Goal: Task Accomplishment & Management: Manage account settings

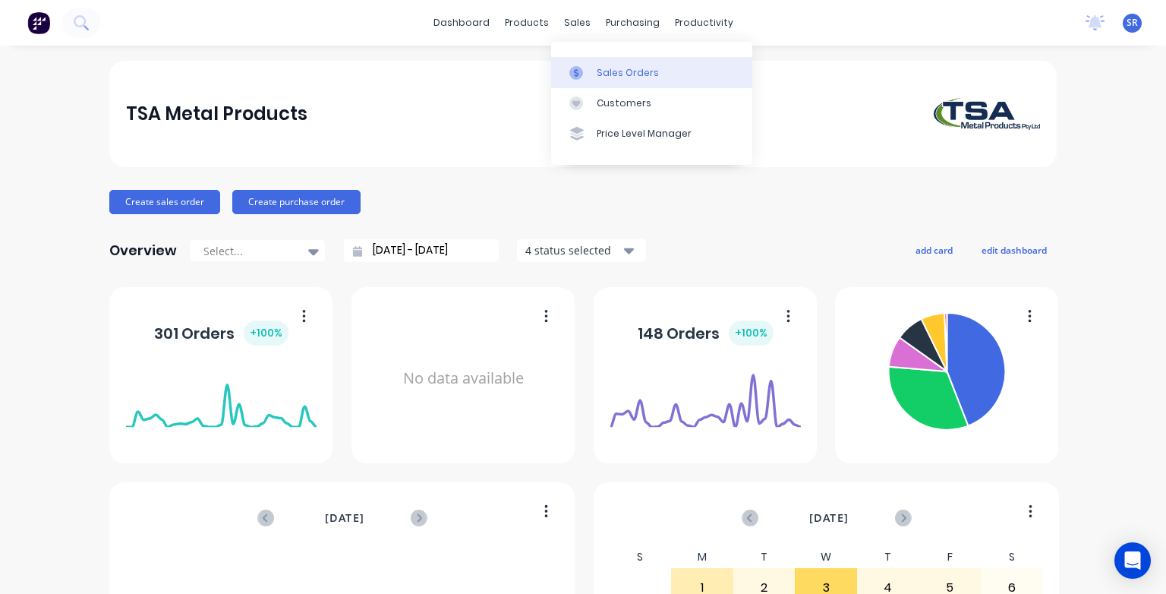
click at [603, 74] on div "Sales Orders" at bounding box center [628, 73] width 62 height 14
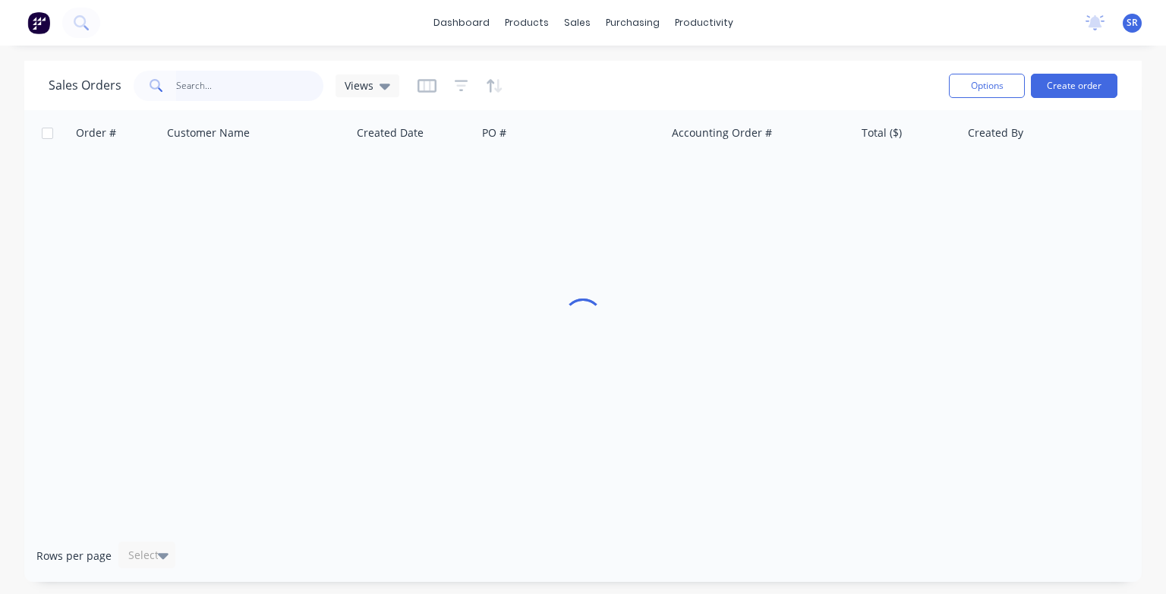
click at [222, 92] on input "text" at bounding box center [250, 86] width 148 height 30
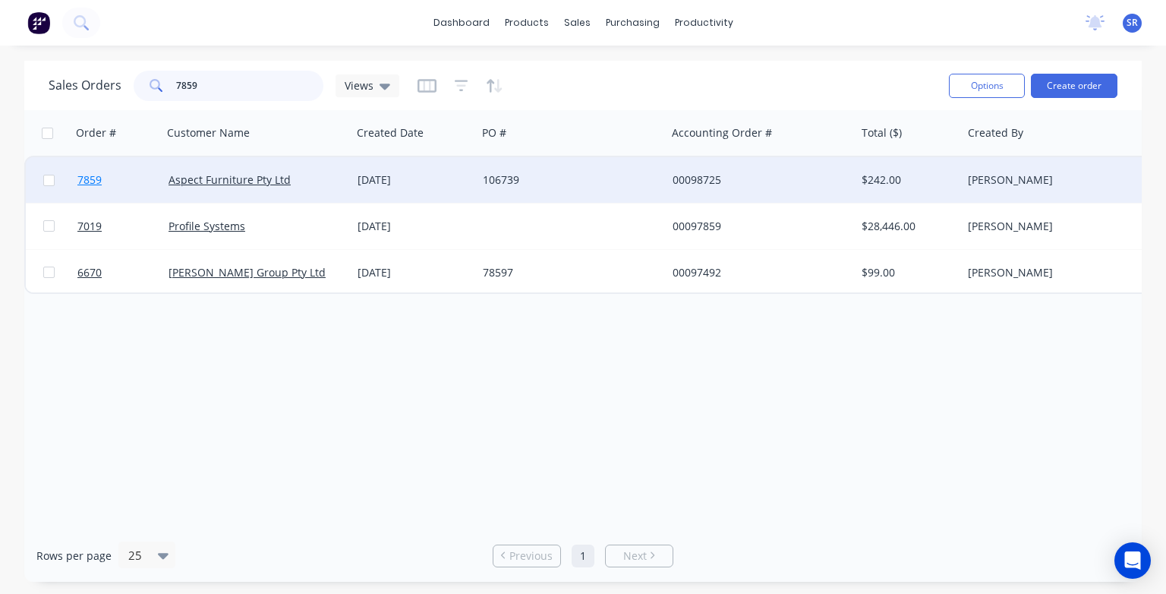
type input "7859"
click at [90, 181] on span "7859" at bounding box center [89, 179] width 24 height 15
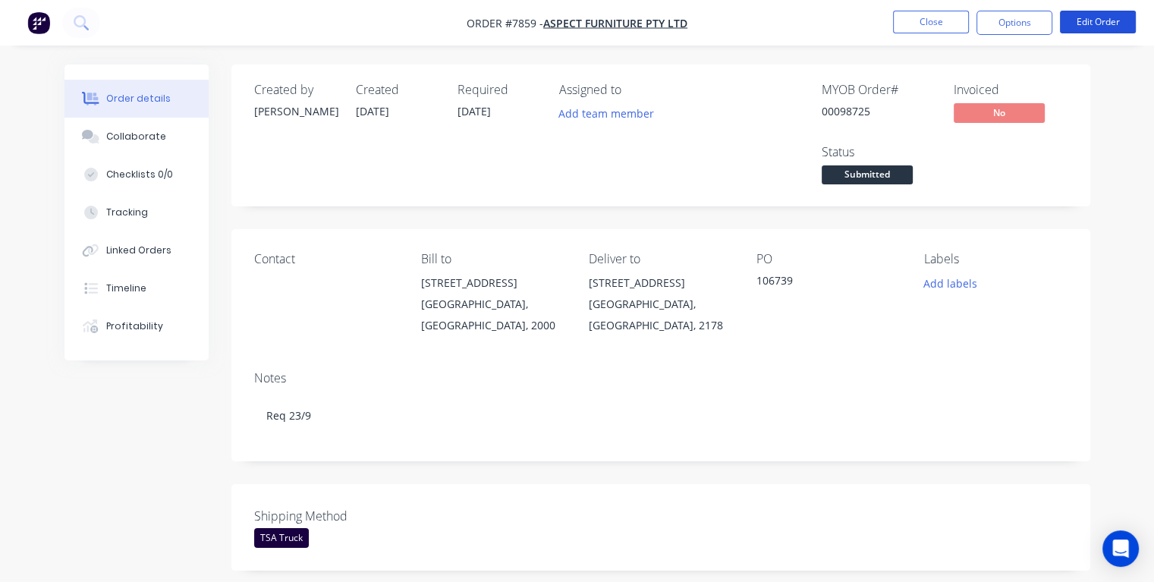
click at [1108, 26] on button "Edit Order" at bounding box center [1098, 22] width 76 height 23
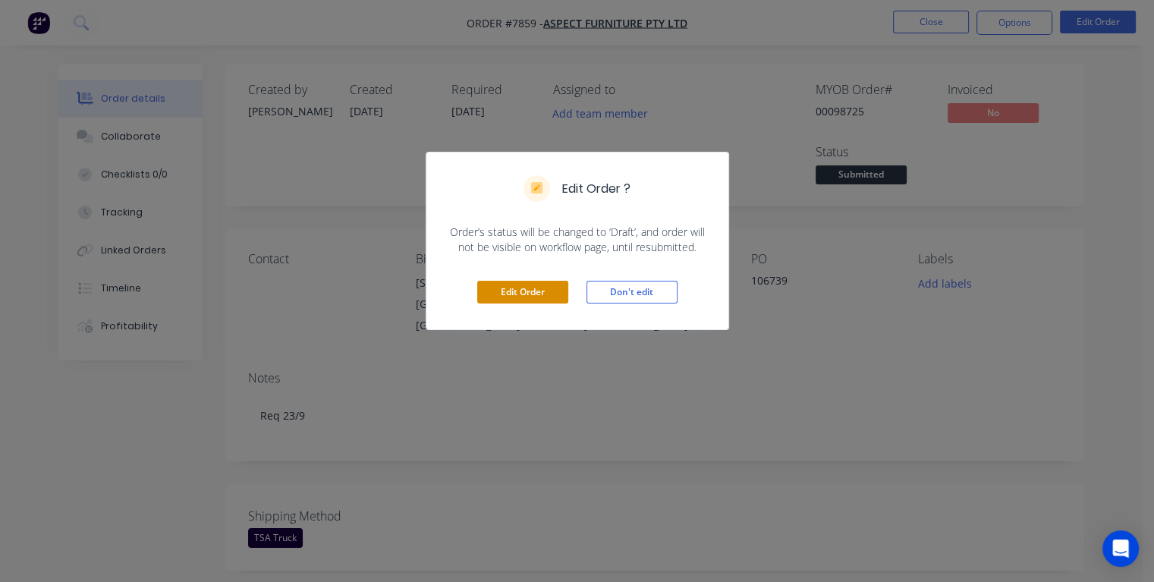
click at [558, 291] on button "Edit Order" at bounding box center [522, 292] width 91 height 23
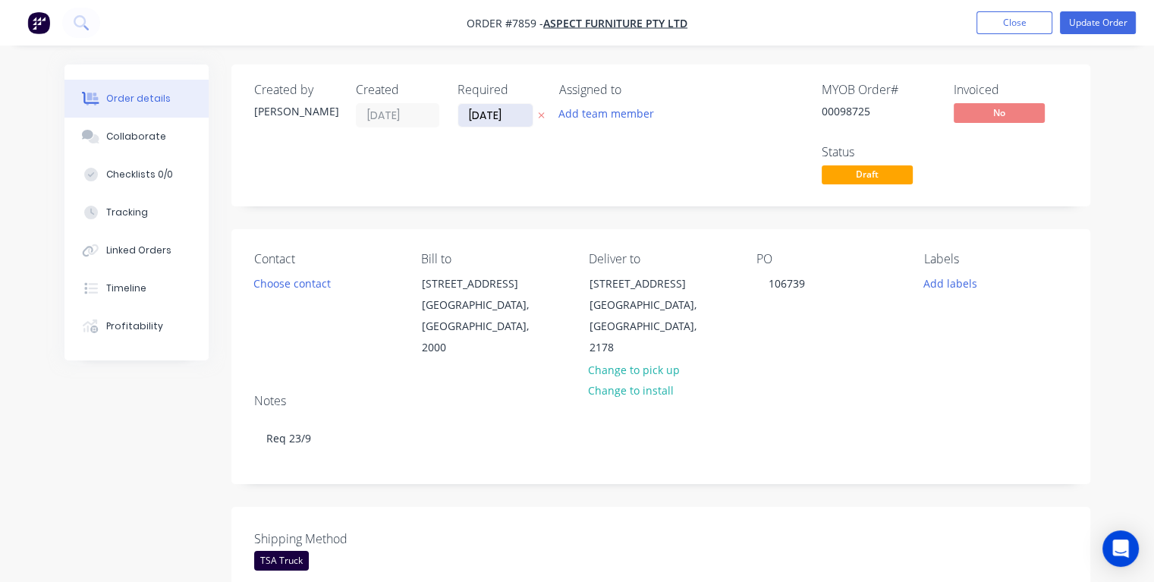
drag, startPoint x: 512, startPoint y: 111, endPoint x: 458, endPoint y: 112, distance: 53.1
click at [458, 112] on input "[DATE]" at bounding box center [495, 115] width 74 height 23
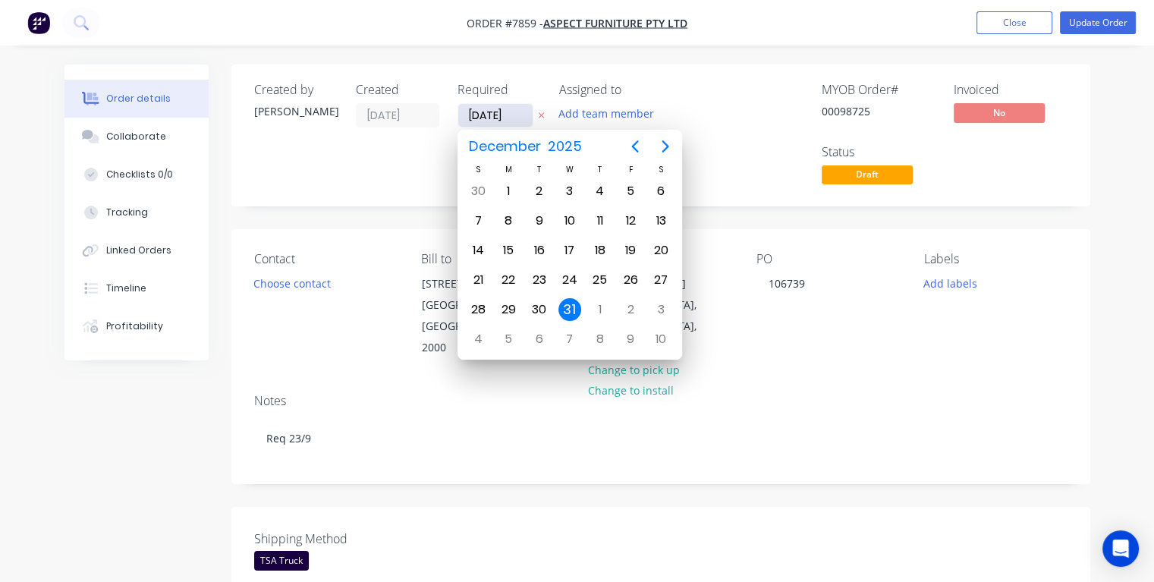
type input "[DATE]"
click at [633, 249] on div "19" at bounding box center [630, 250] width 23 height 23
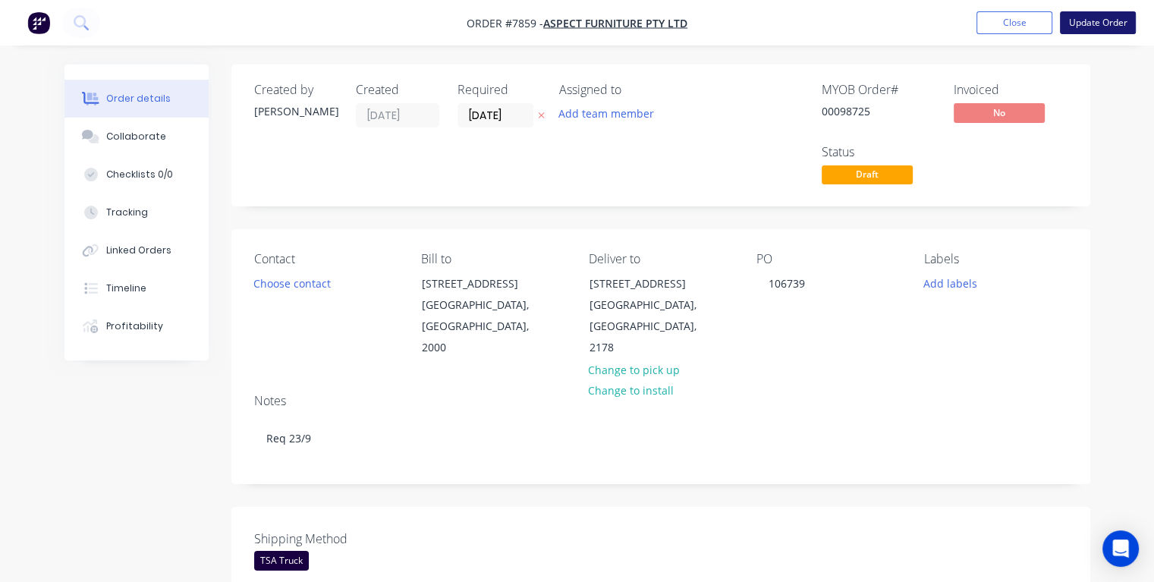
click at [1100, 21] on button "Update Order" at bounding box center [1098, 22] width 76 height 23
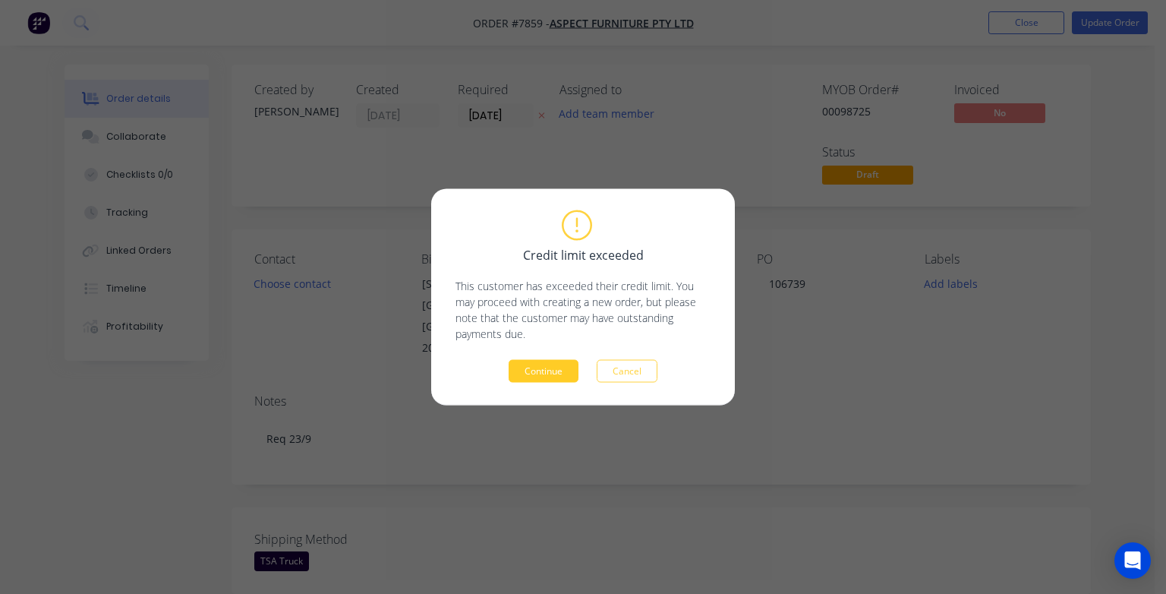
click at [554, 362] on button "Continue" at bounding box center [544, 371] width 70 height 23
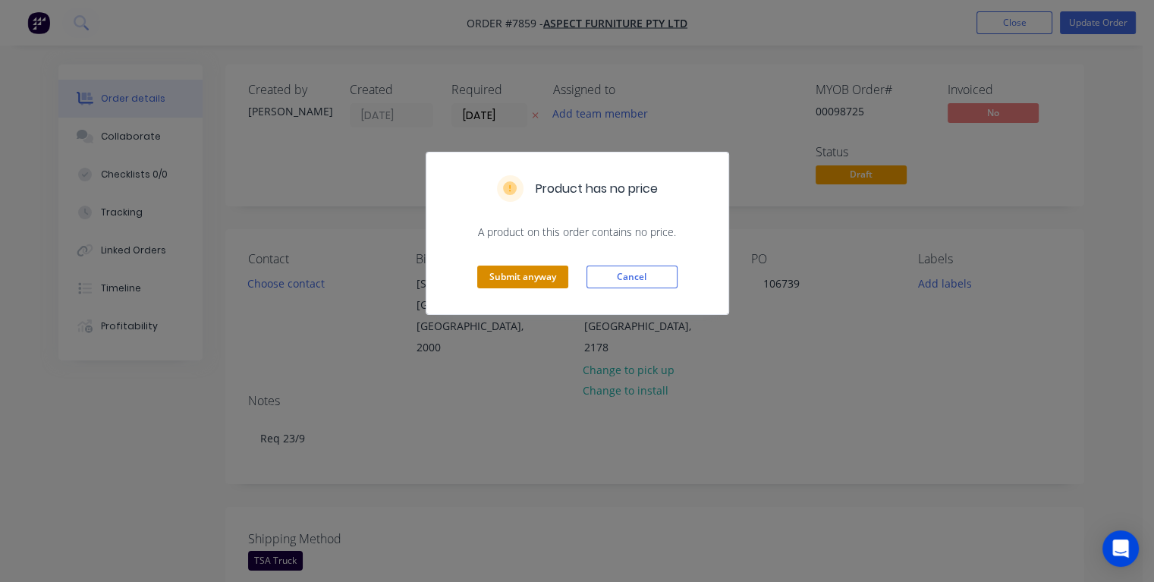
click at [516, 273] on button "Submit anyway" at bounding box center [522, 277] width 91 height 23
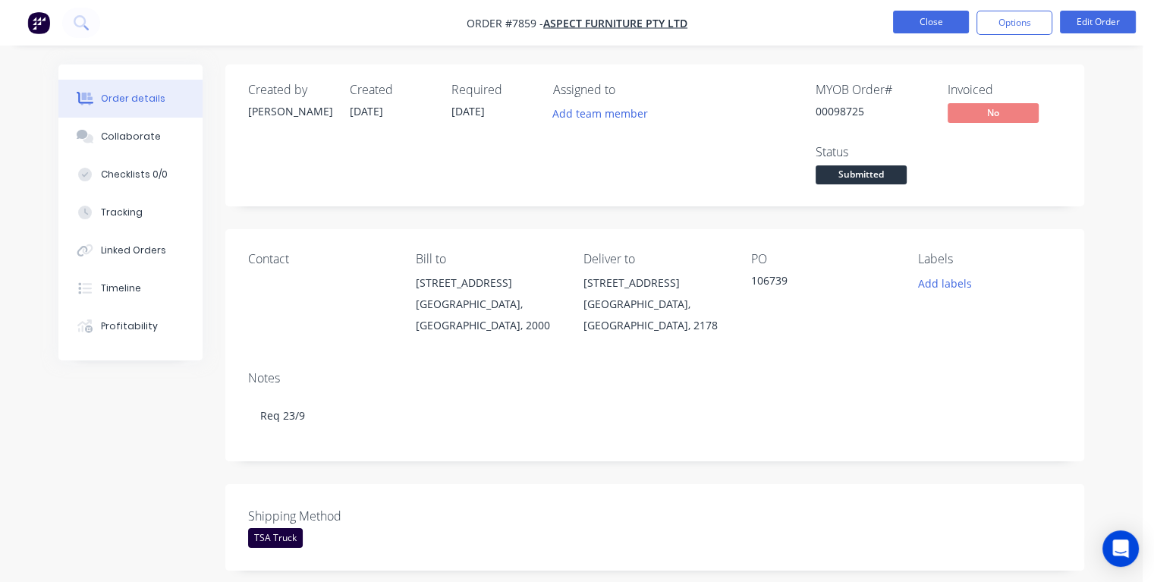
click at [918, 24] on button "Close" at bounding box center [931, 22] width 76 height 23
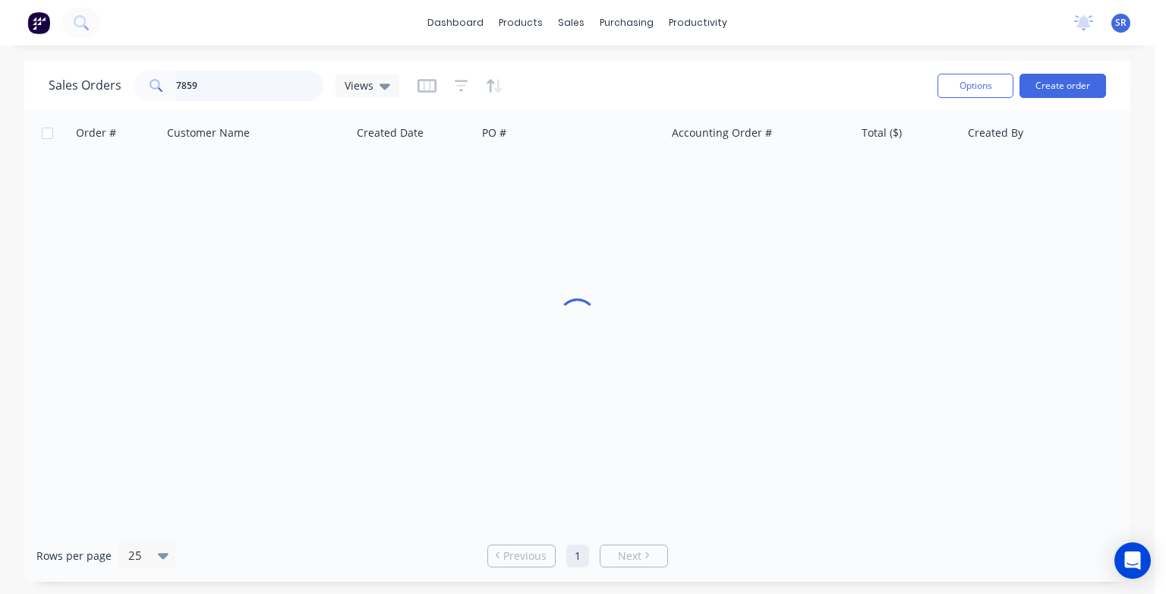
click at [242, 80] on input "7859" at bounding box center [250, 86] width 148 height 30
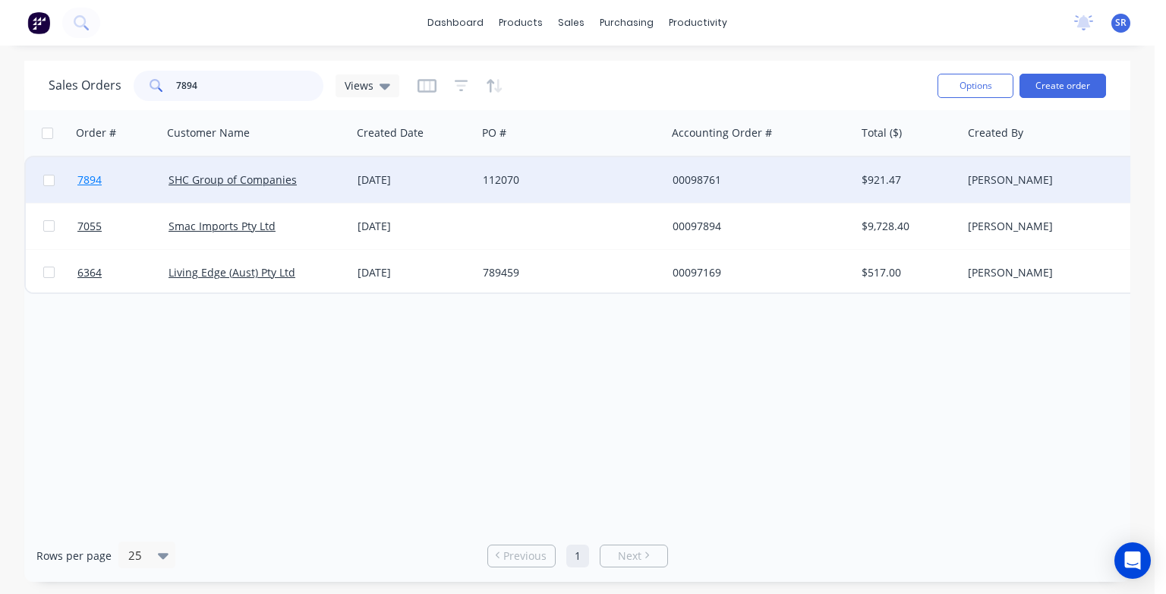
type input "7894"
click at [90, 181] on span "7894" at bounding box center [89, 179] width 24 height 15
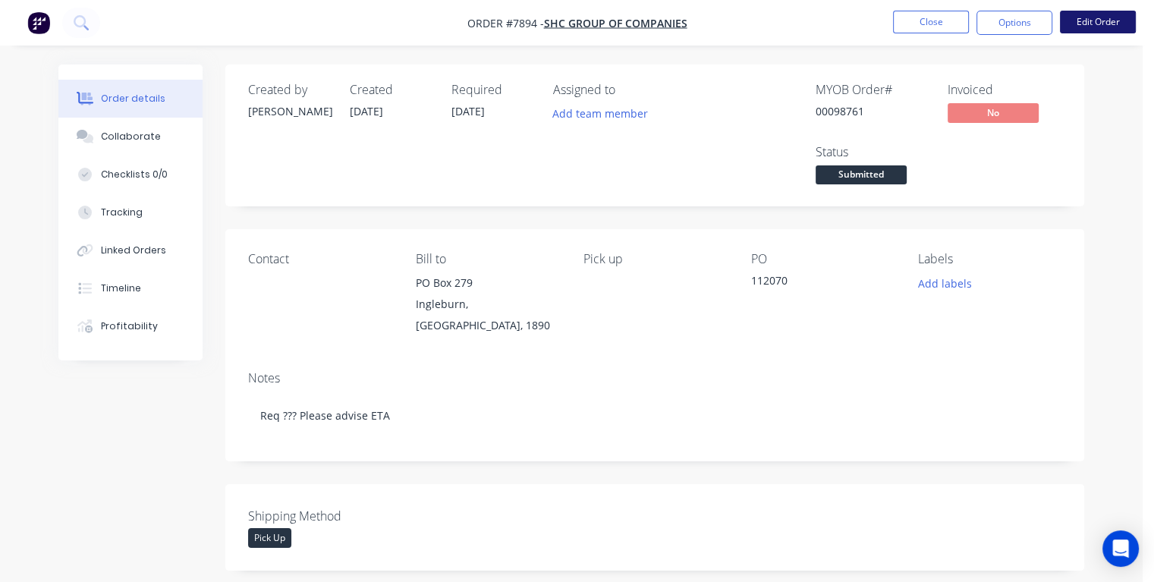
click at [1118, 23] on button "Edit Order" at bounding box center [1098, 22] width 76 height 23
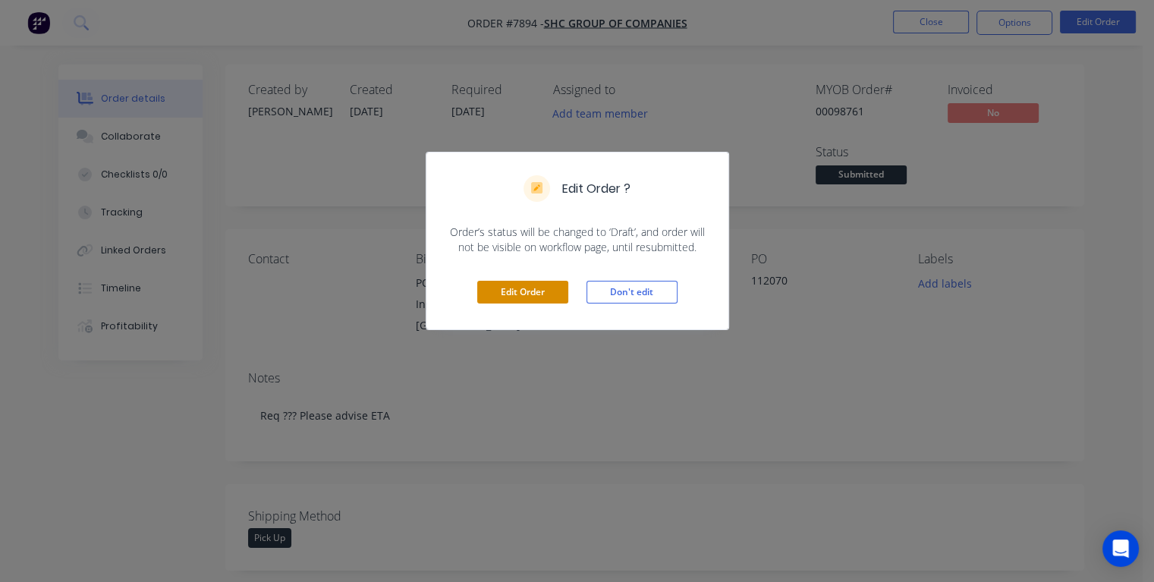
click at [510, 287] on button "Edit Order" at bounding box center [522, 292] width 91 height 23
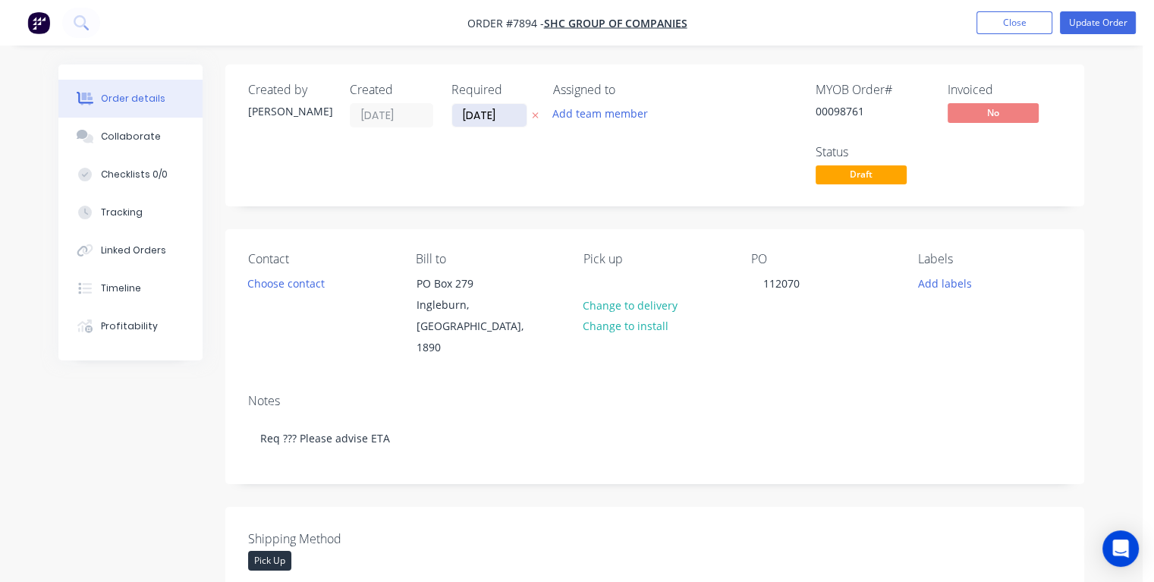
drag, startPoint x: 513, startPoint y: 118, endPoint x: 457, endPoint y: 123, distance: 56.4
click at [457, 123] on input "[DATE]" at bounding box center [489, 115] width 74 height 23
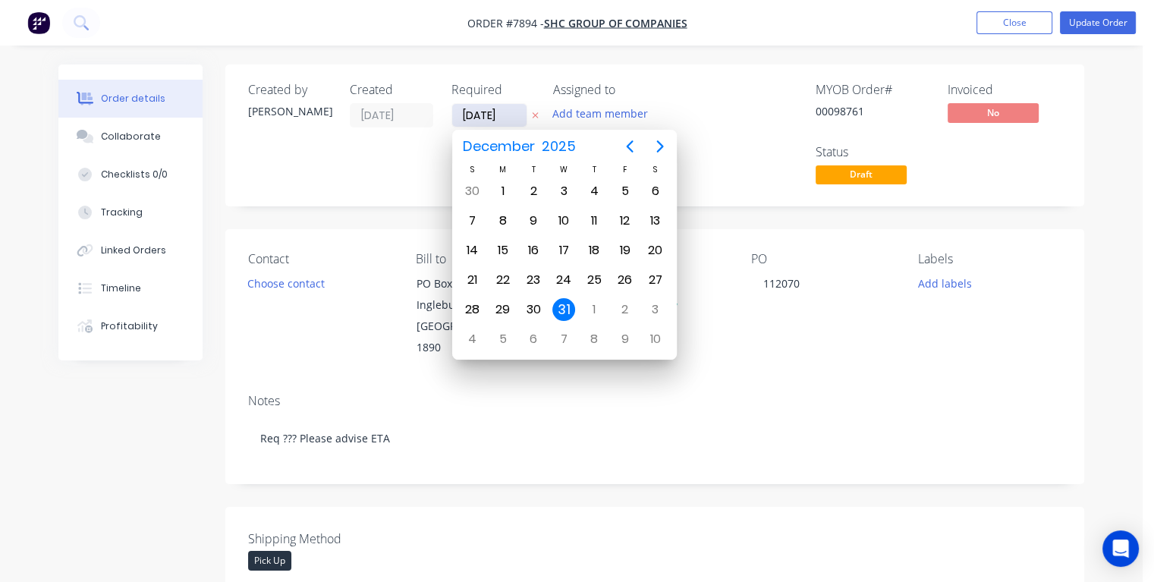
type input "[DATE]"
click at [623, 244] on div "19" at bounding box center [624, 250] width 23 height 23
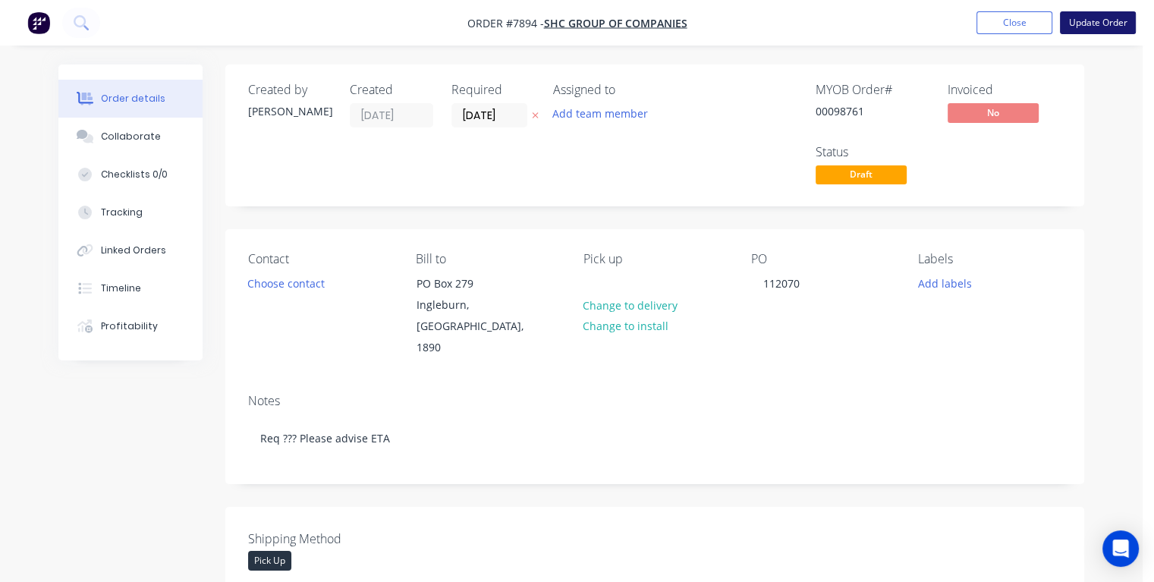
click at [1091, 30] on button "Update Order" at bounding box center [1098, 22] width 76 height 23
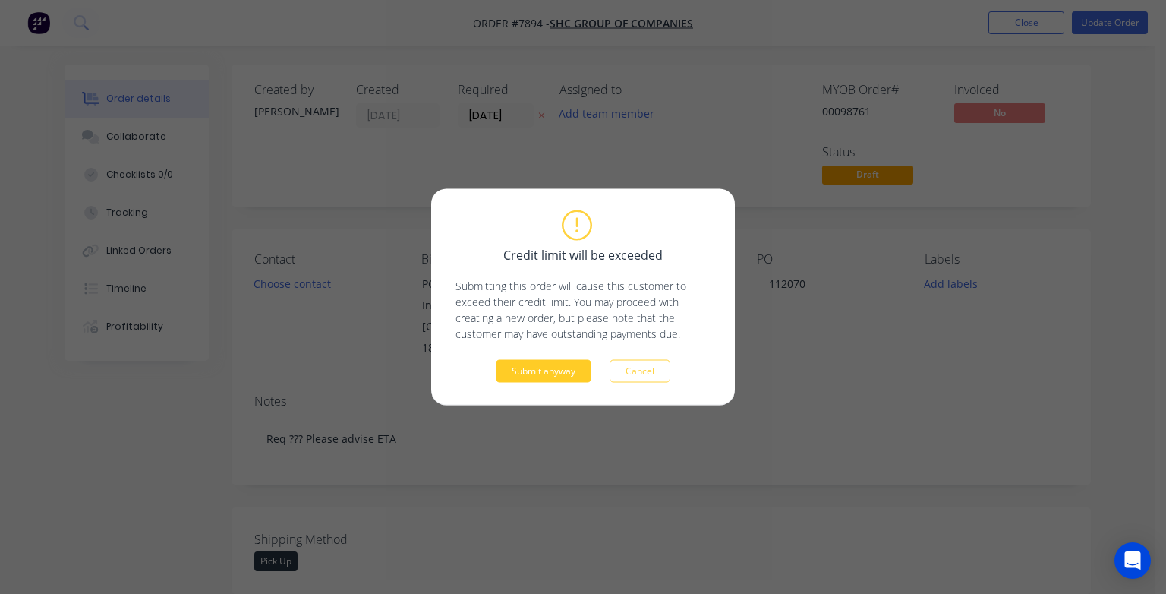
click at [534, 369] on button "Submit anyway" at bounding box center [544, 371] width 96 height 23
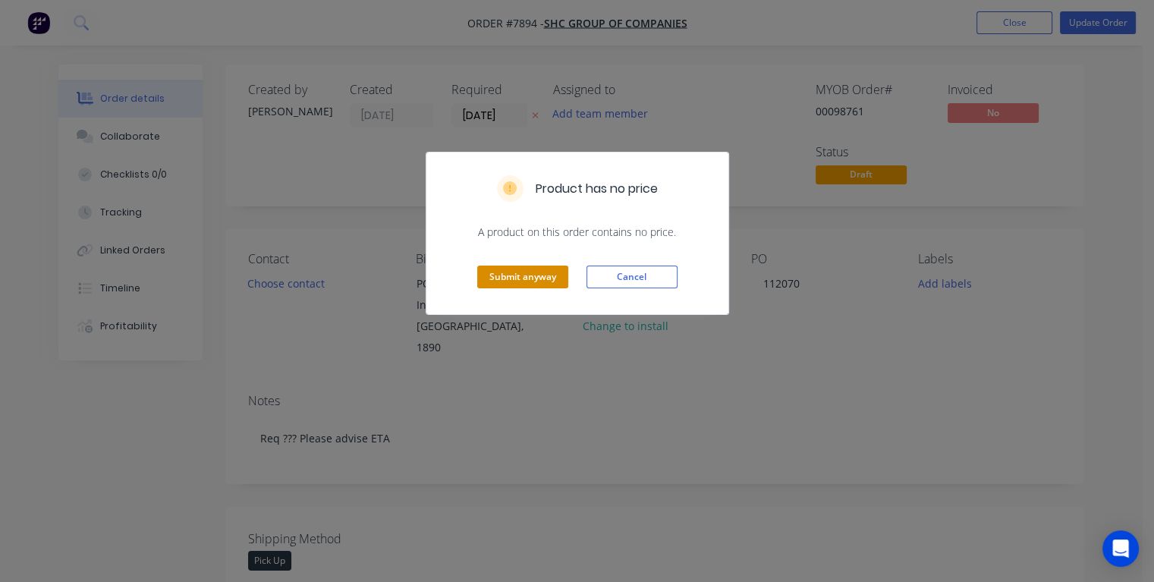
click at [521, 277] on button "Submit anyway" at bounding box center [522, 277] width 91 height 23
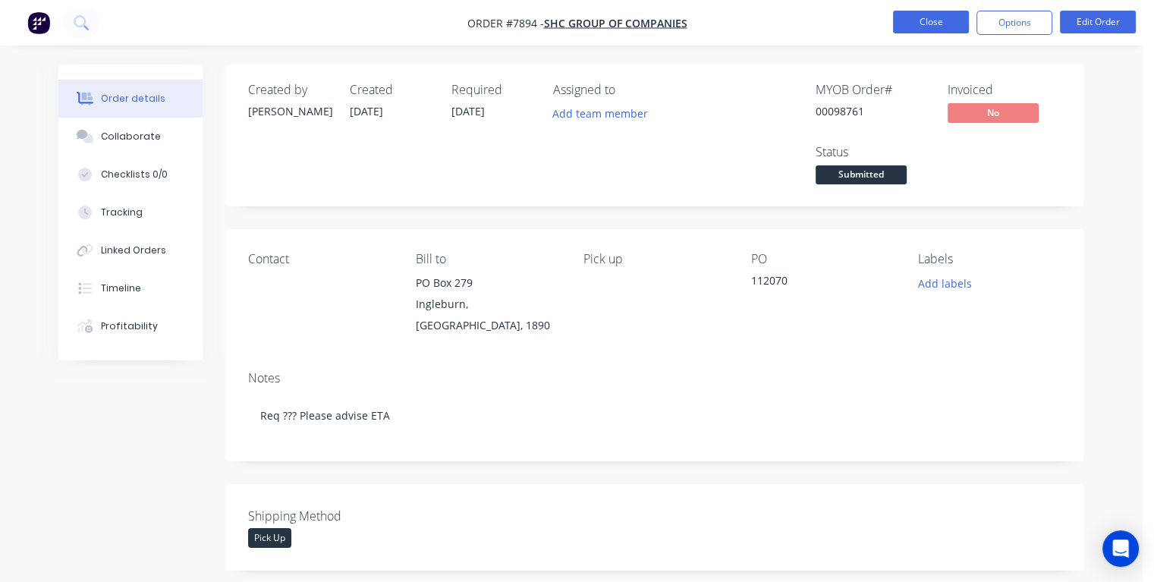
click at [915, 20] on button "Close" at bounding box center [931, 22] width 76 height 23
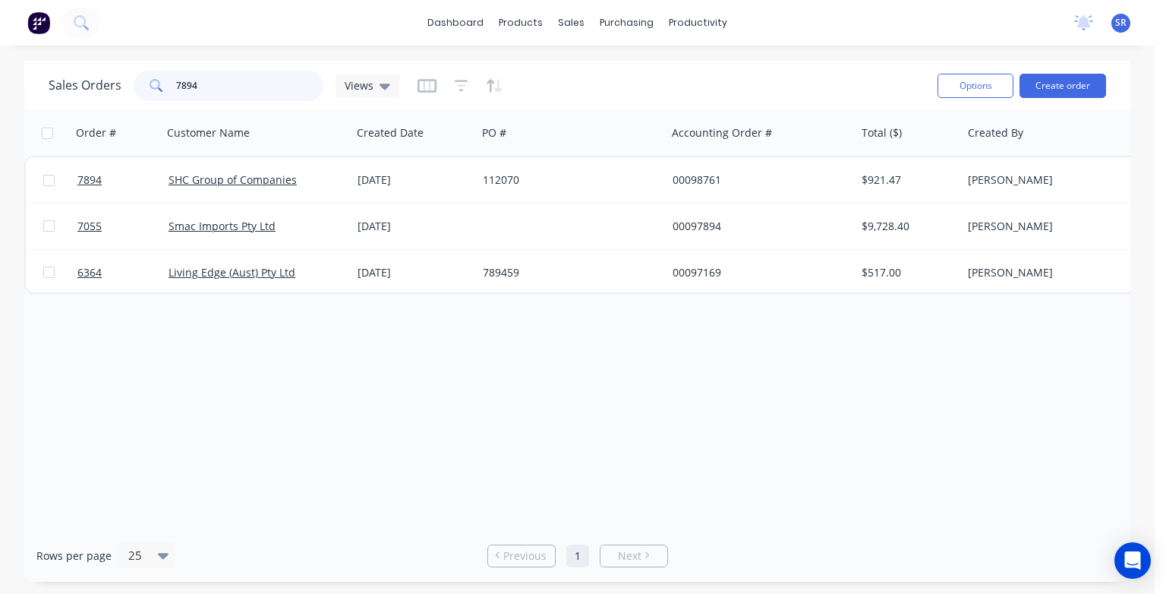
click at [205, 84] on input "7894" at bounding box center [250, 86] width 148 height 30
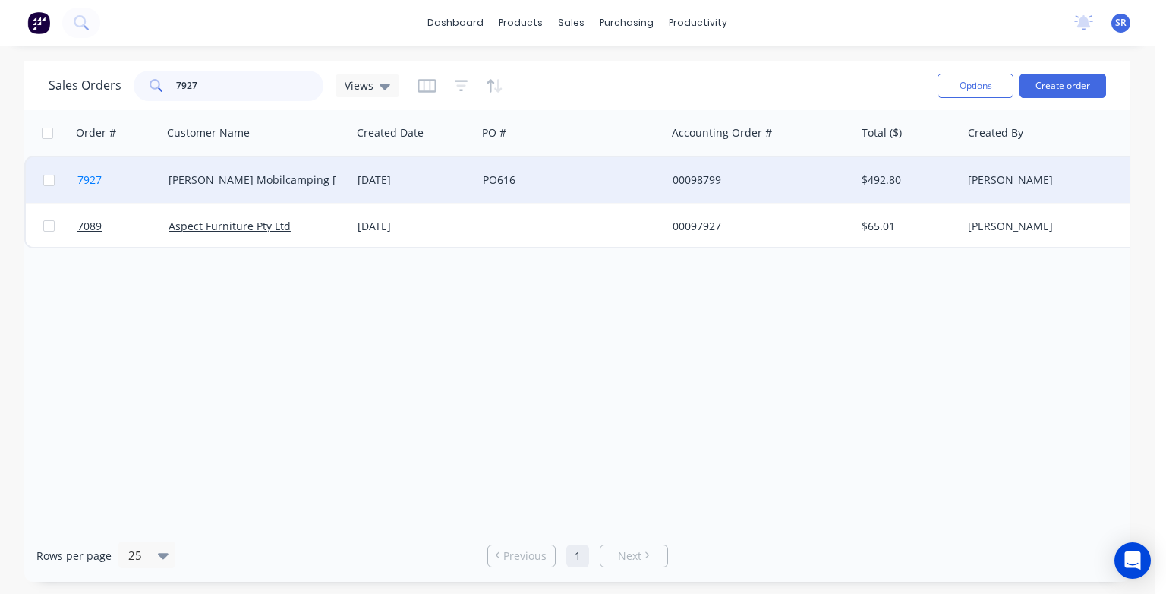
type input "7927"
click at [94, 183] on span "7927" at bounding box center [89, 179] width 24 height 15
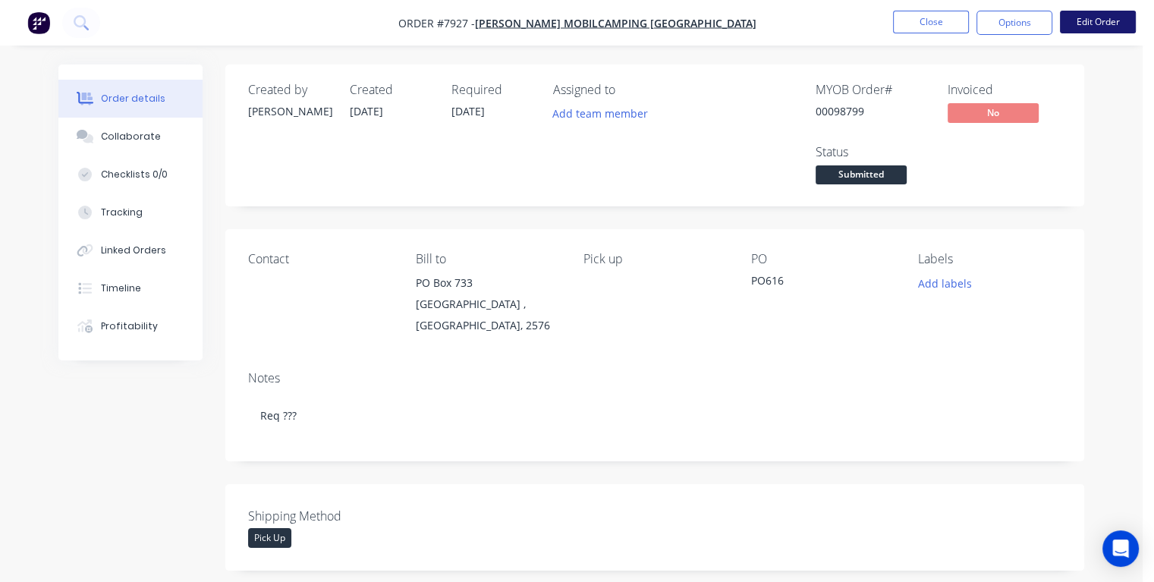
click at [1081, 27] on button "Edit Order" at bounding box center [1098, 22] width 76 height 23
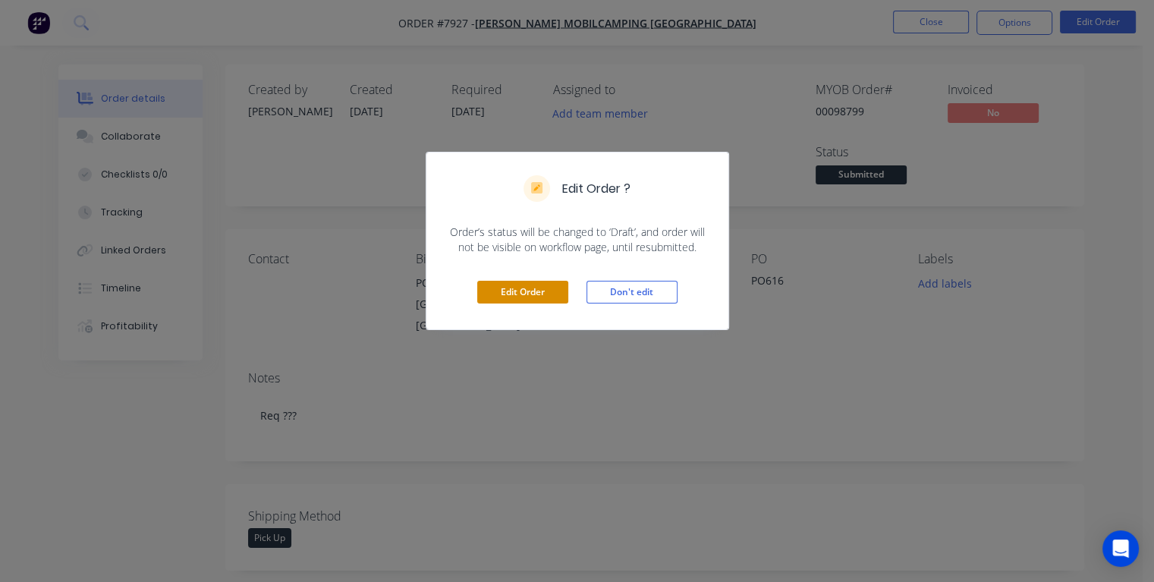
click at [484, 296] on button "Edit Order" at bounding box center [522, 292] width 91 height 23
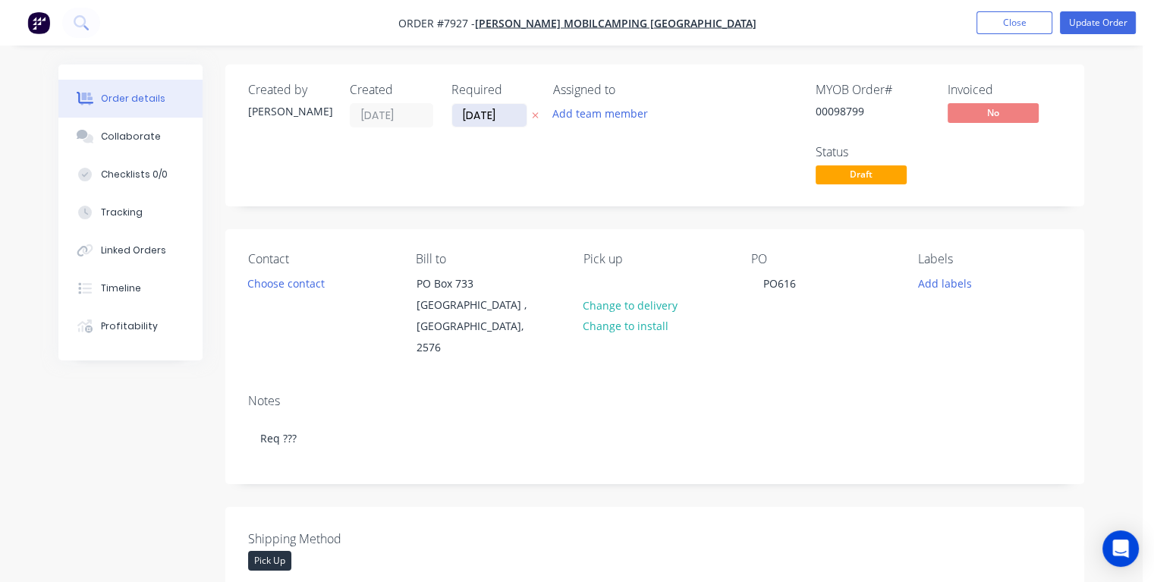
drag, startPoint x: 507, startPoint y: 115, endPoint x: 455, endPoint y: 121, distance: 51.9
click at [455, 121] on input "[DATE]" at bounding box center [489, 115] width 74 height 23
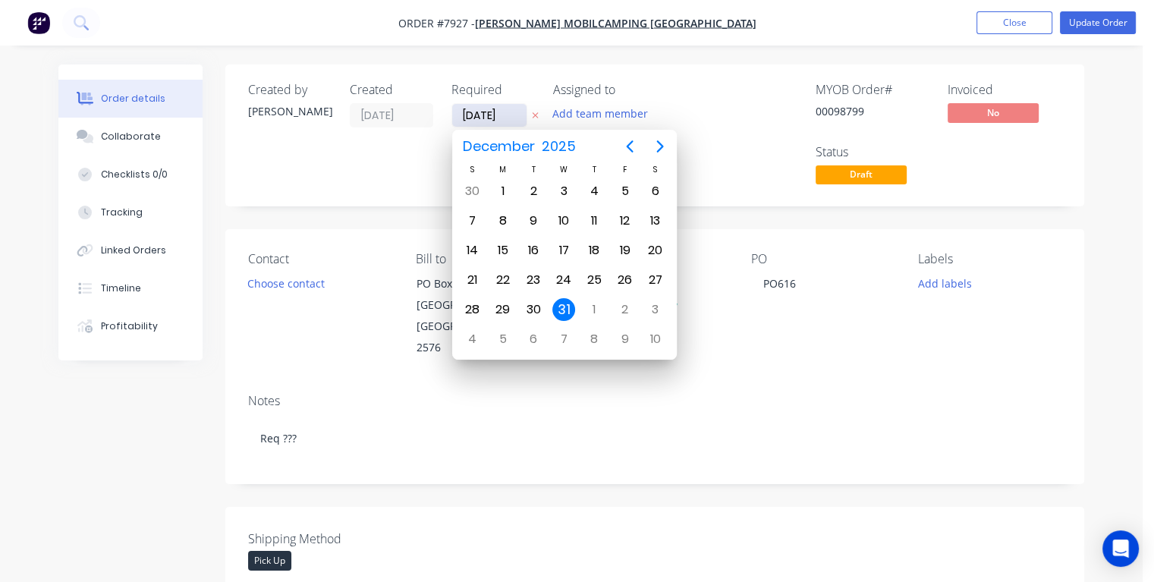
type input "[DATE]"
click at [501, 218] on div "8" at bounding box center [503, 220] width 23 height 23
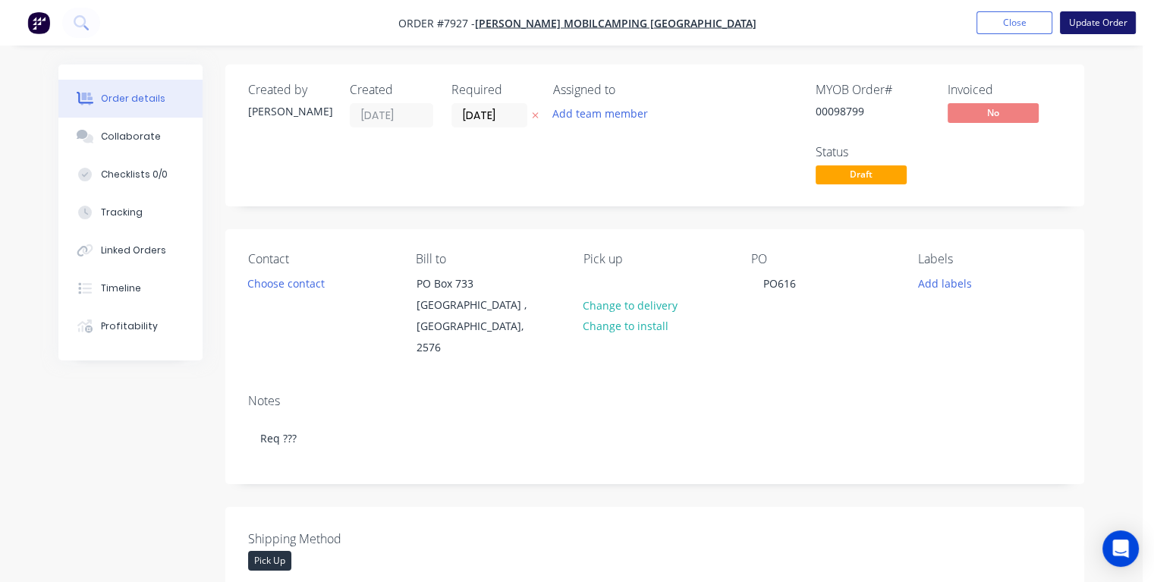
click at [1093, 29] on button "Update Order" at bounding box center [1098, 22] width 76 height 23
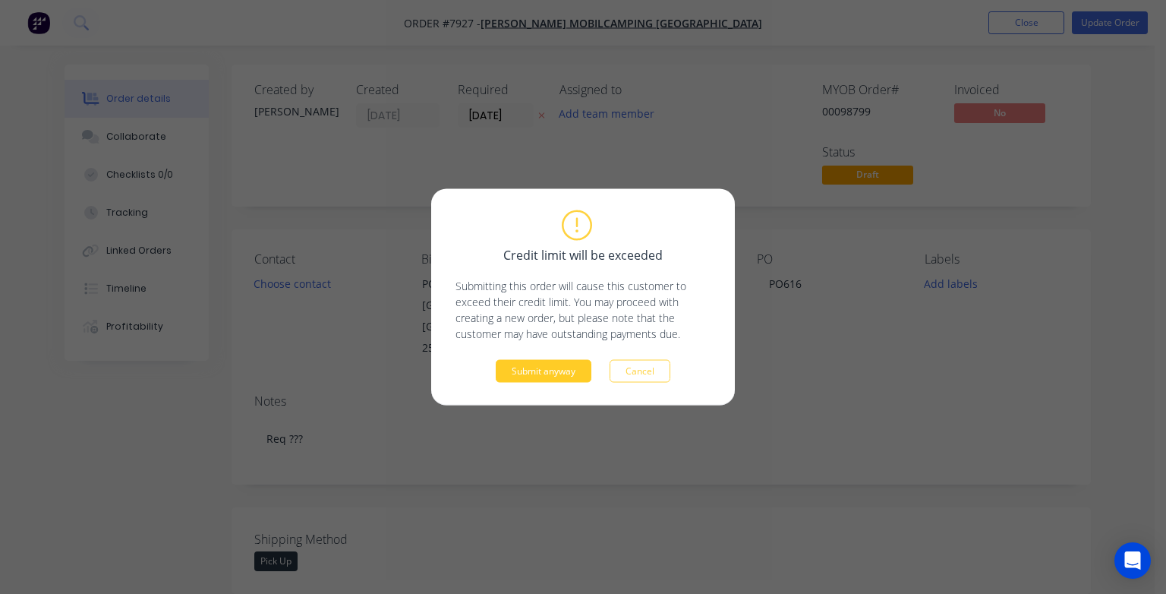
click at [580, 369] on button "Submit anyway" at bounding box center [544, 371] width 96 height 23
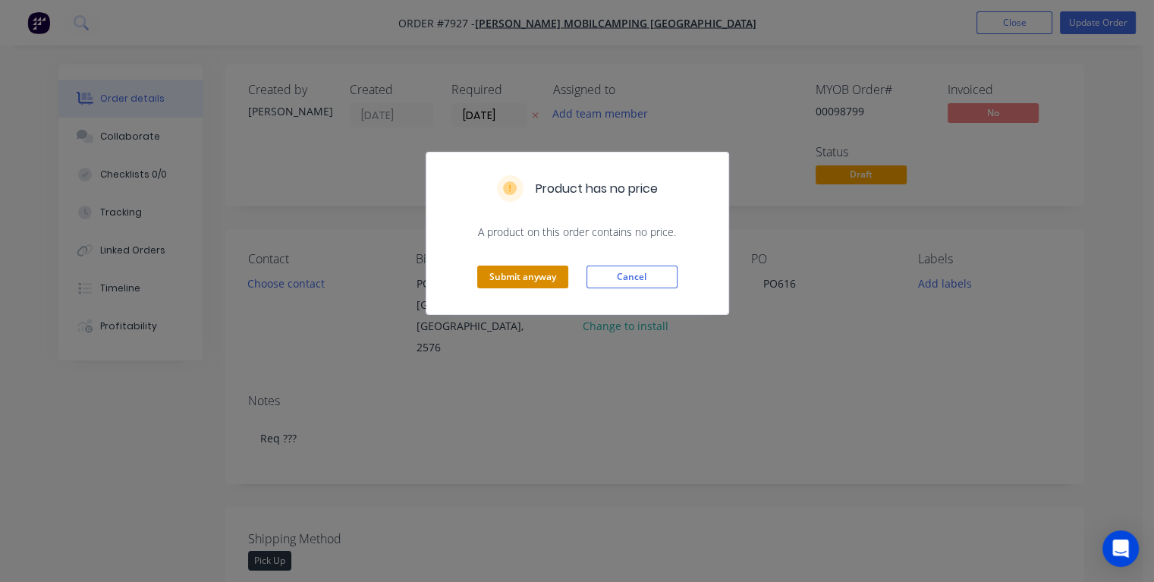
click at [537, 276] on button "Submit anyway" at bounding box center [522, 277] width 91 height 23
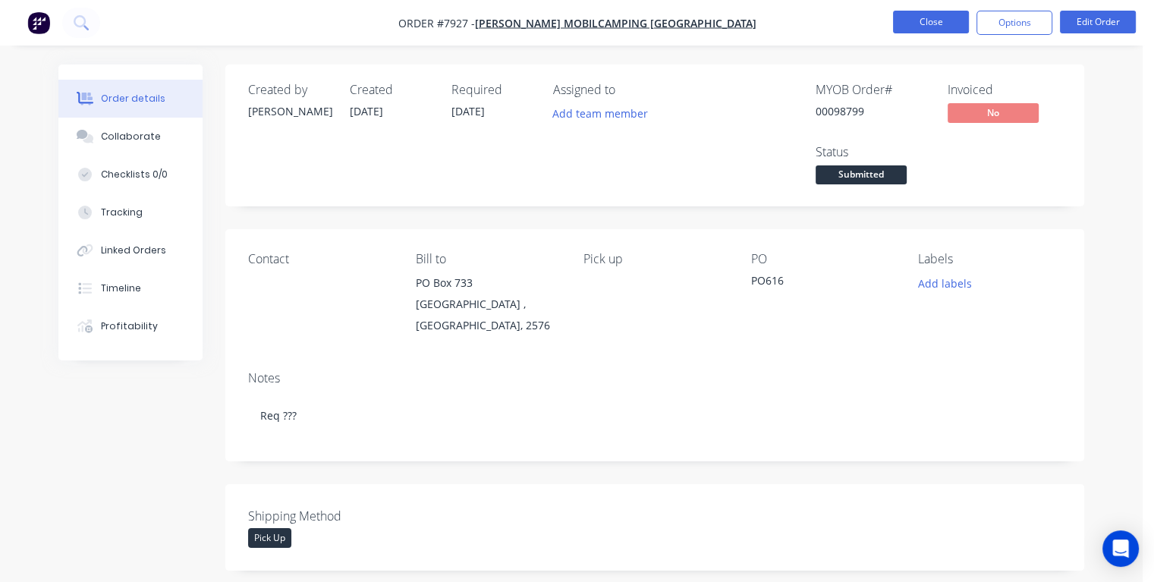
click at [922, 20] on button "Close" at bounding box center [931, 22] width 76 height 23
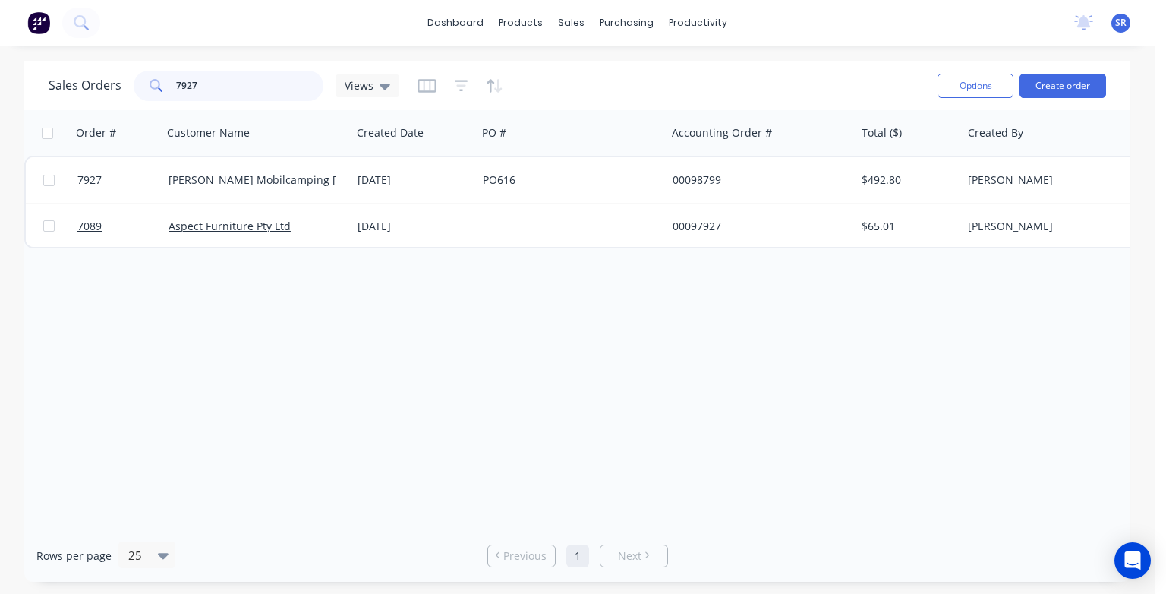
click at [203, 82] on input "7927" at bounding box center [250, 86] width 148 height 30
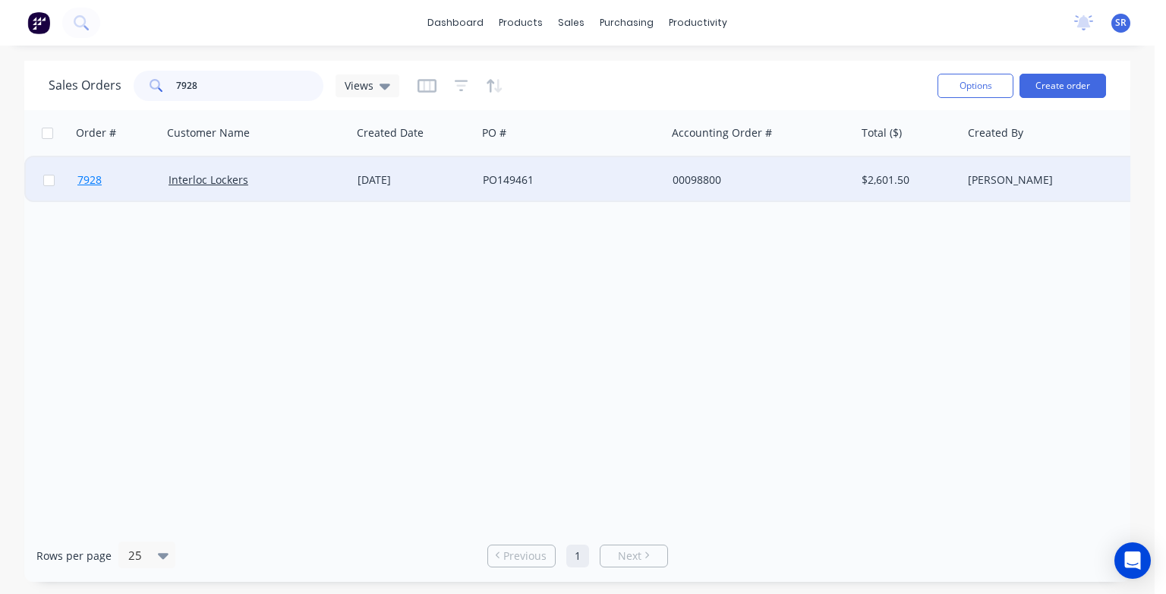
type input "7928"
click at [90, 180] on span "7928" at bounding box center [89, 179] width 24 height 15
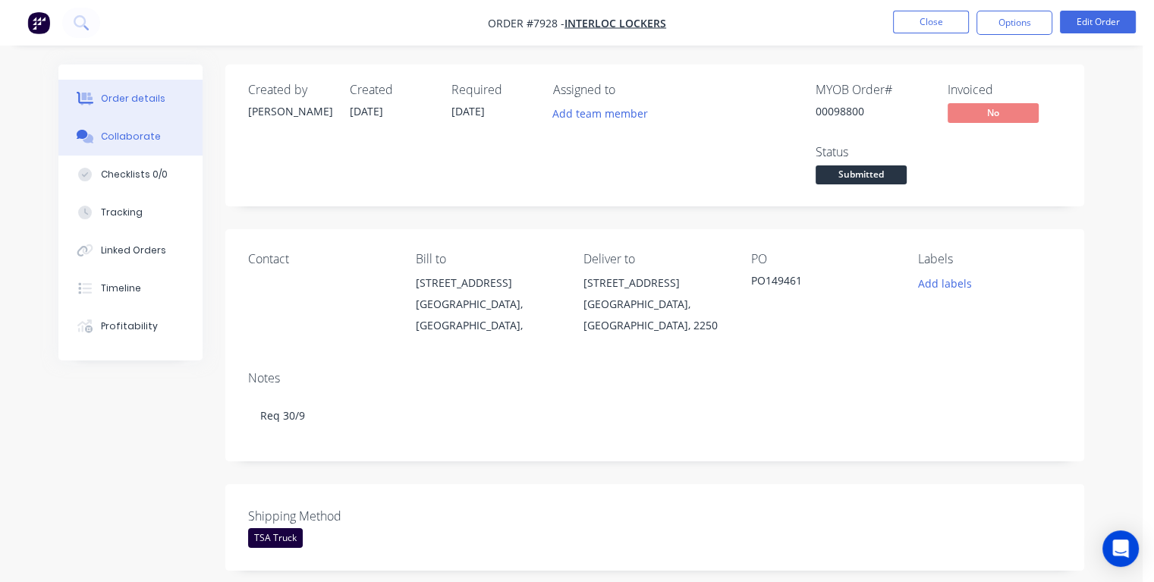
click at [101, 137] on div "Collaborate" at bounding box center [131, 137] width 60 height 14
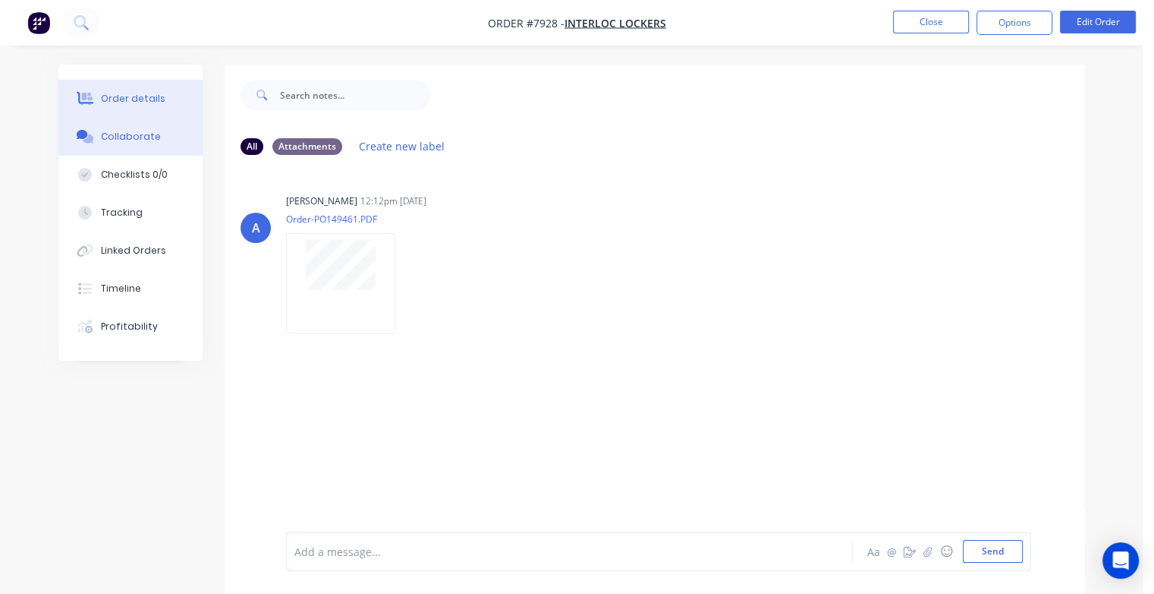
click at [105, 105] on button "Order details" at bounding box center [130, 99] width 144 height 38
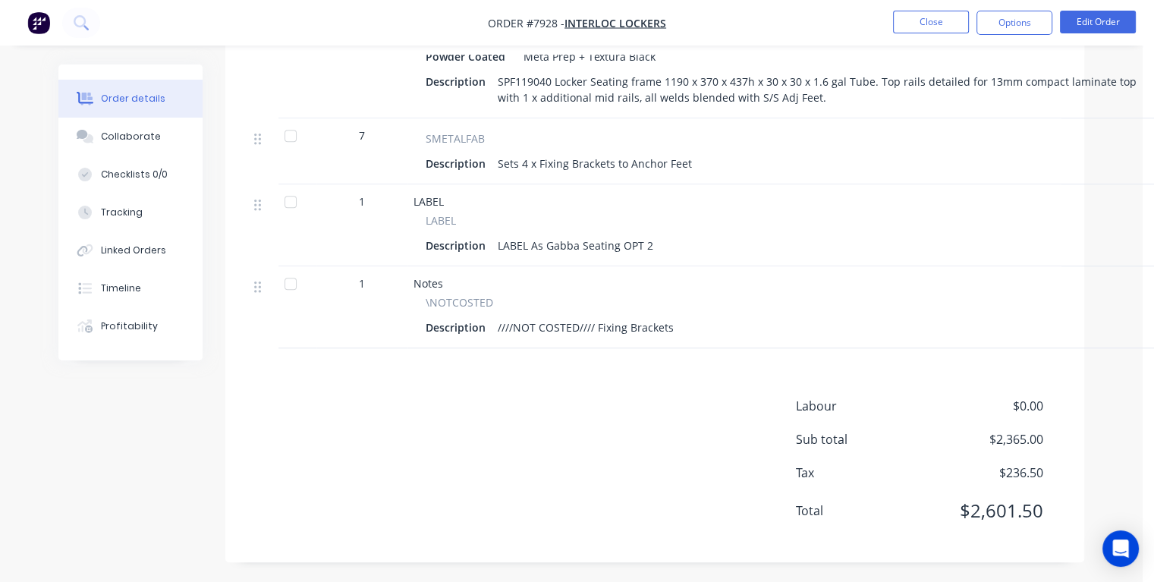
scroll to position [1160, 0]
click at [688, 321] on div "Description ////NOT COSTED//// Fixing Brackets" at bounding box center [787, 327] width 723 height 22
click at [680, 323] on div "Description ////NOT COSTED//// Fixing Brackets" at bounding box center [787, 327] width 723 height 22
click at [1091, 33] on li "Edit Order" at bounding box center [1098, 23] width 76 height 24
click at [1091, 23] on button "Edit Order" at bounding box center [1098, 22] width 76 height 23
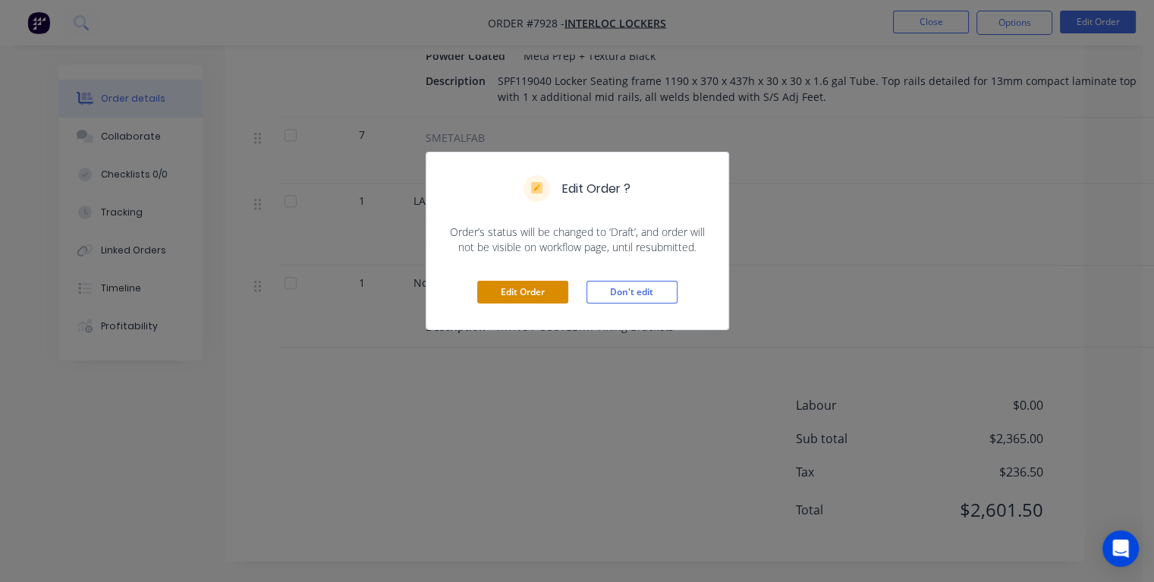
click at [546, 293] on button "Edit Order" at bounding box center [522, 292] width 91 height 23
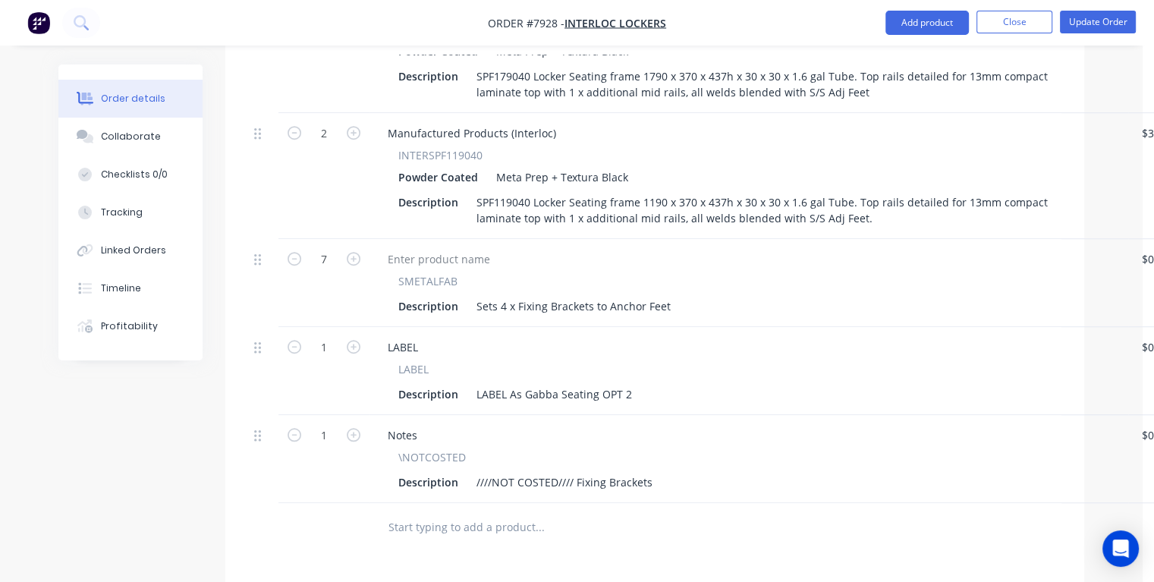
scroll to position [1366, 0]
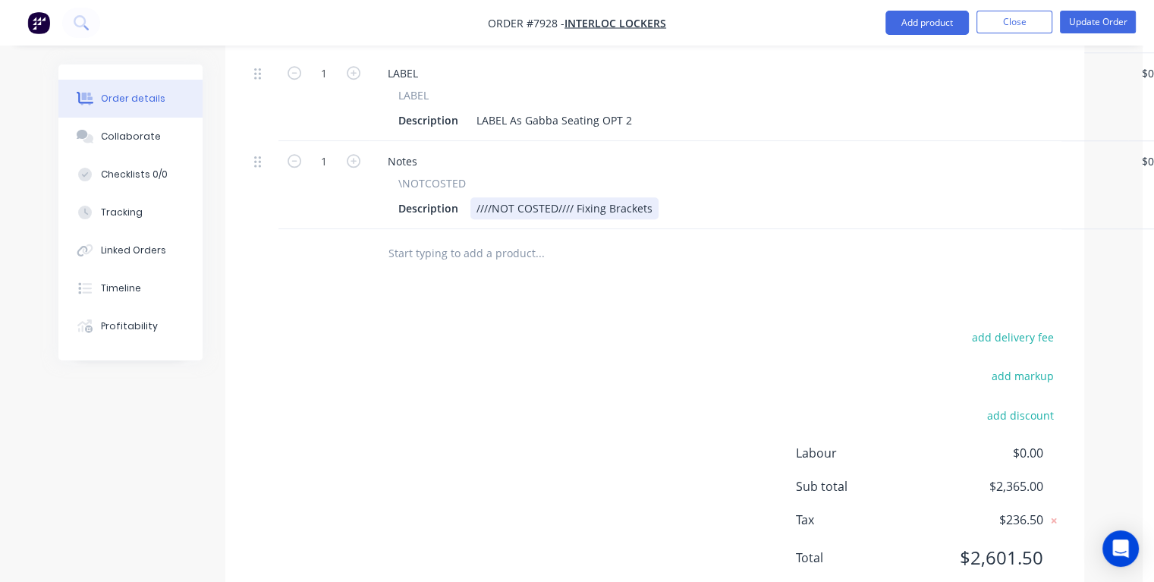
click at [669, 197] on div "Description ////NOT COSTED//// Fixing Brackets" at bounding box center [745, 208] width 707 height 22
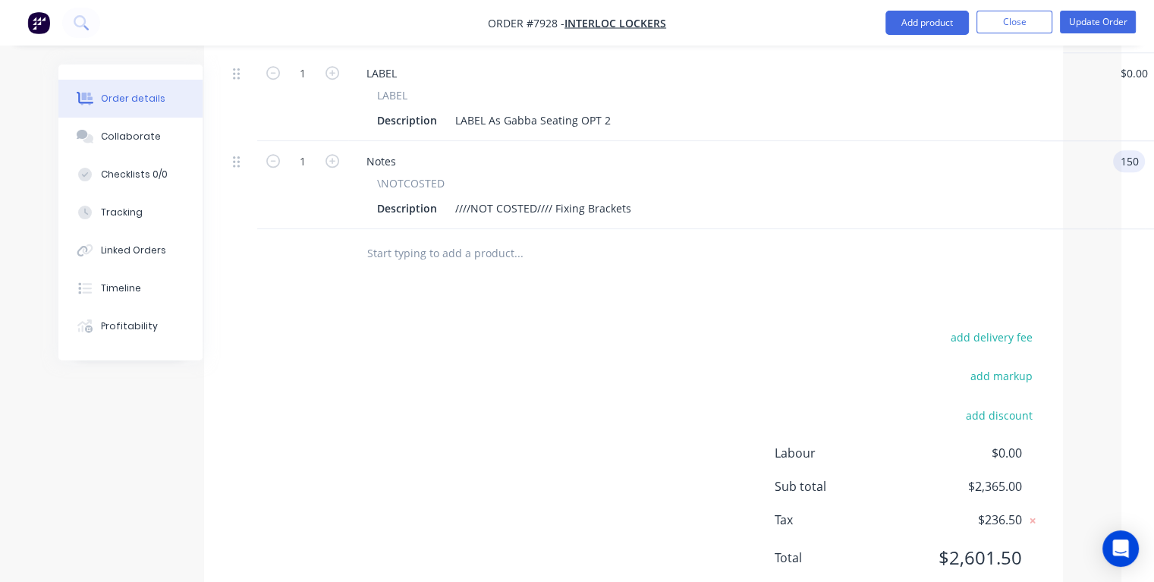
type input "$150.00"
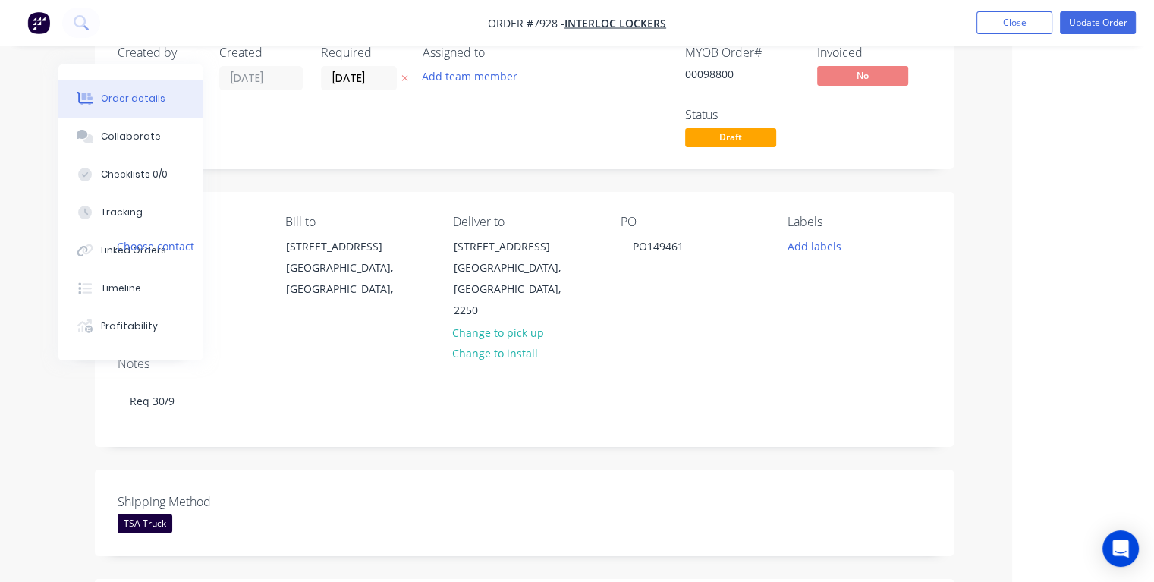
scroll to position [0, 131]
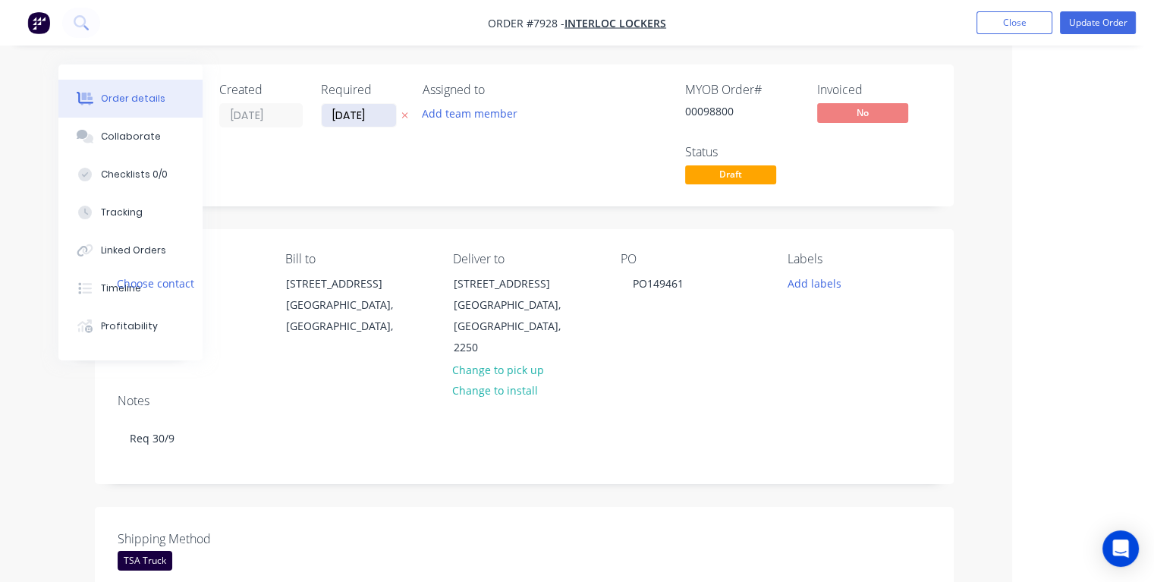
type input "$150.00"
drag, startPoint x: 373, startPoint y: 112, endPoint x: 328, endPoint y: 114, distance: 44.8
click at [328, 114] on input "[DATE]" at bounding box center [359, 115] width 74 height 23
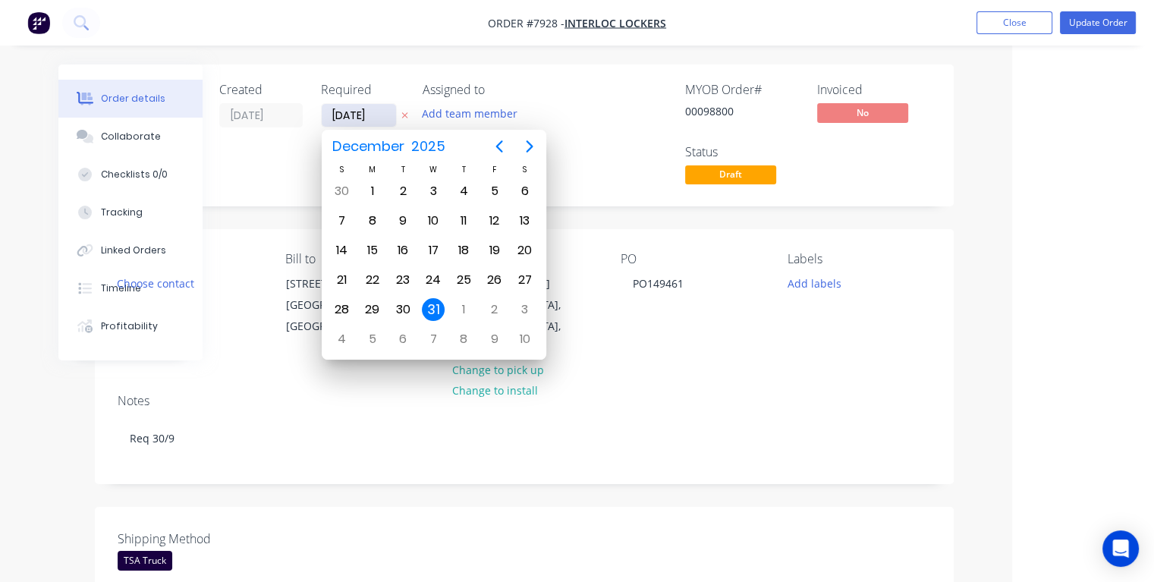
type input "[DATE]"
click at [495, 247] on div "19" at bounding box center [494, 250] width 23 height 23
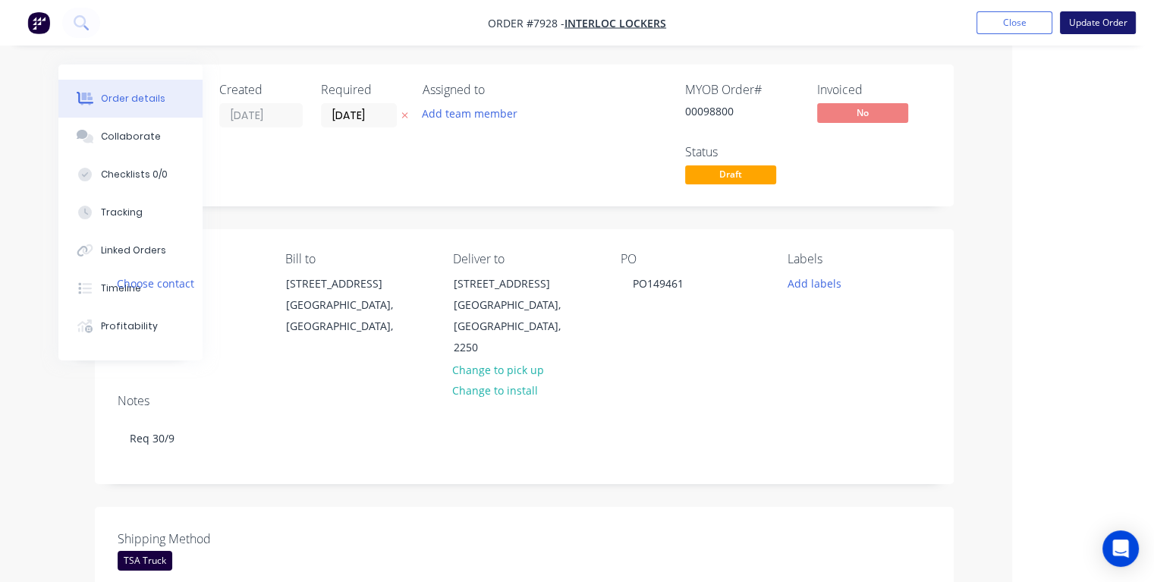
click at [1087, 26] on button "Update Order" at bounding box center [1098, 22] width 76 height 23
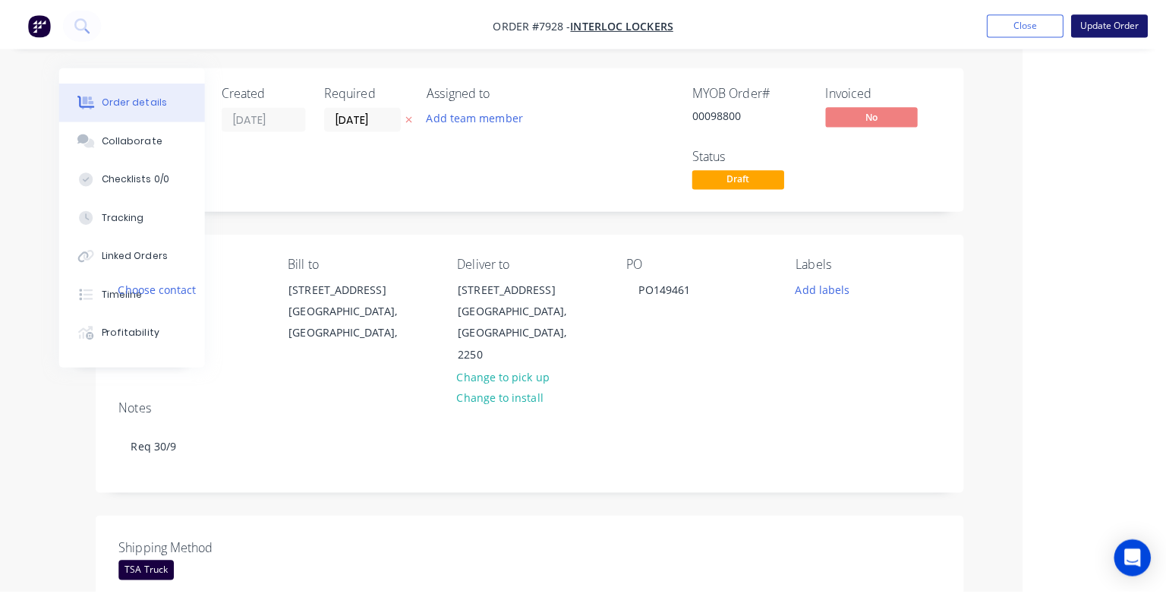
scroll to position [0, 124]
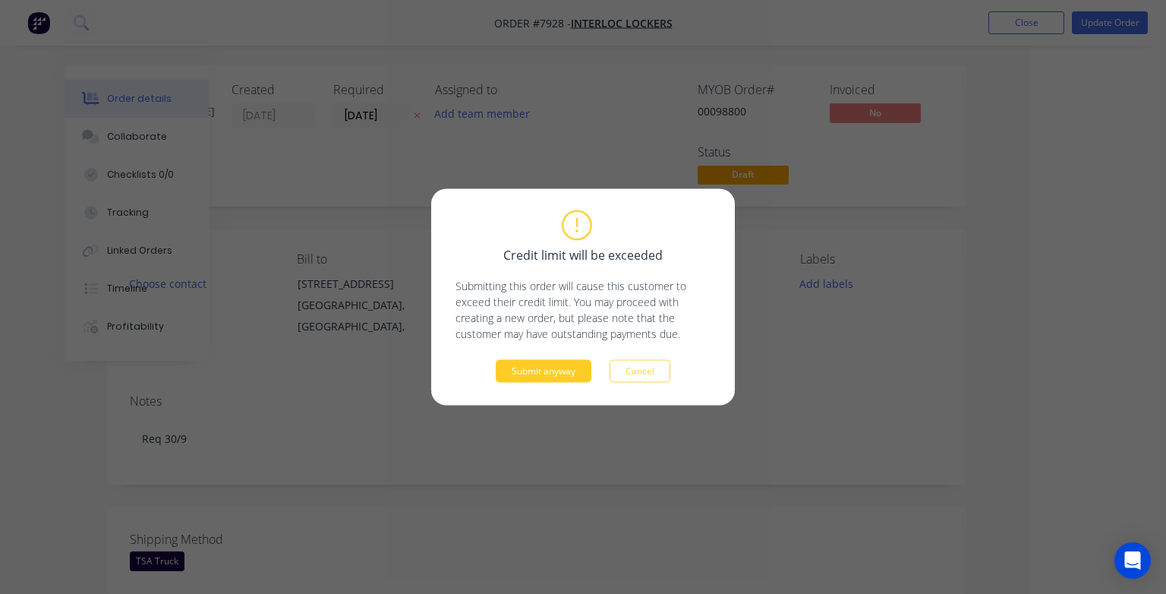
click at [537, 373] on button "Submit anyway" at bounding box center [544, 371] width 96 height 23
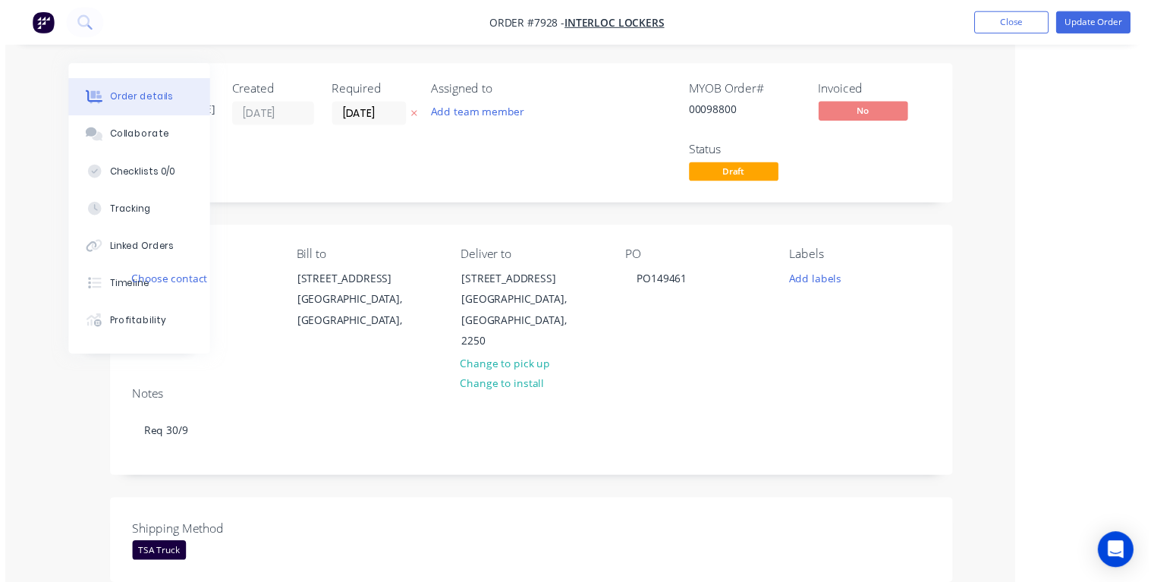
scroll to position [0, 82]
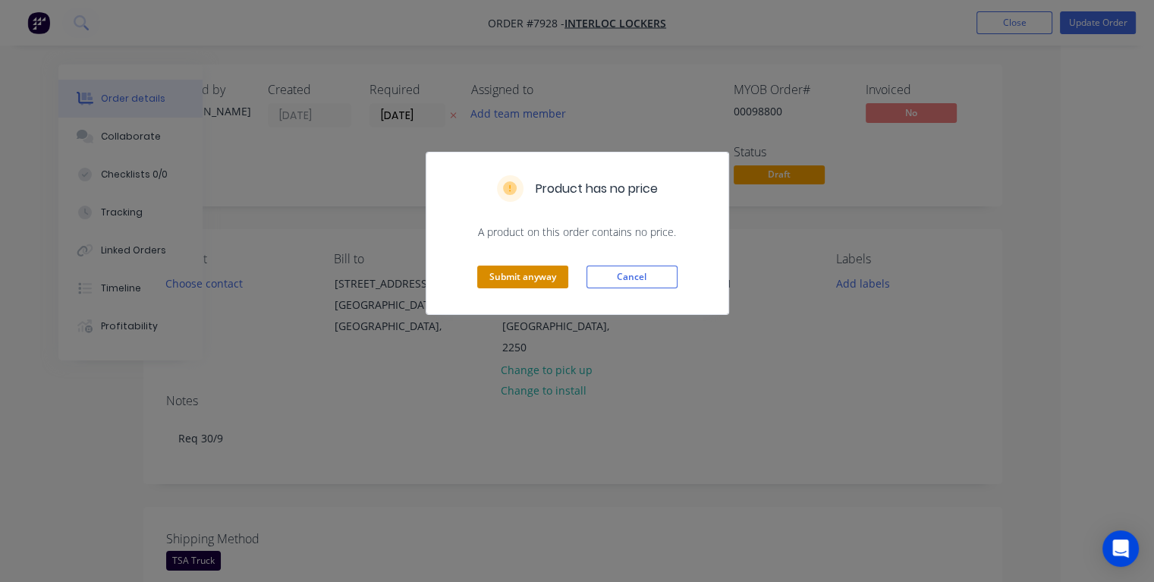
click at [507, 283] on button "Submit anyway" at bounding box center [522, 277] width 91 height 23
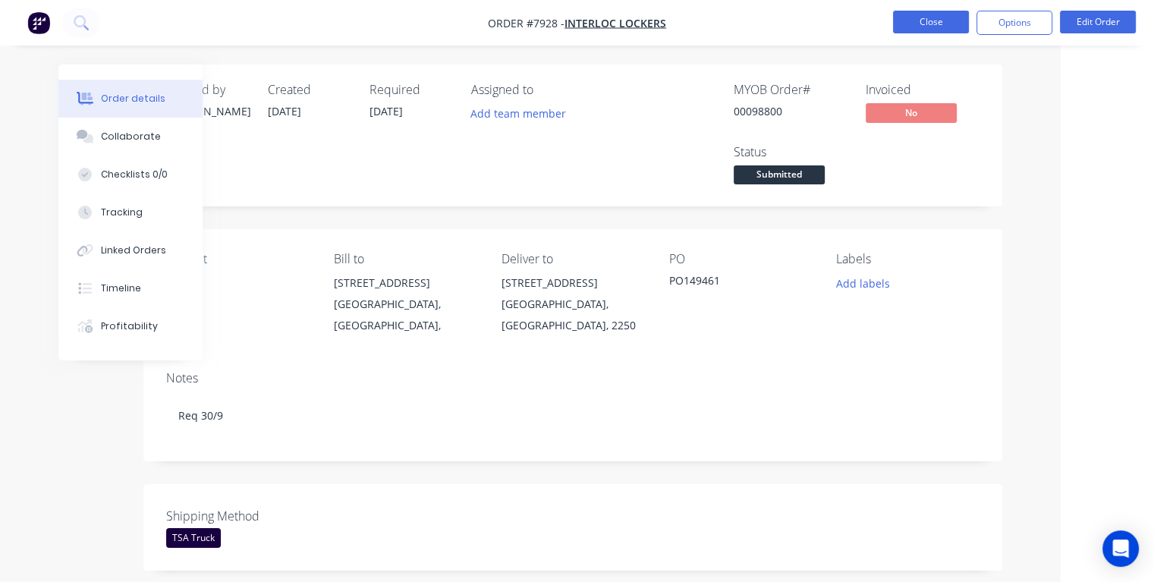
click at [923, 16] on button "Close" at bounding box center [931, 22] width 76 height 23
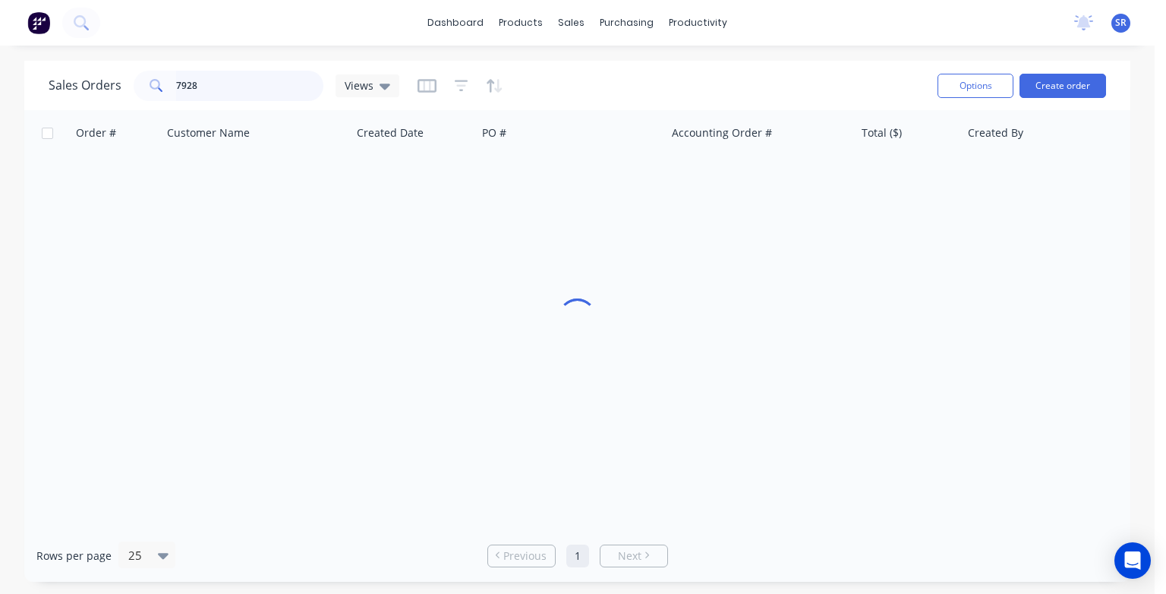
click at [225, 87] on input "7928" at bounding box center [250, 86] width 148 height 30
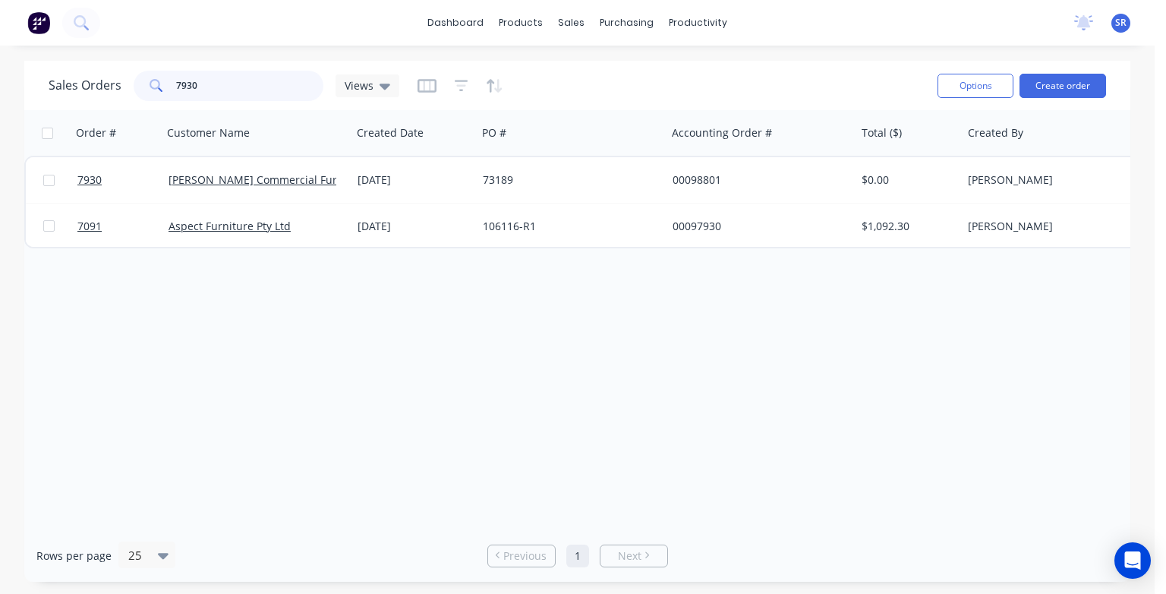
type input "7930"
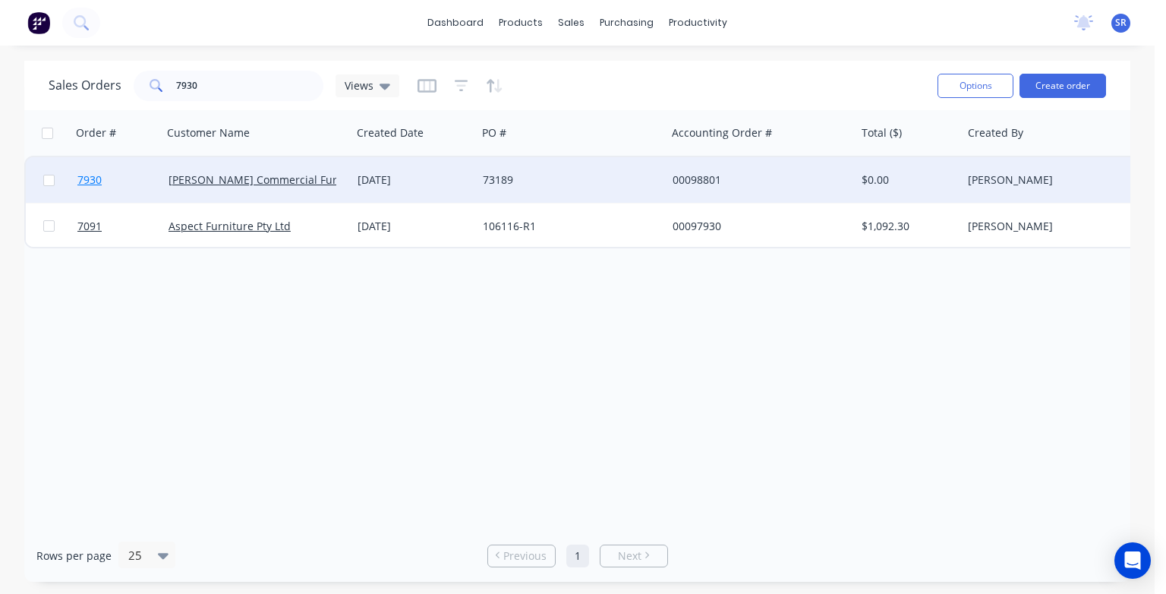
click at [97, 178] on span "7930" at bounding box center [89, 179] width 24 height 15
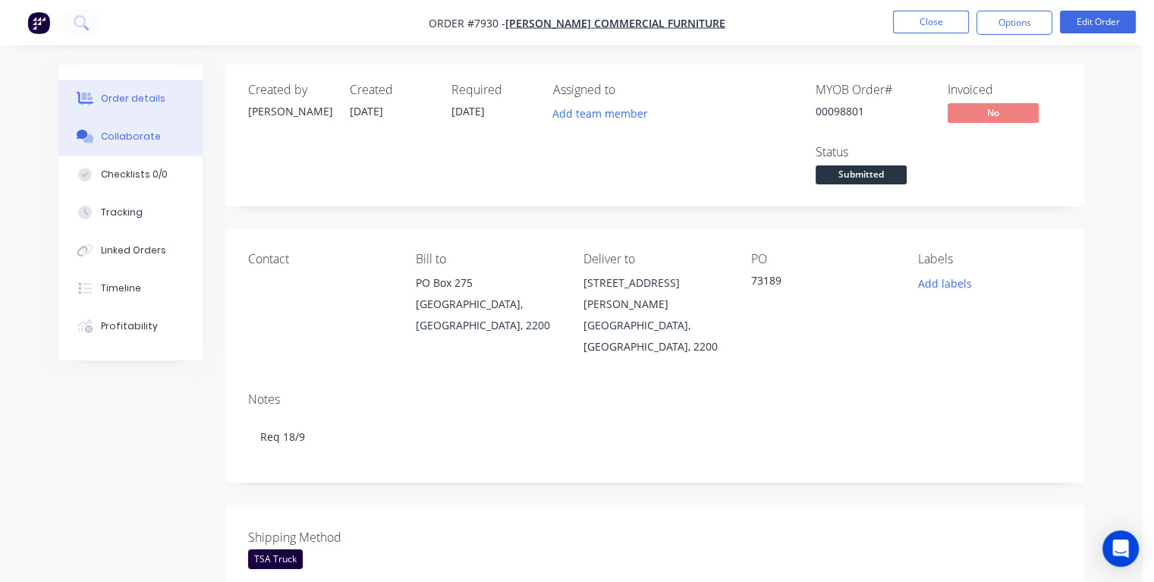
click at [109, 141] on div "Collaborate" at bounding box center [131, 137] width 60 height 14
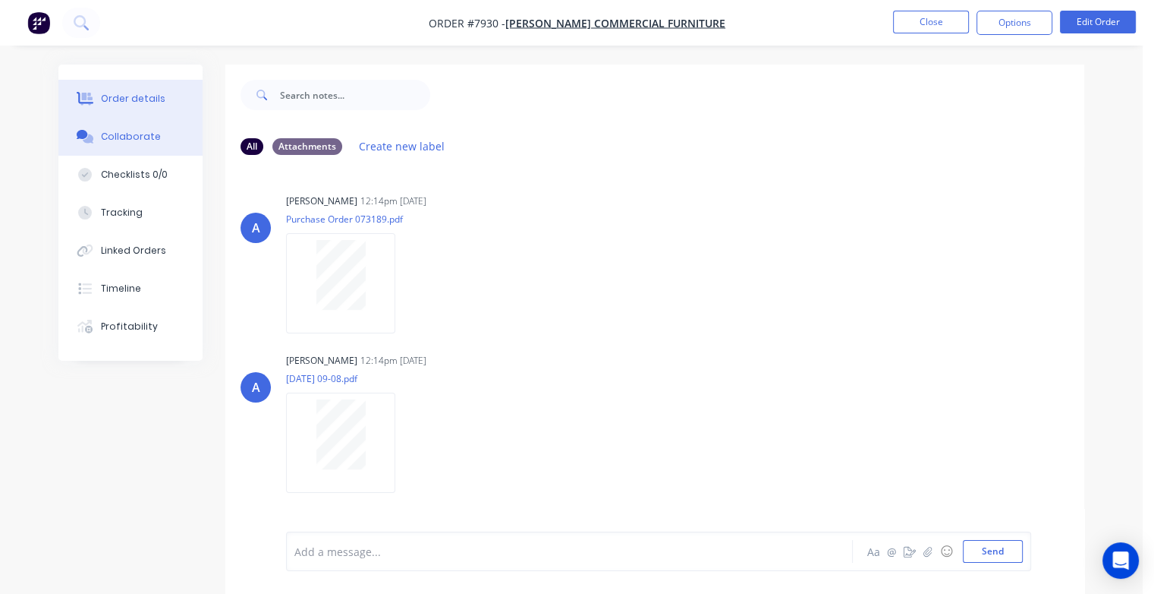
click at [121, 103] on div "Order details" at bounding box center [133, 99] width 65 height 14
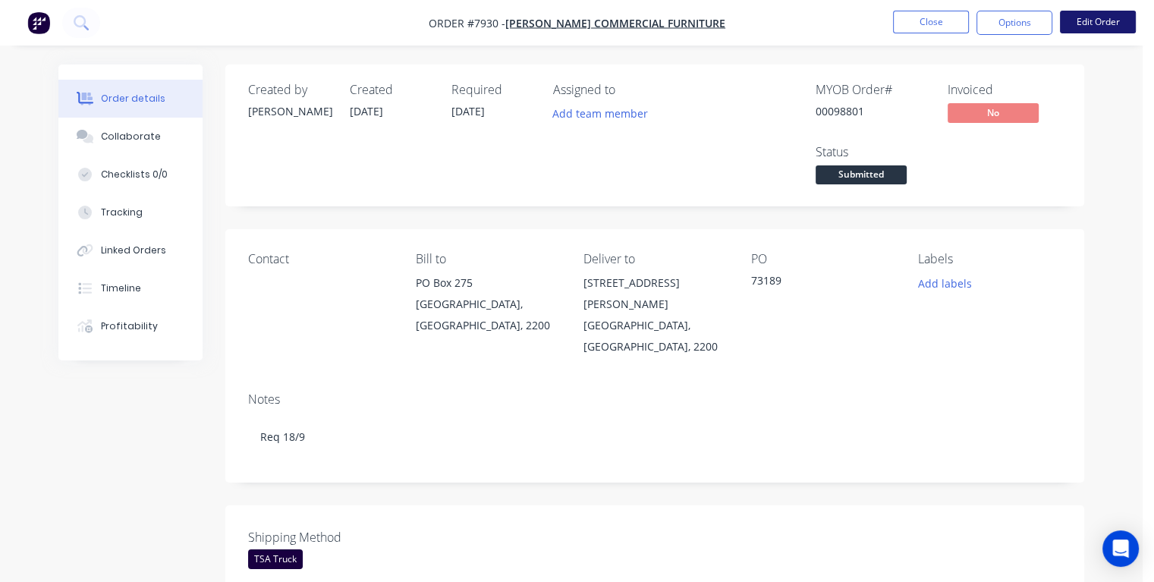
click at [1098, 24] on button "Edit Order" at bounding box center [1098, 22] width 76 height 23
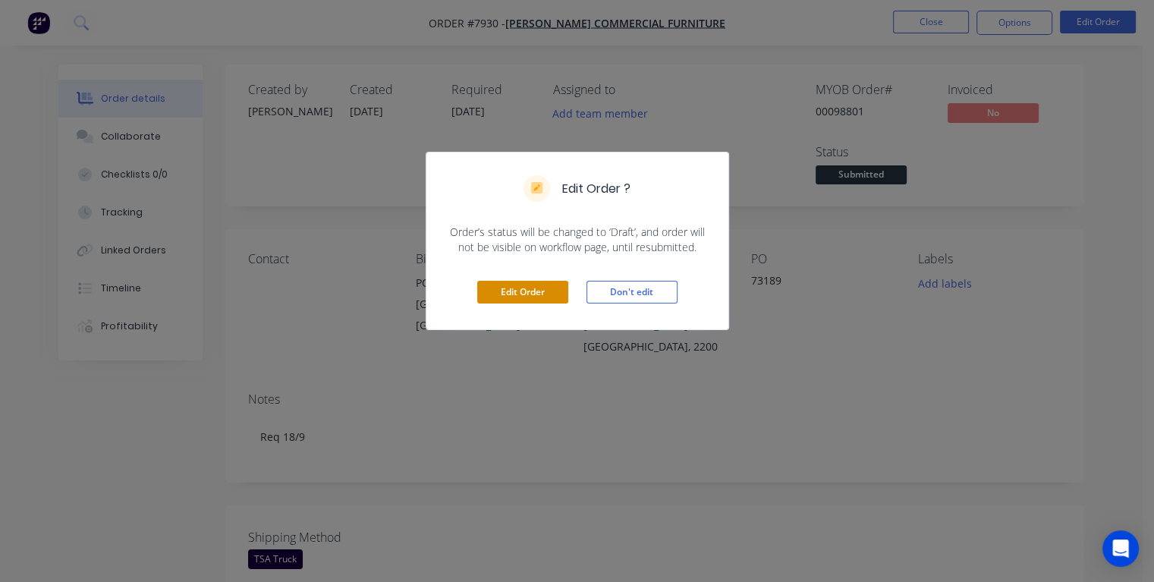
click at [528, 288] on button "Edit Order" at bounding box center [522, 292] width 91 height 23
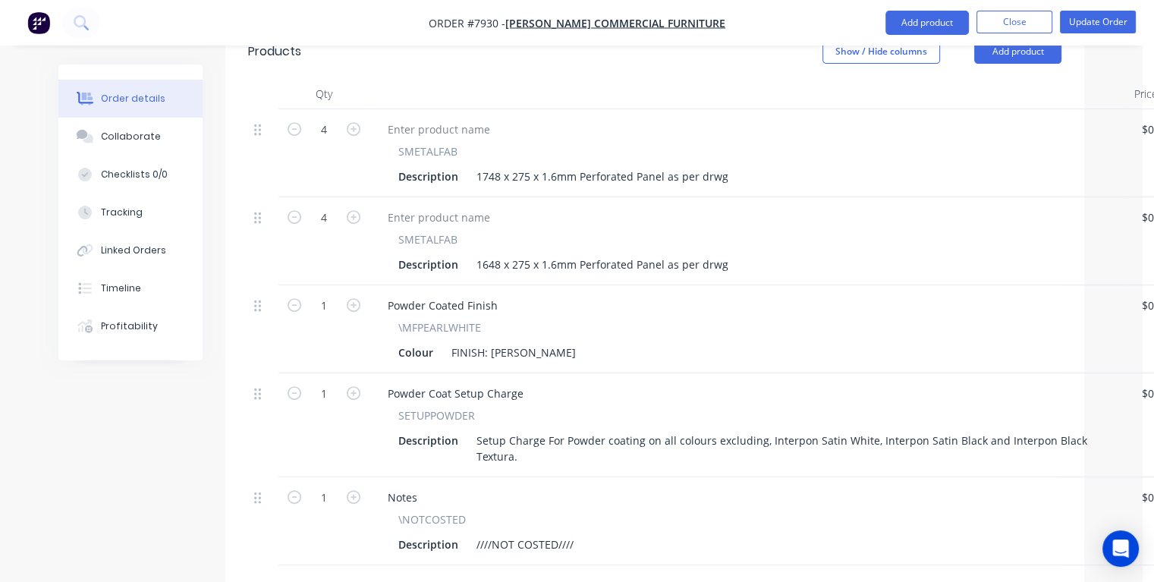
scroll to position [835, 0]
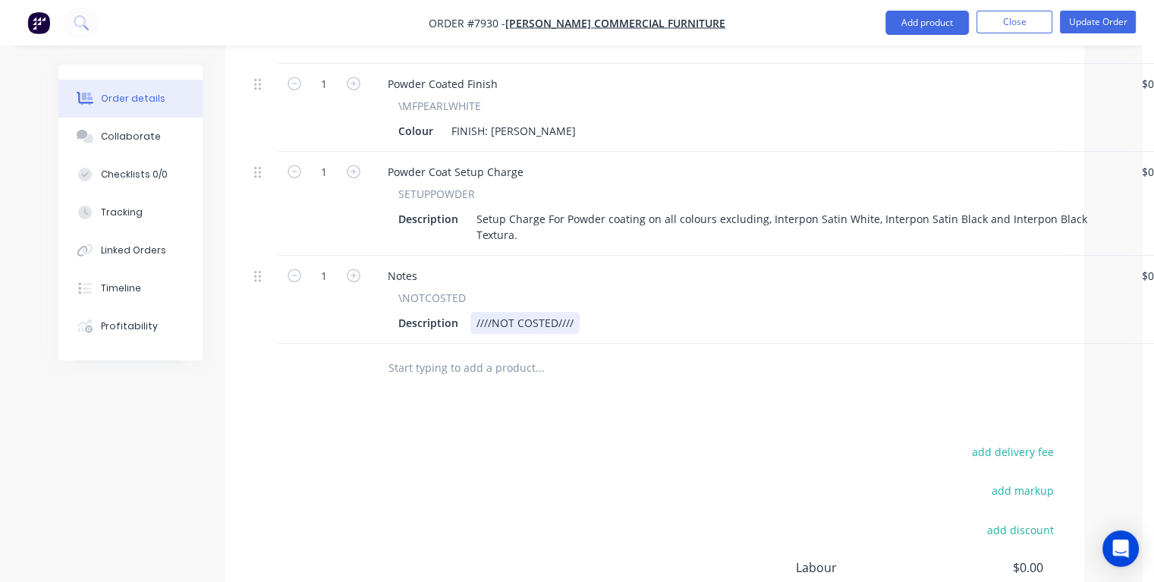
click at [576, 312] on div "////NOT COSTED////" at bounding box center [525, 323] width 109 height 22
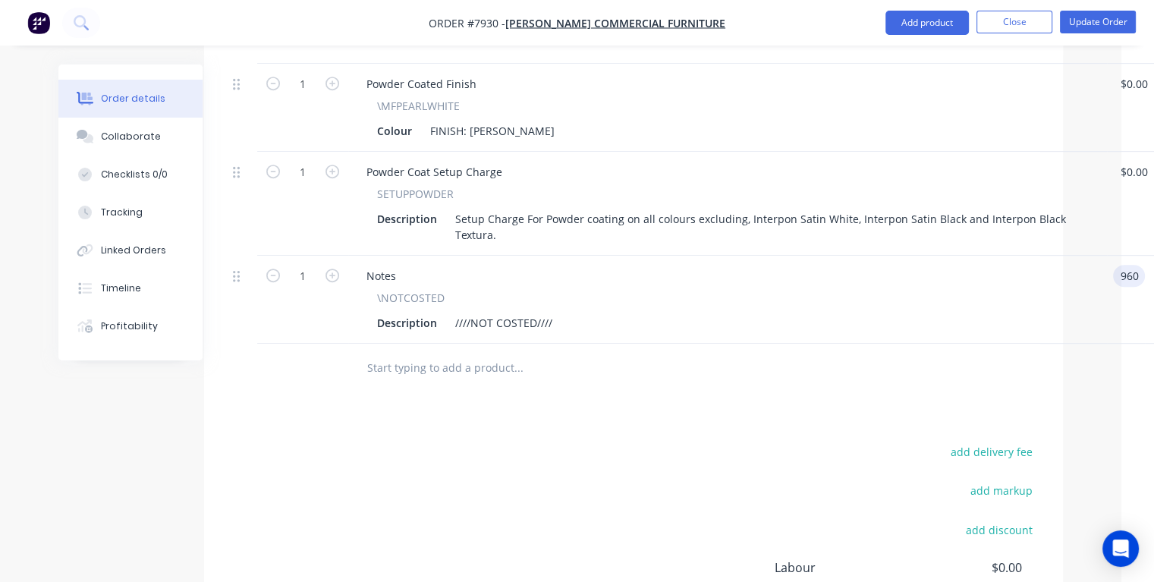
type input "$960.00"
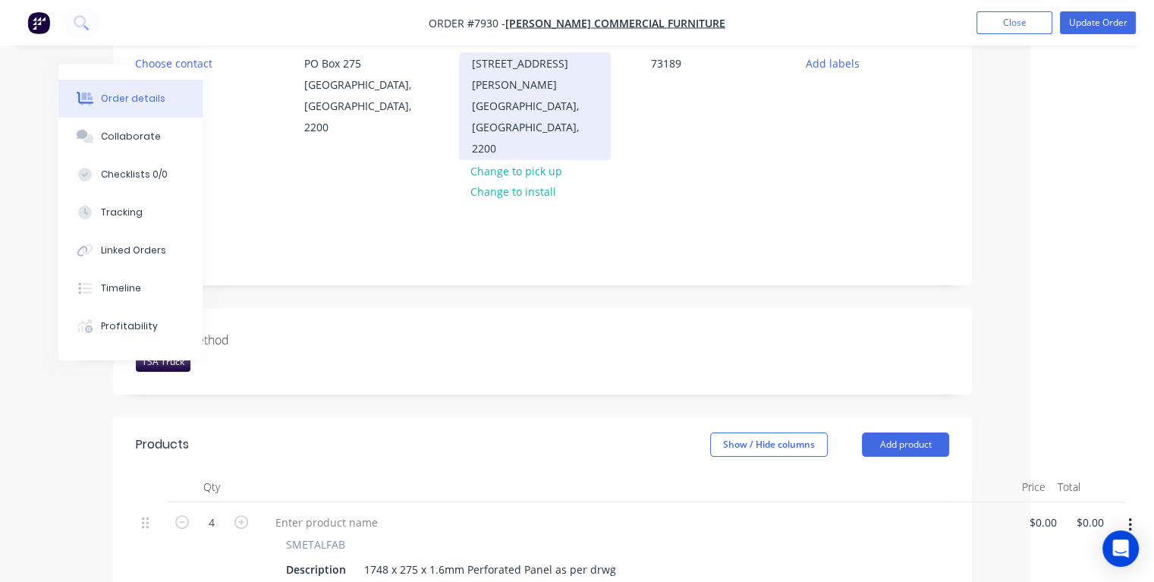
scroll to position [0, 112]
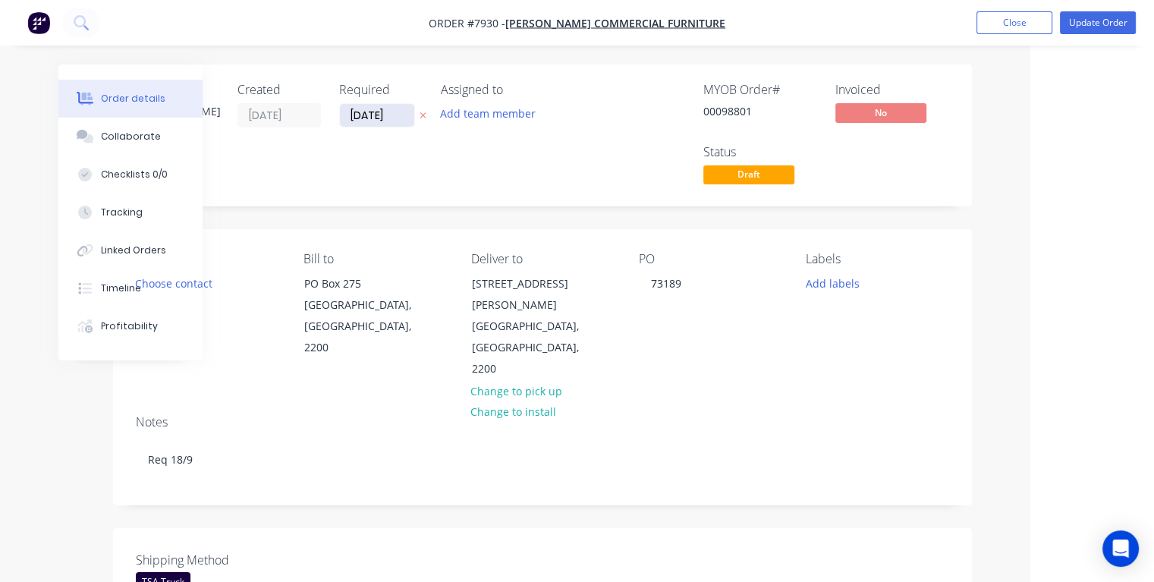
type input "$960.00"
drag, startPoint x: 392, startPoint y: 111, endPoint x: 345, endPoint y: 117, distance: 47.4
click at [345, 117] on input "[DATE]" at bounding box center [377, 115] width 74 height 23
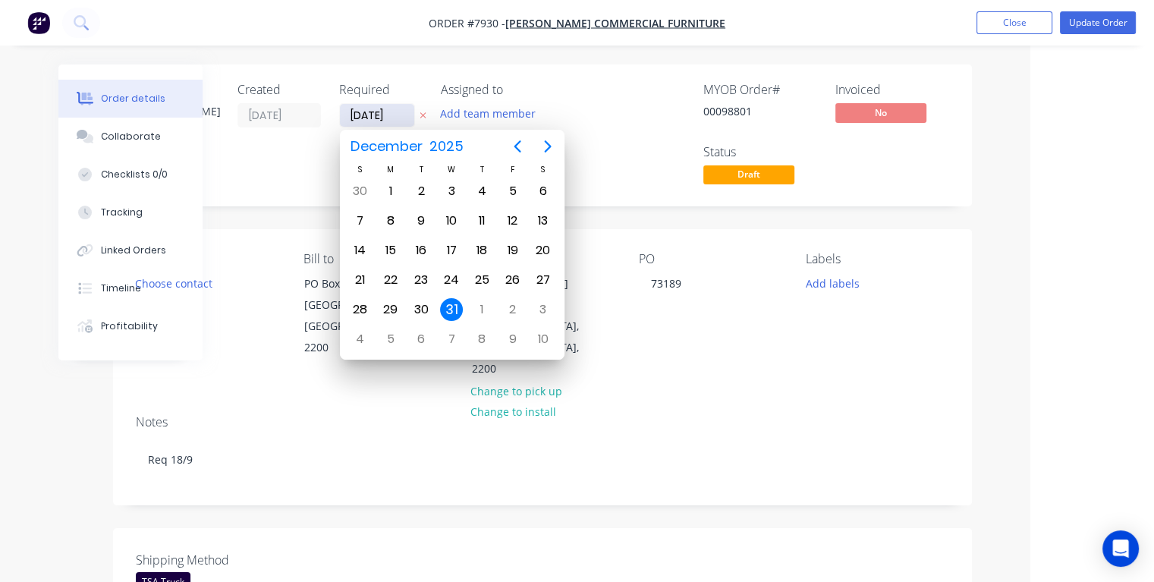
type input "[DATE]"
click at [457, 223] on div "10" at bounding box center [451, 220] width 23 height 23
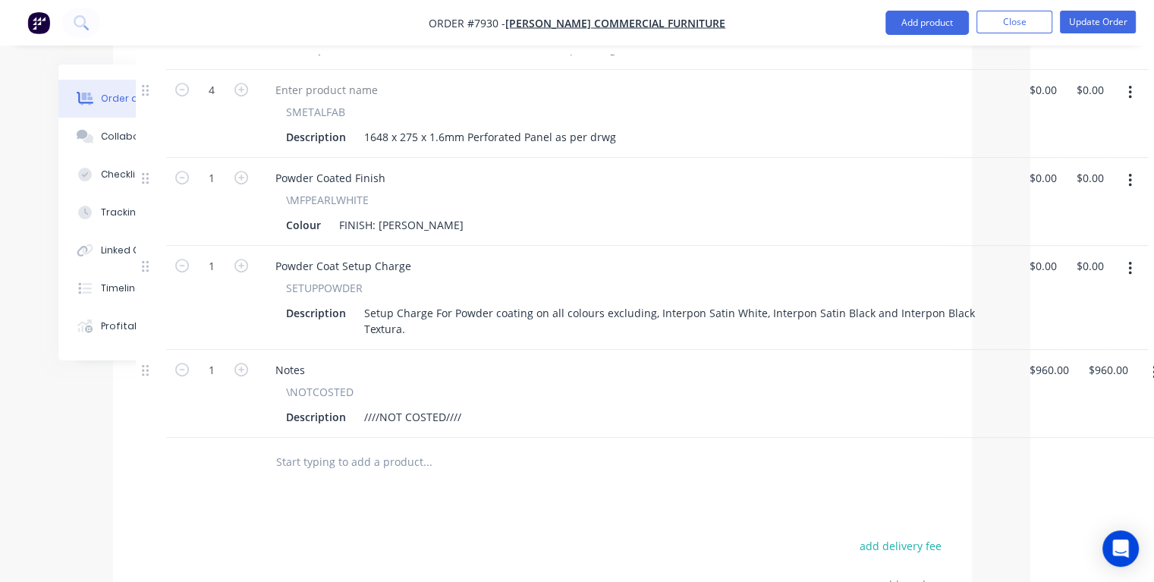
scroll to position [759, 112]
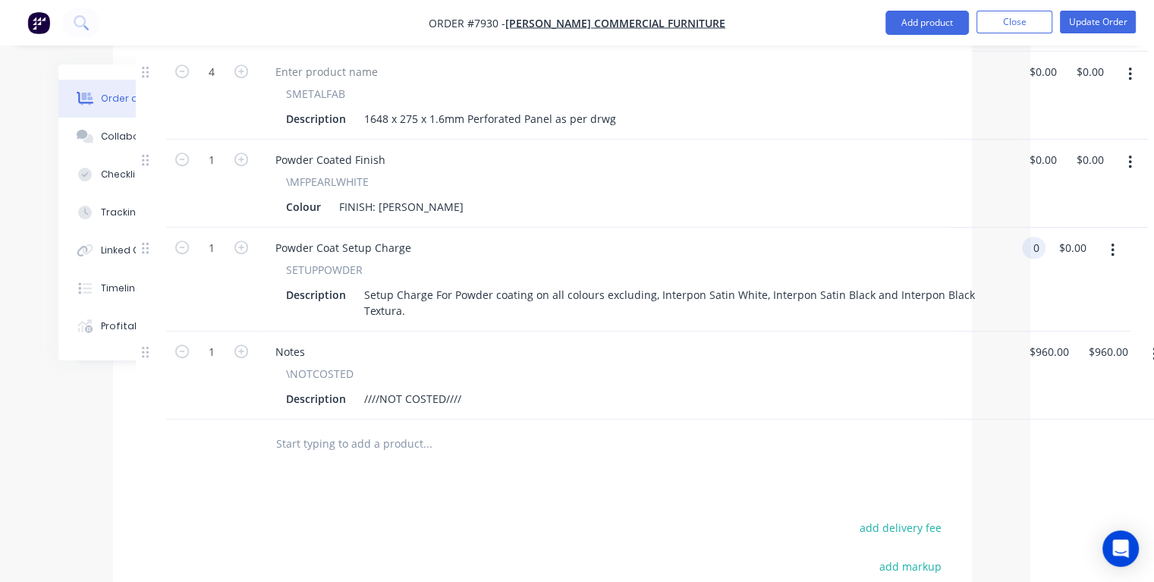
click at [1041, 237] on input "0" at bounding box center [1036, 248] width 17 height 22
type input "$50.00"
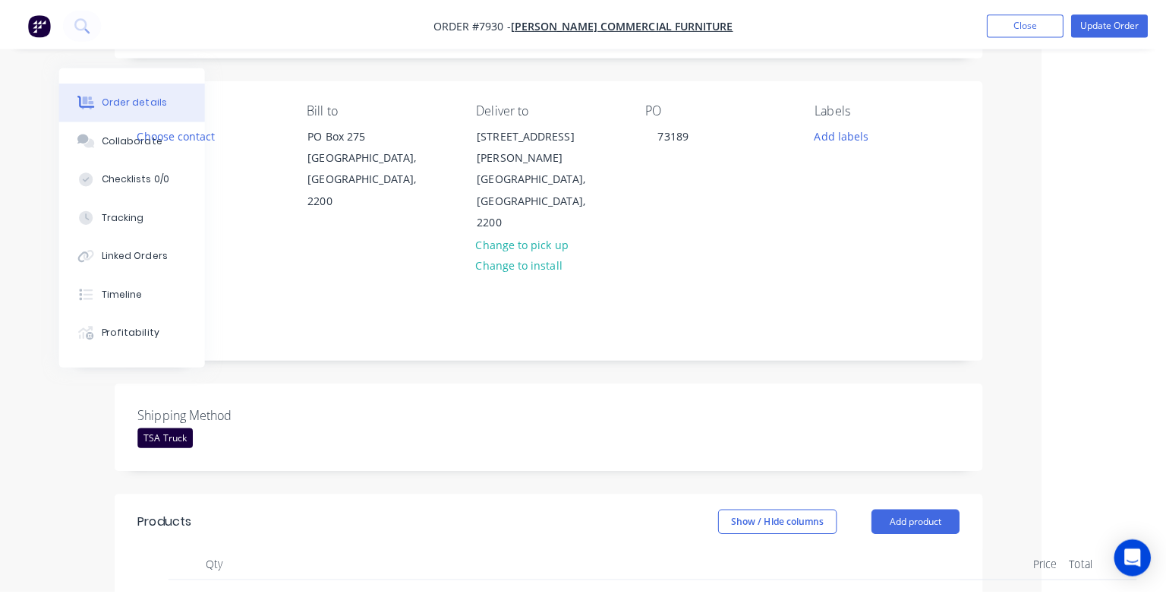
scroll to position [0, 112]
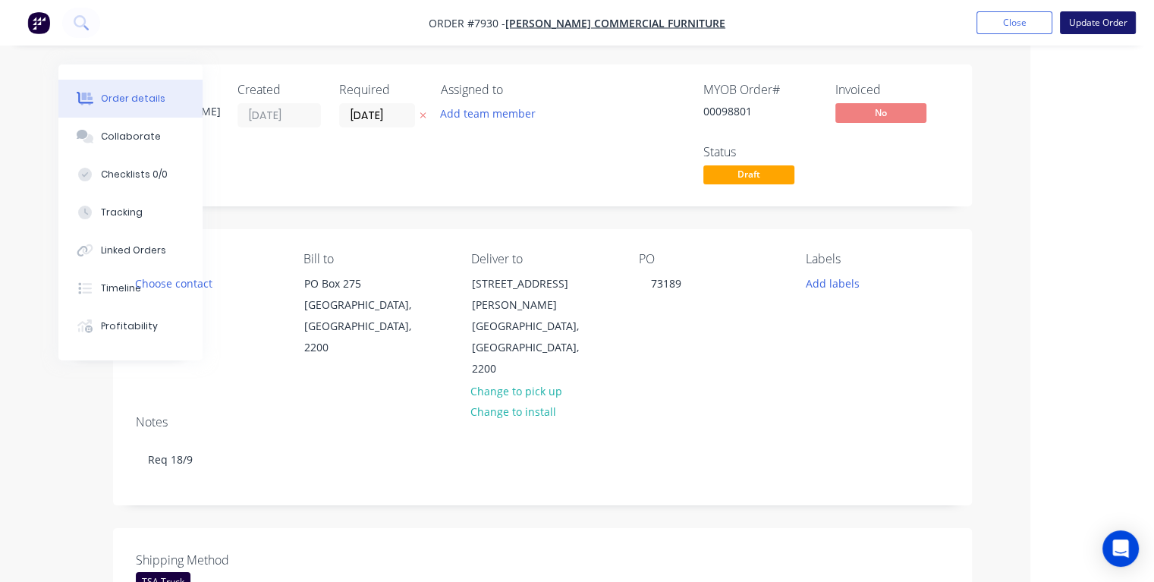
type input "$50.00"
click at [1075, 24] on button "Update Order" at bounding box center [1098, 22] width 76 height 23
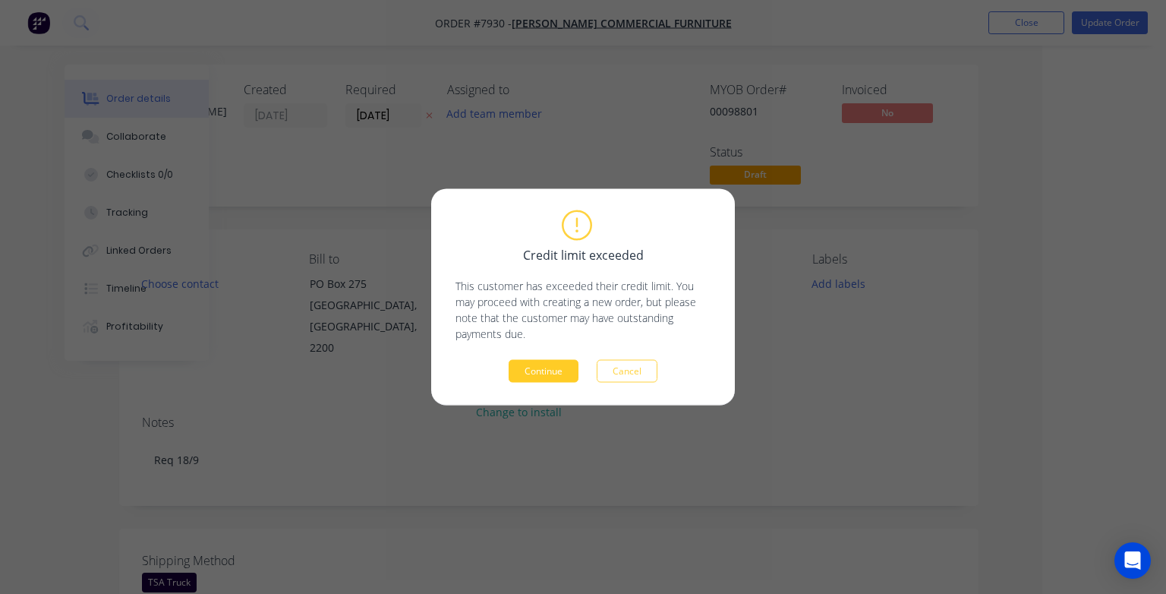
click at [549, 366] on button "Continue" at bounding box center [544, 371] width 70 height 23
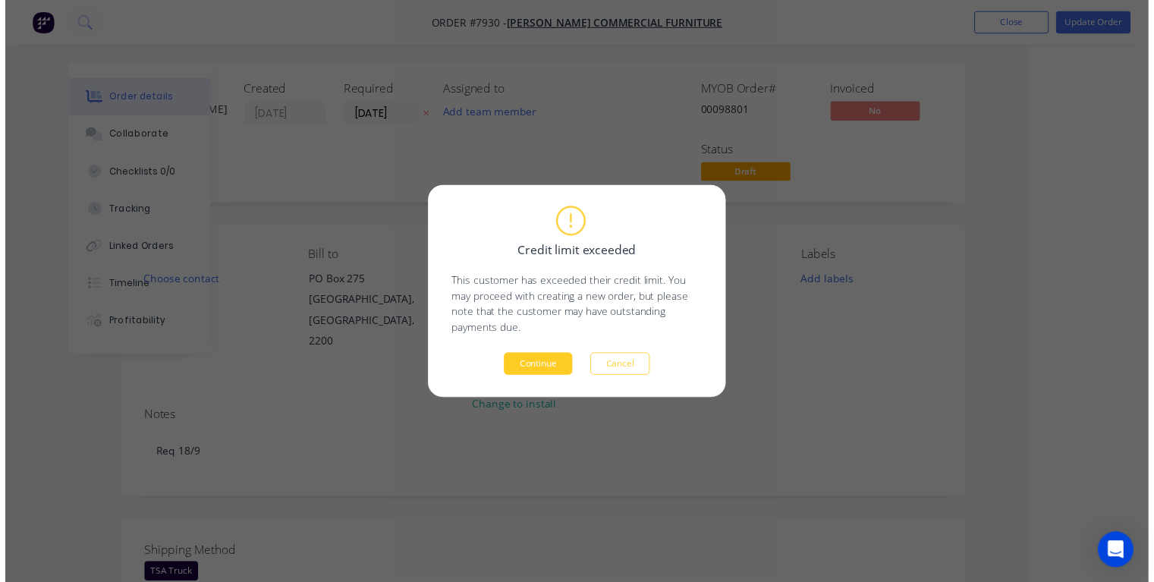
scroll to position [0, 82]
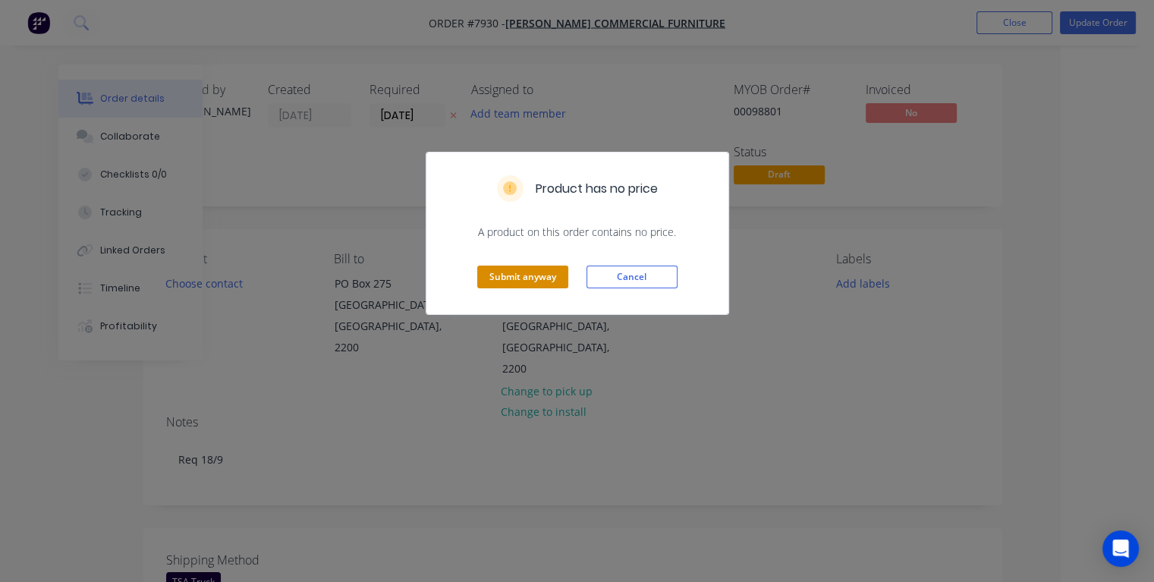
click at [522, 284] on button "Submit anyway" at bounding box center [522, 277] width 91 height 23
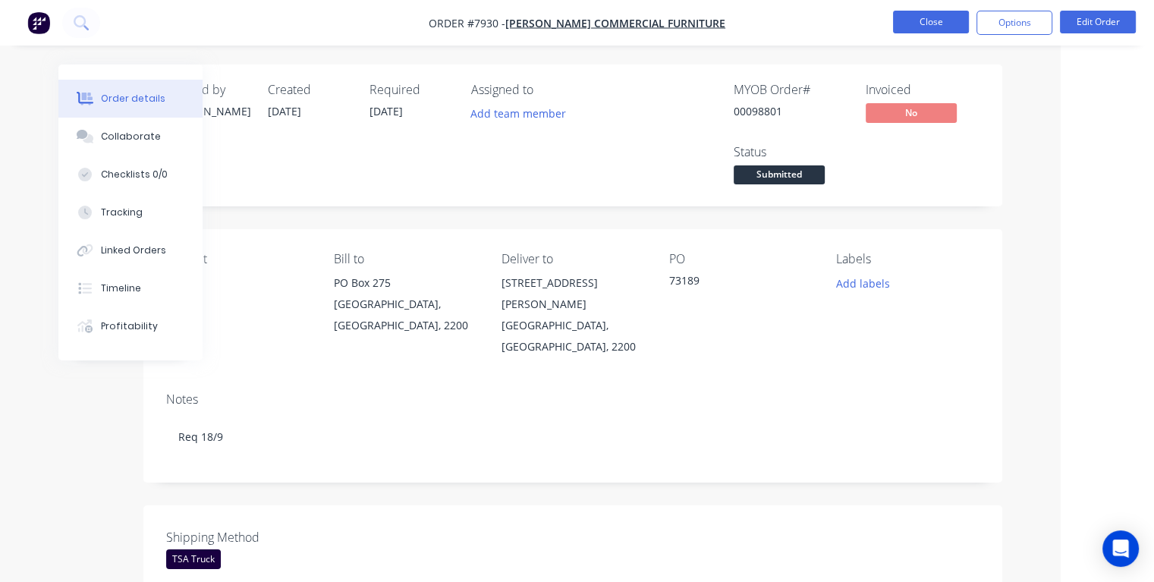
click at [920, 21] on button "Close" at bounding box center [931, 22] width 76 height 23
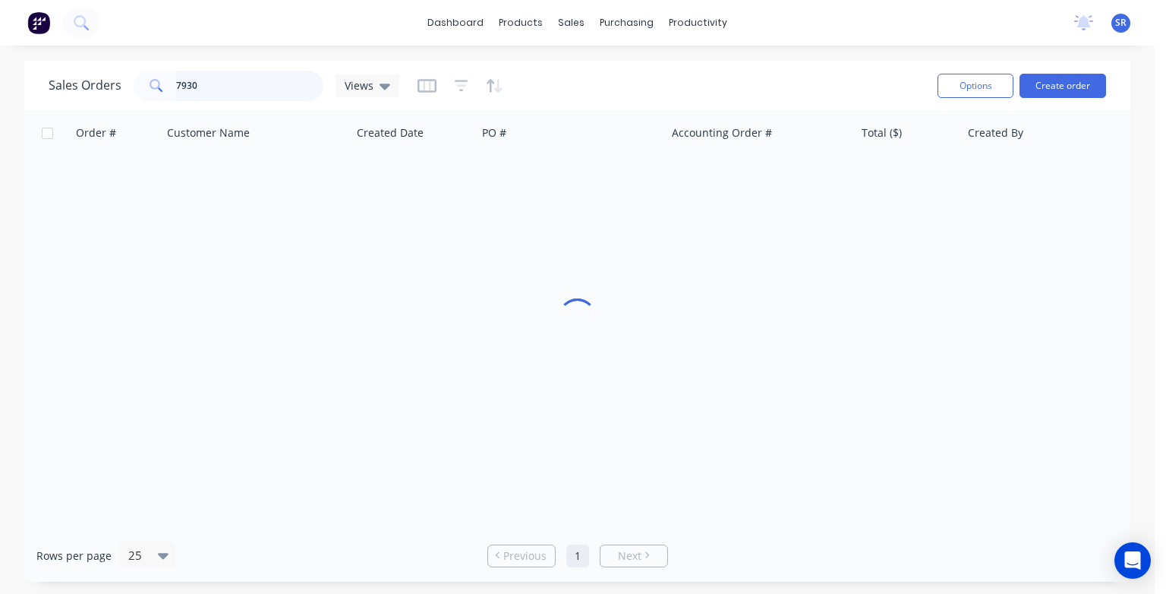
drag, startPoint x: 207, startPoint y: 83, endPoint x: 228, endPoint y: 92, distance: 22.4
click at [208, 83] on input "7930" at bounding box center [250, 86] width 148 height 30
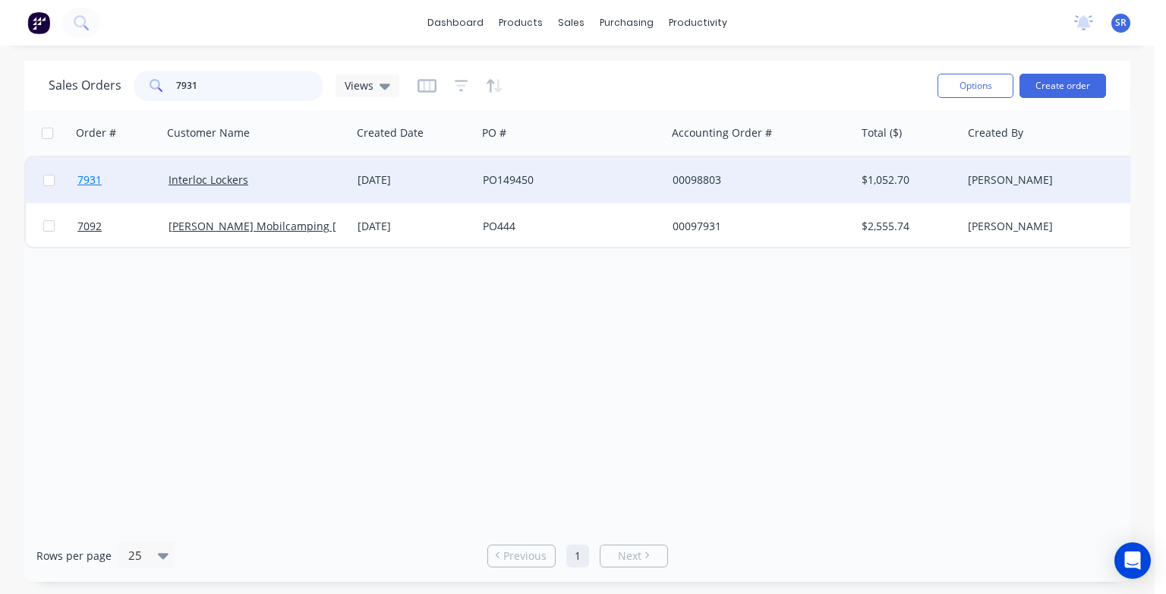
type input "7931"
click at [87, 180] on span "7931" at bounding box center [89, 179] width 24 height 15
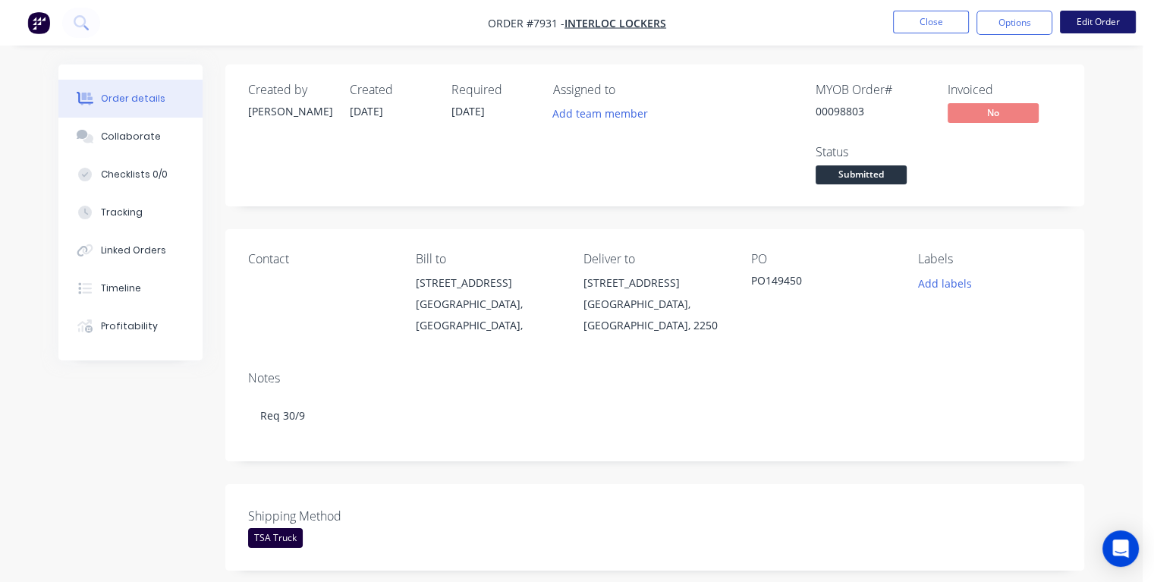
click at [1099, 24] on button "Edit Order" at bounding box center [1098, 22] width 76 height 23
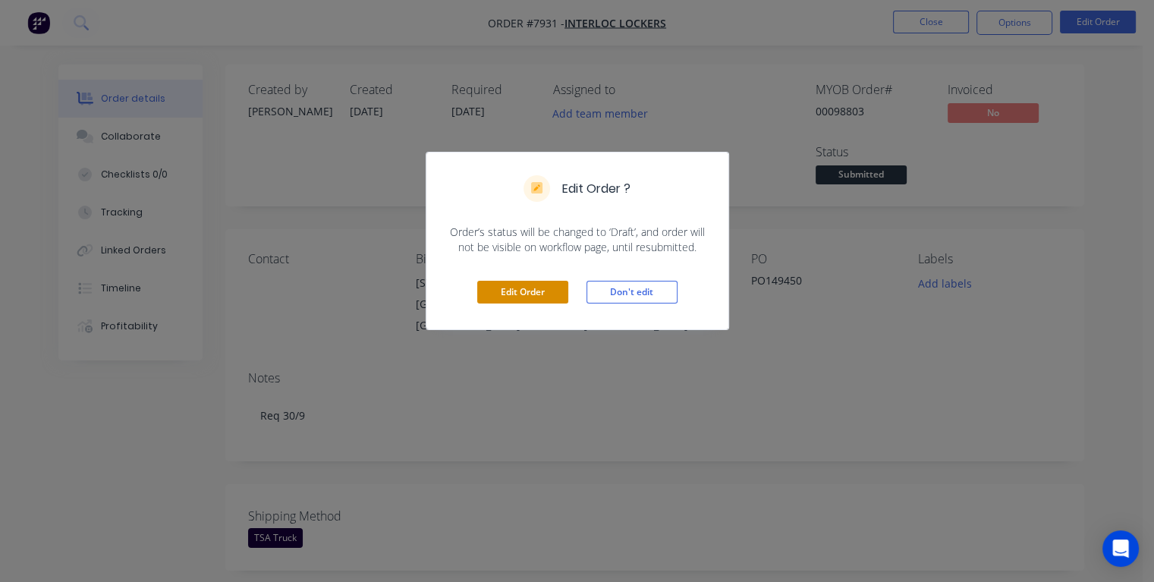
click at [548, 291] on button "Edit Order" at bounding box center [522, 292] width 91 height 23
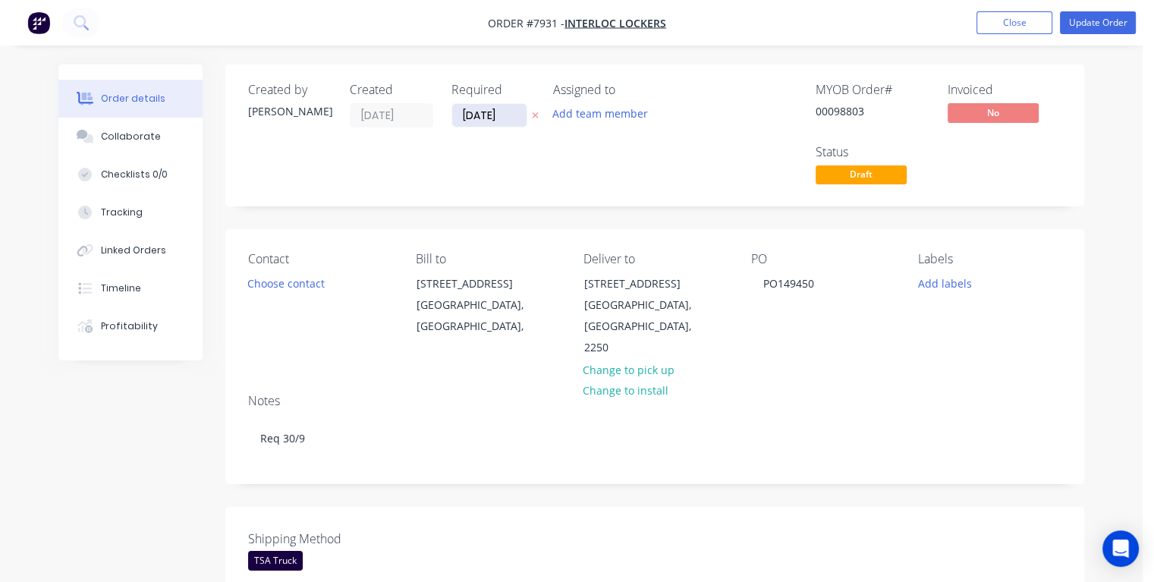
drag, startPoint x: 507, startPoint y: 115, endPoint x: 461, endPoint y: 121, distance: 45.9
click at [461, 121] on input "[DATE]" at bounding box center [489, 115] width 74 height 23
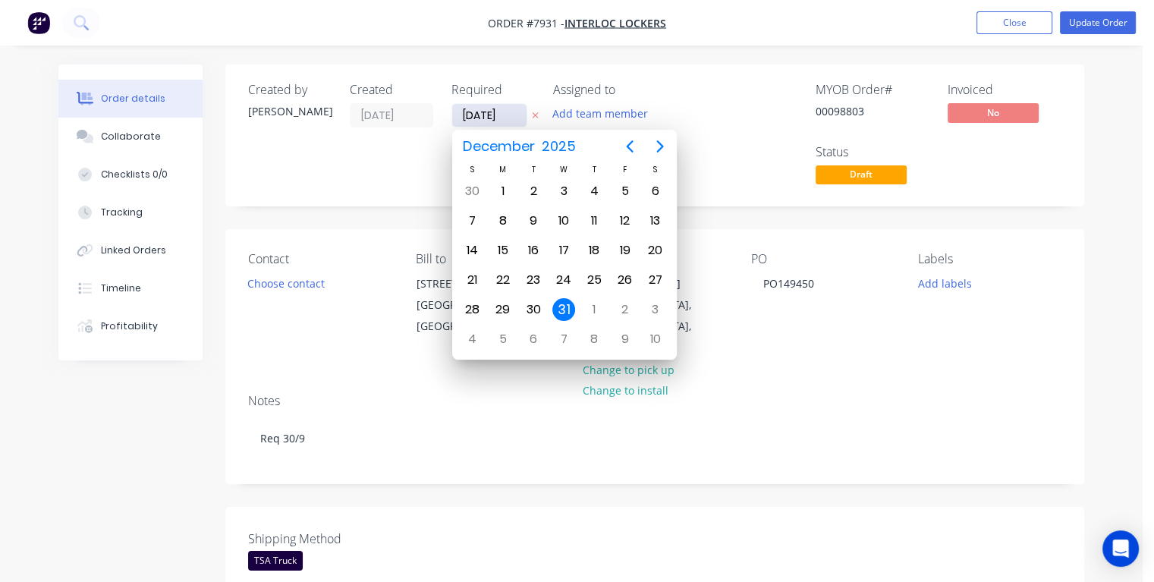
type input "[DATE]"
click at [620, 244] on div "19" at bounding box center [624, 250] width 23 height 23
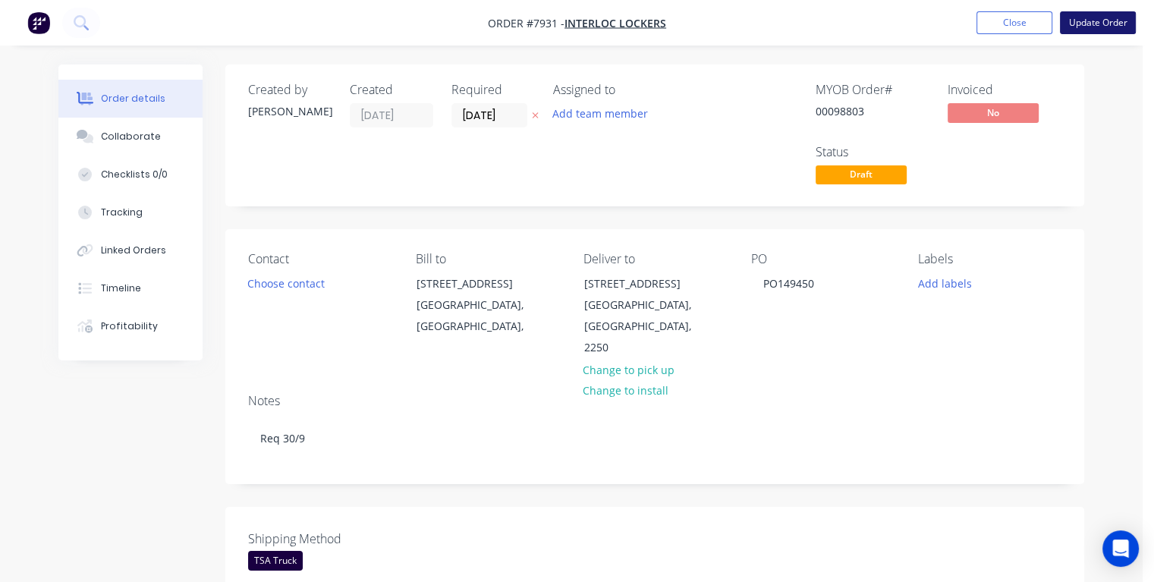
click at [1088, 20] on button "Update Order" at bounding box center [1098, 22] width 76 height 23
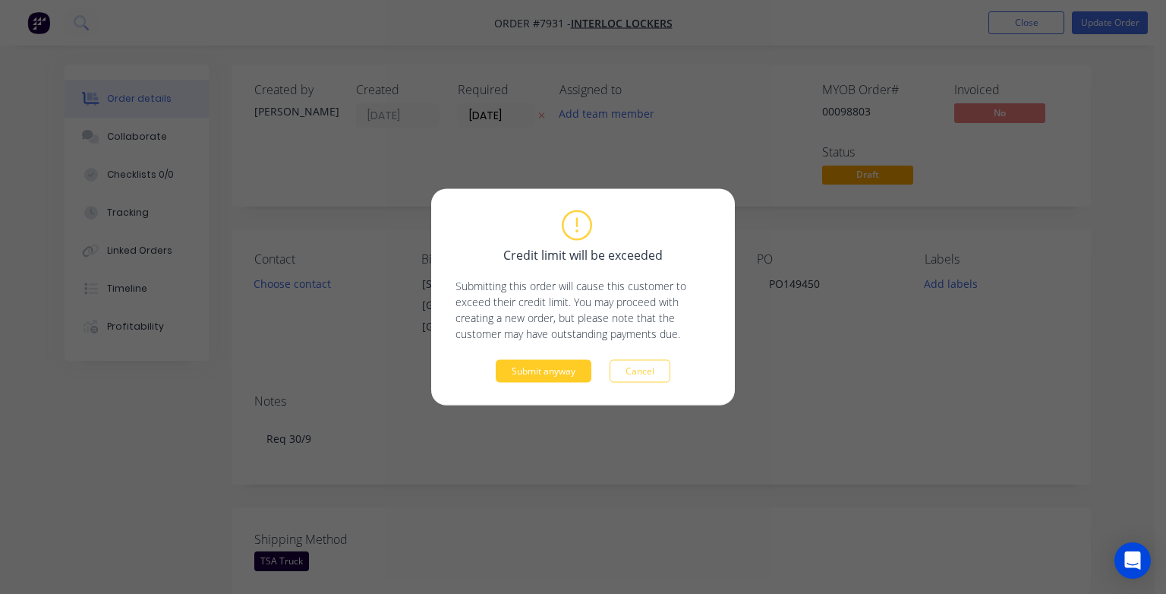
click at [565, 366] on button "Submit anyway" at bounding box center [544, 371] width 96 height 23
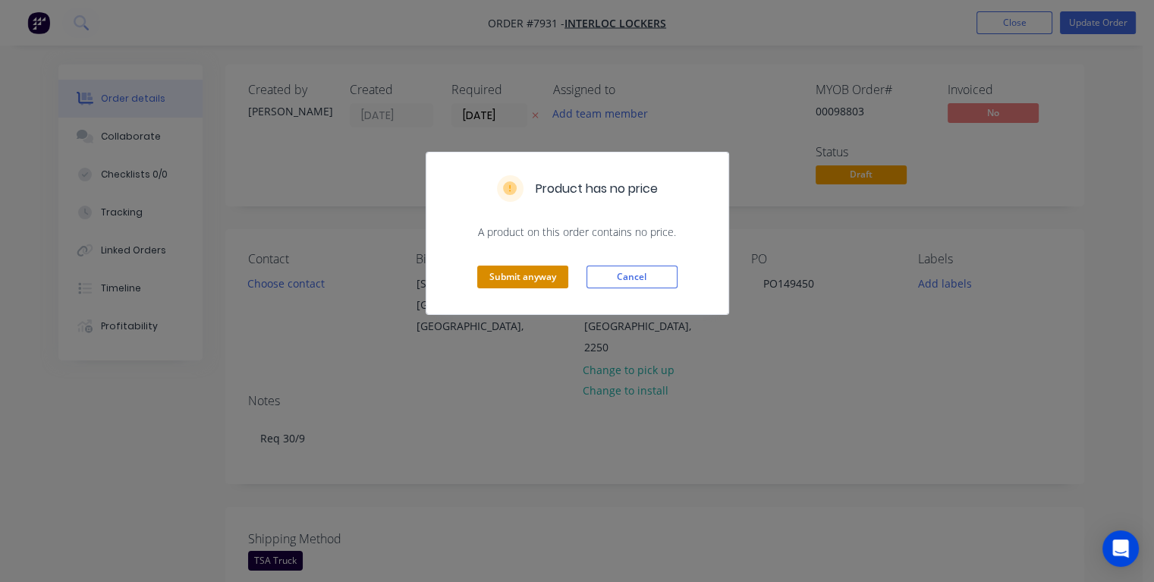
click at [553, 279] on button "Submit anyway" at bounding box center [522, 277] width 91 height 23
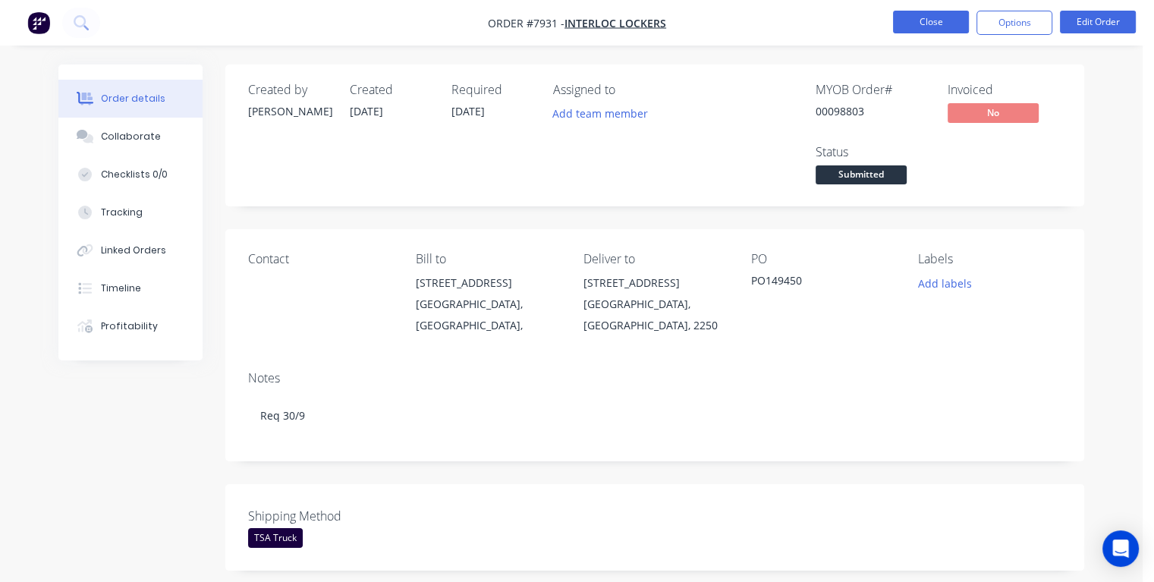
click at [905, 17] on button "Close" at bounding box center [931, 22] width 76 height 23
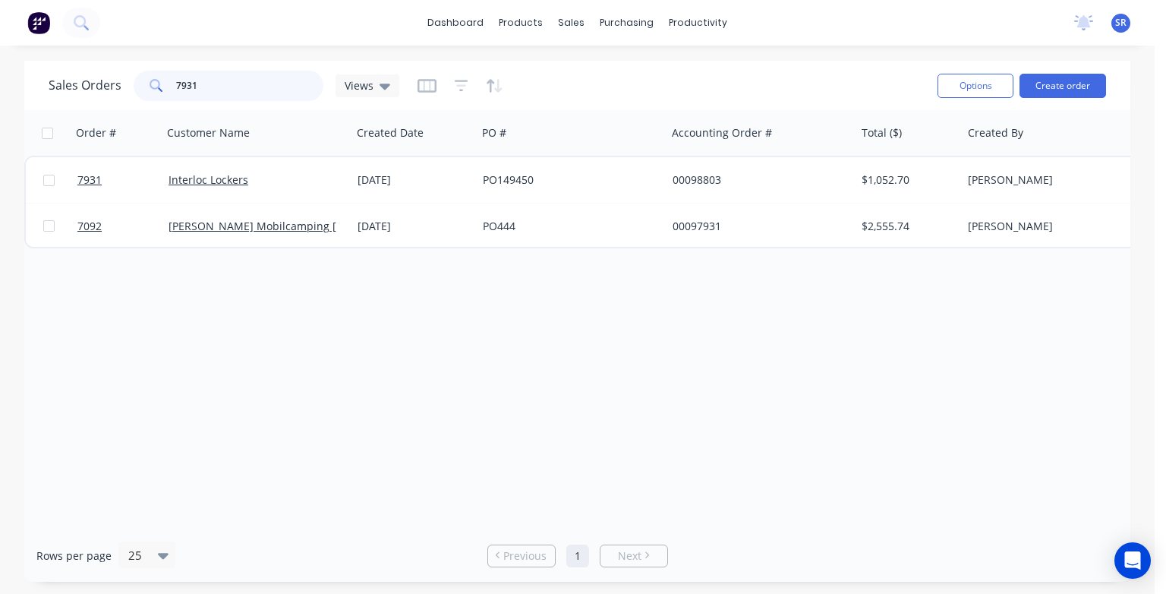
click at [218, 86] on input "7931" at bounding box center [250, 86] width 148 height 30
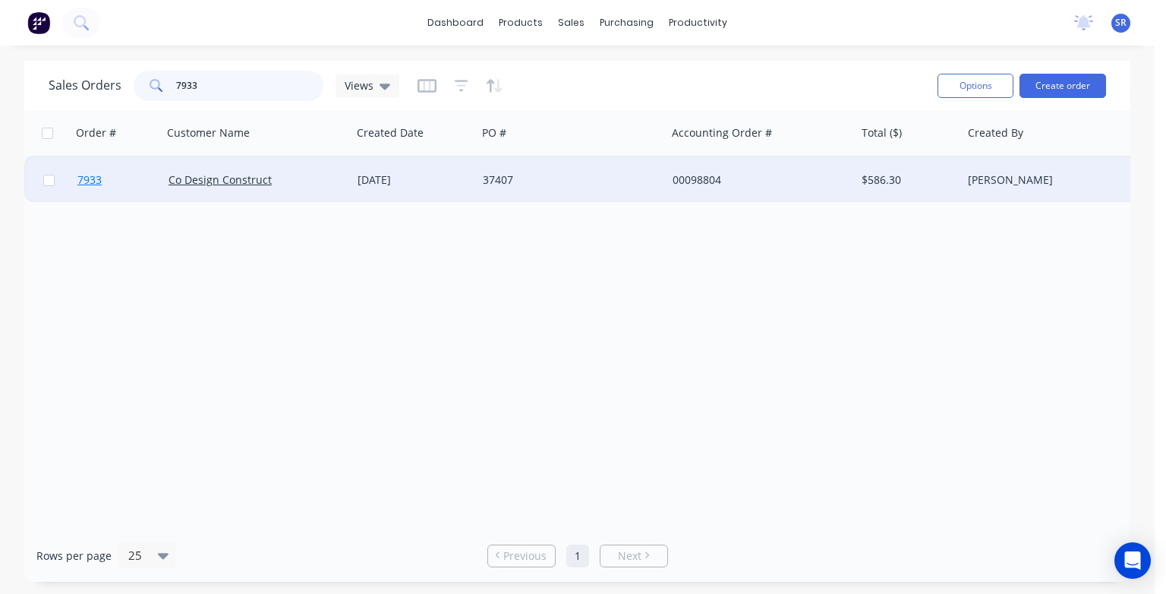
type input "7933"
click at [85, 181] on span "7933" at bounding box center [89, 179] width 24 height 15
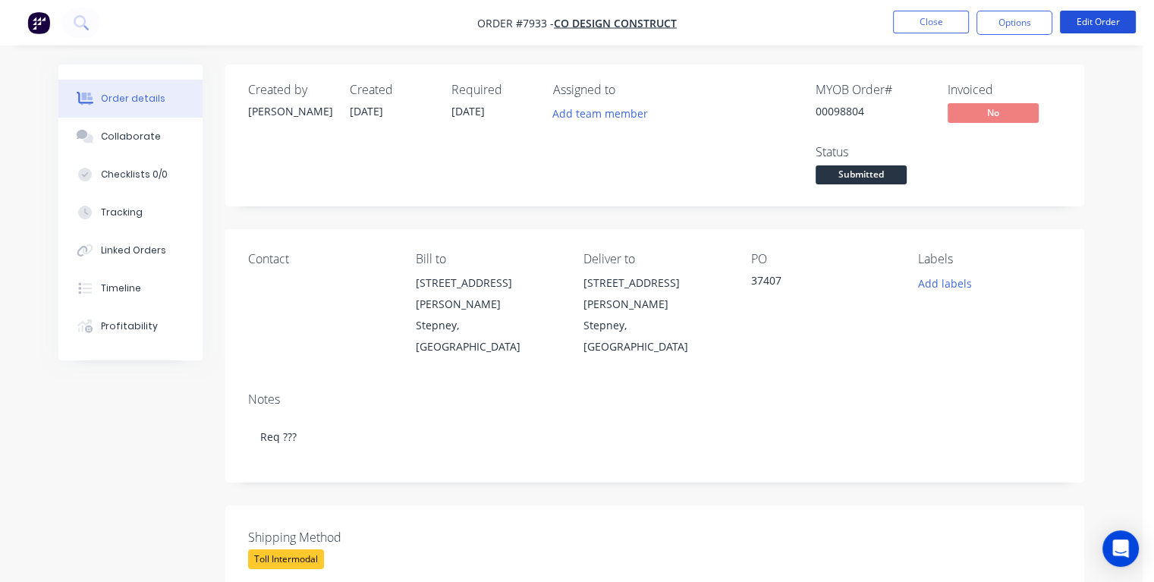
click at [1091, 24] on button "Edit Order" at bounding box center [1098, 22] width 76 height 23
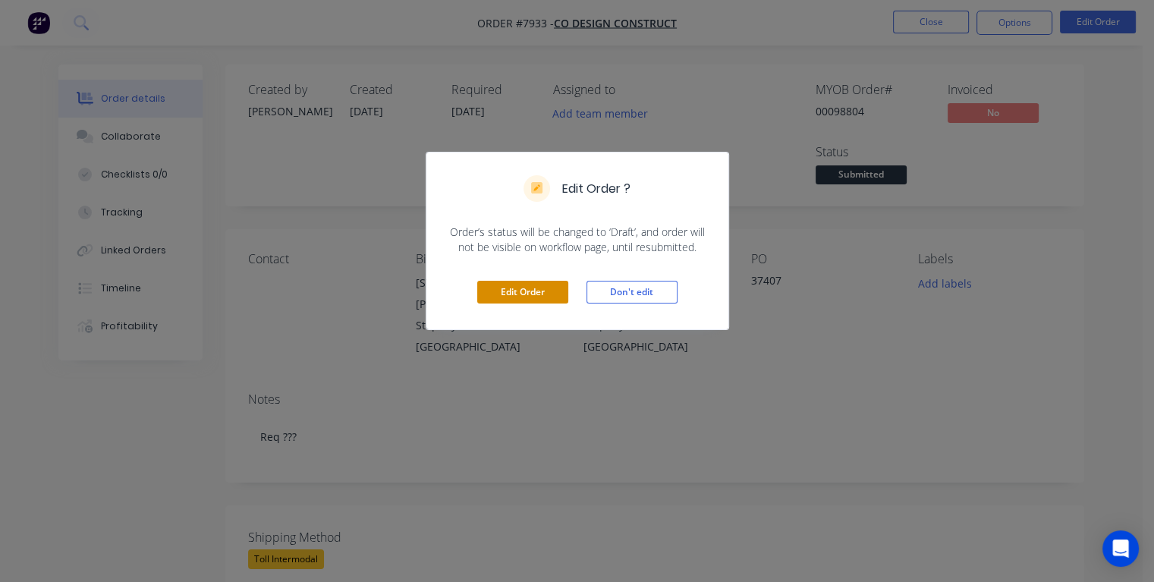
click at [510, 290] on button "Edit Order" at bounding box center [522, 292] width 91 height 23
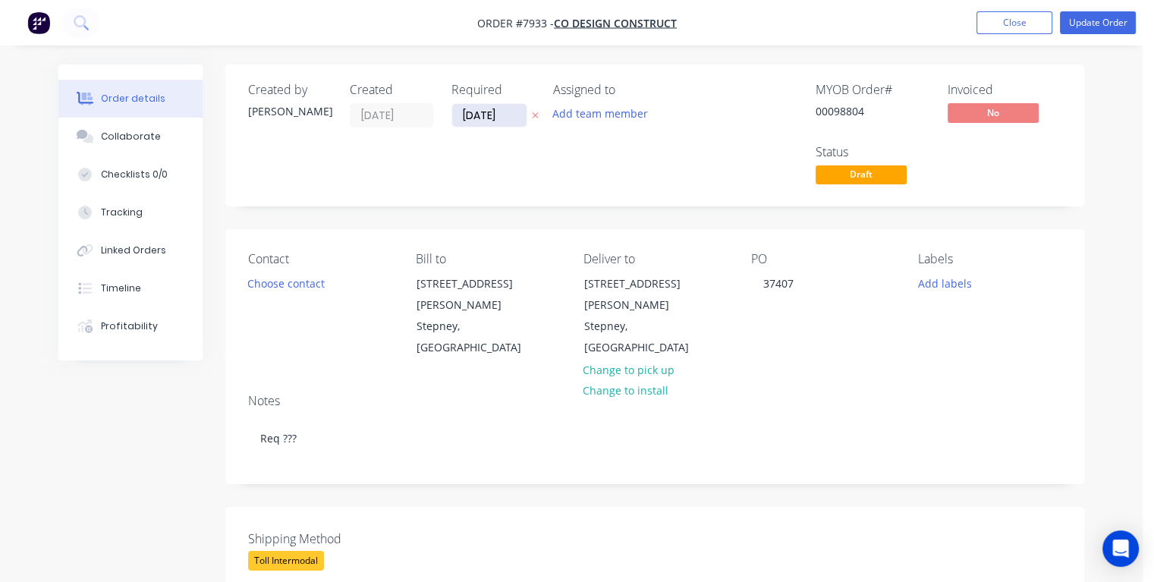
drag, startPoint x: 510, startPoint y: 114, endPoint x: 458, endPoint y: 115, distance: 52.4
click at [458, 115] on input "[DATE]" at bounding box center [489, 115] width 74 height 23
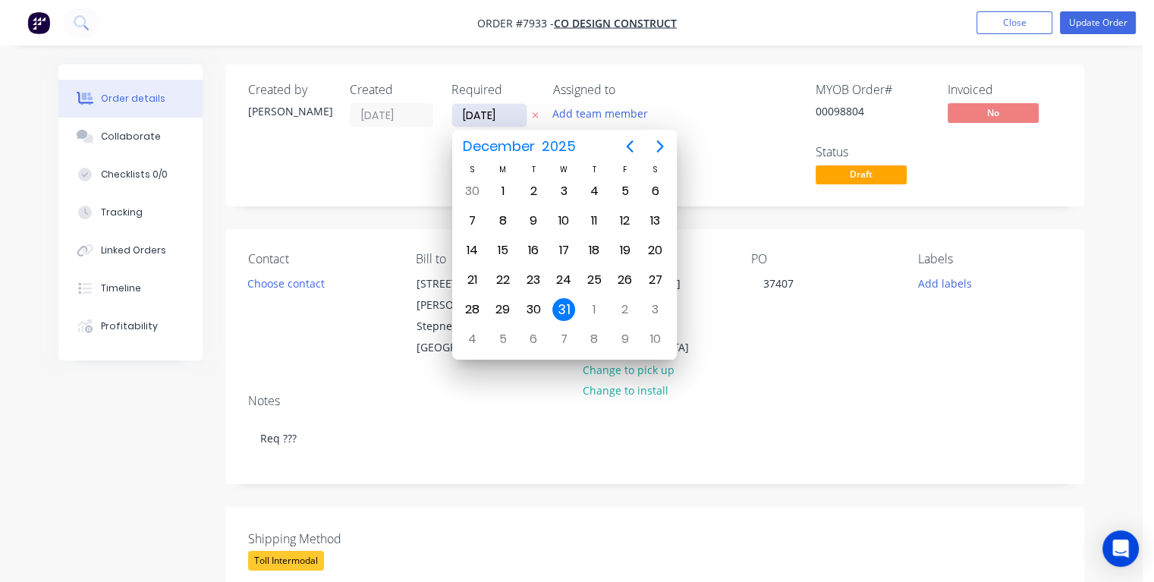
type input "[DATE]"
click at [530, 220] on div "9" at bounding box center [533, 220] width 23 height 23
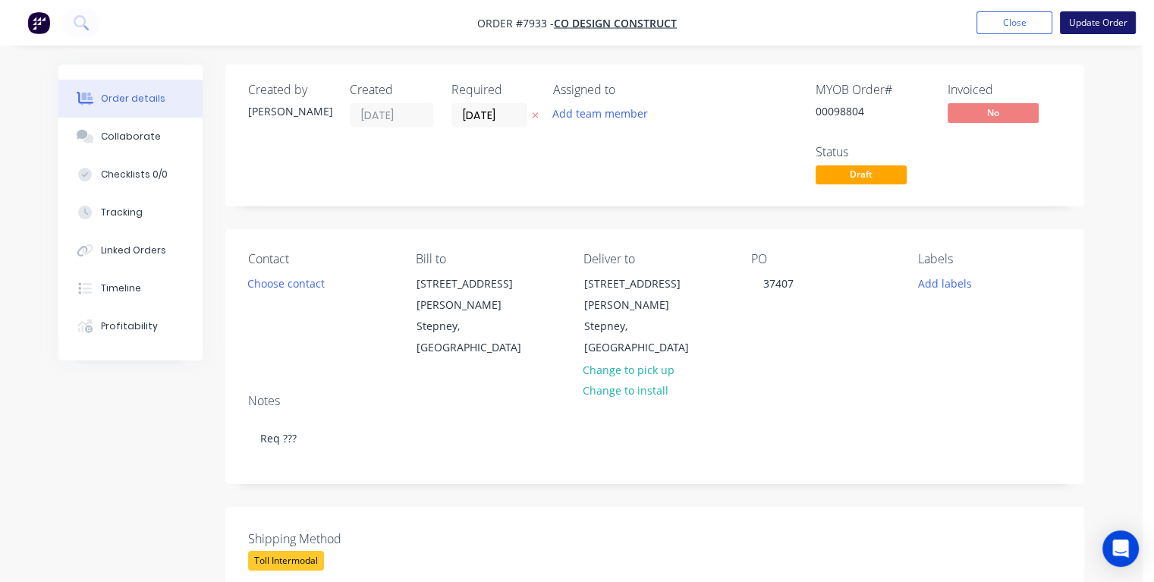
click at [1110, 26] on button "Update Order" at bounding box center [1098, 22] width 76 height 23
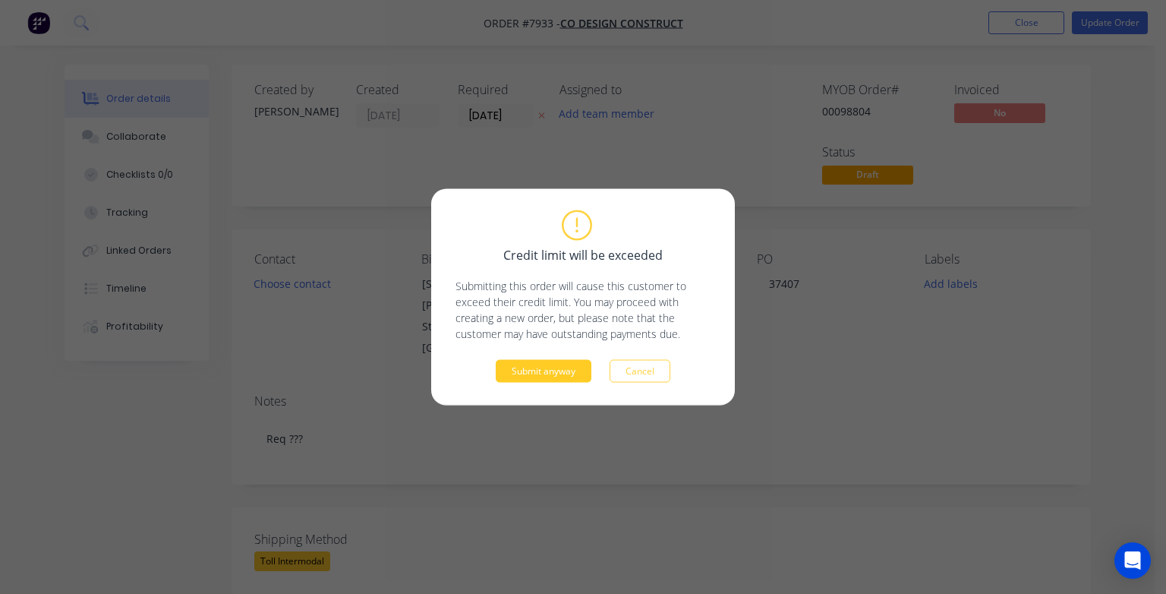
click at [519, 374] on button "Submit anyway" at bounding box center [544, 371] width 96 height 23
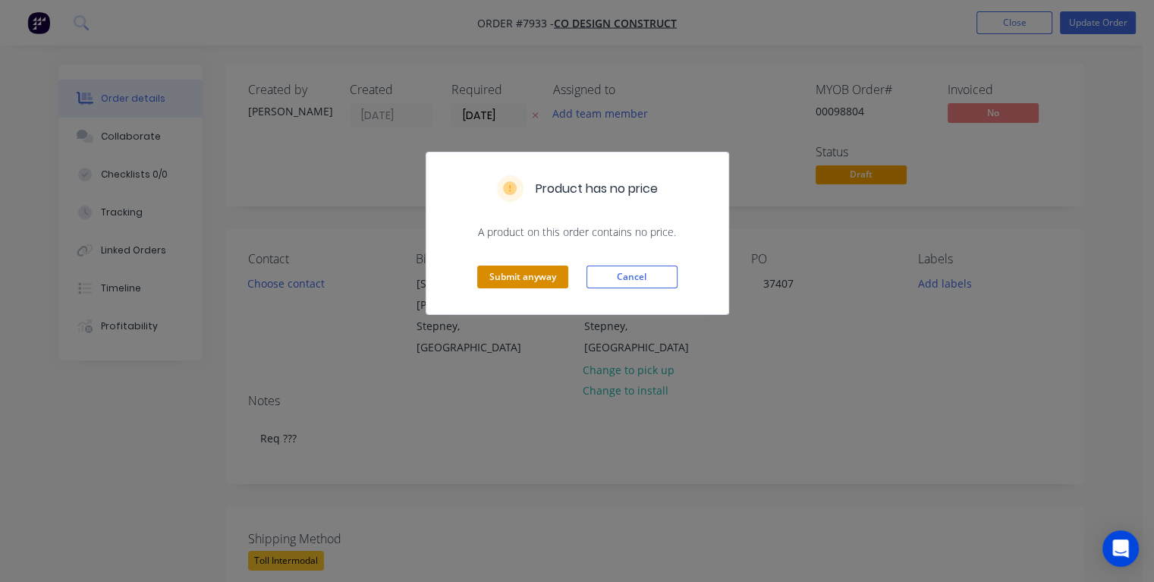
click at [507, 272] on button "Submit anyway" at bounding box center [522, 277] width 91 height 23
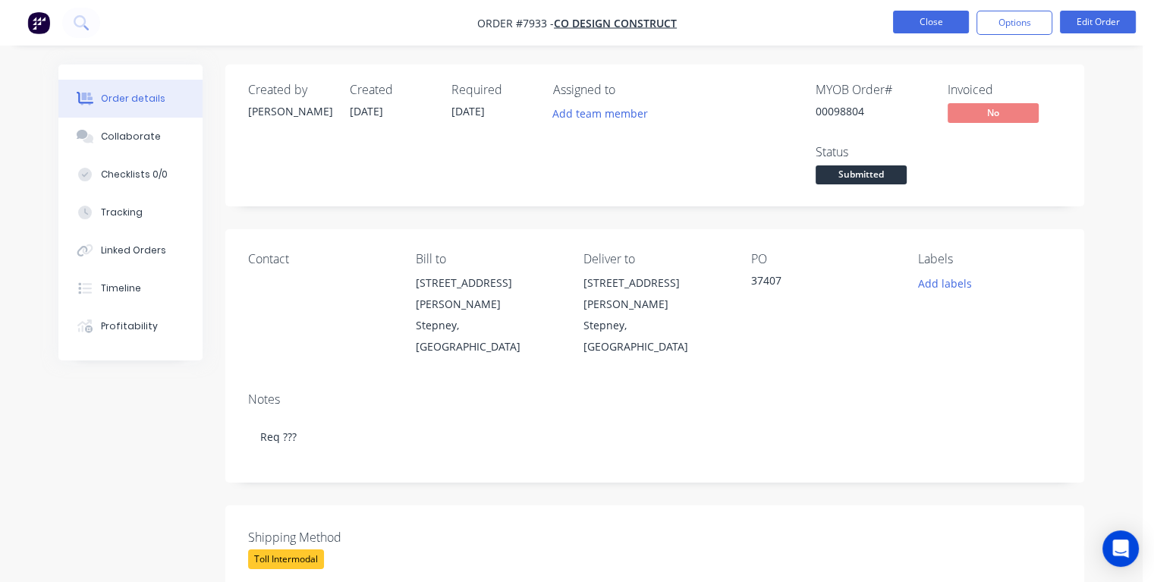
click at [920, 26] on button "Close" at bounding box center [931, 22] width 76 height 23
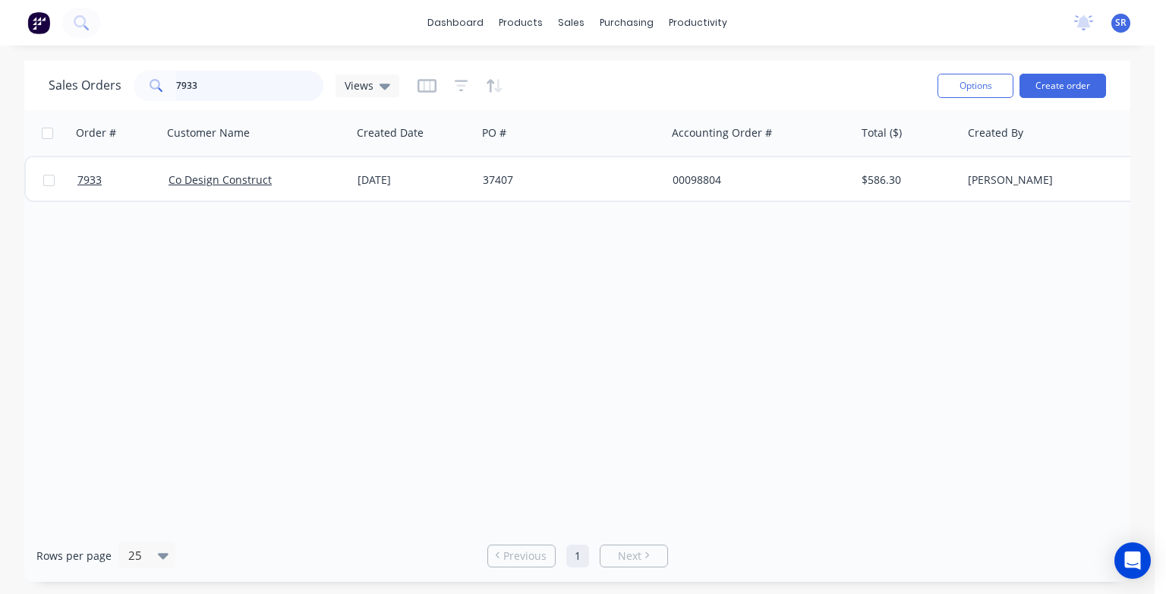
click at [211, 86] on input "7933" at bounding box center [250, 86] width 148 height 30
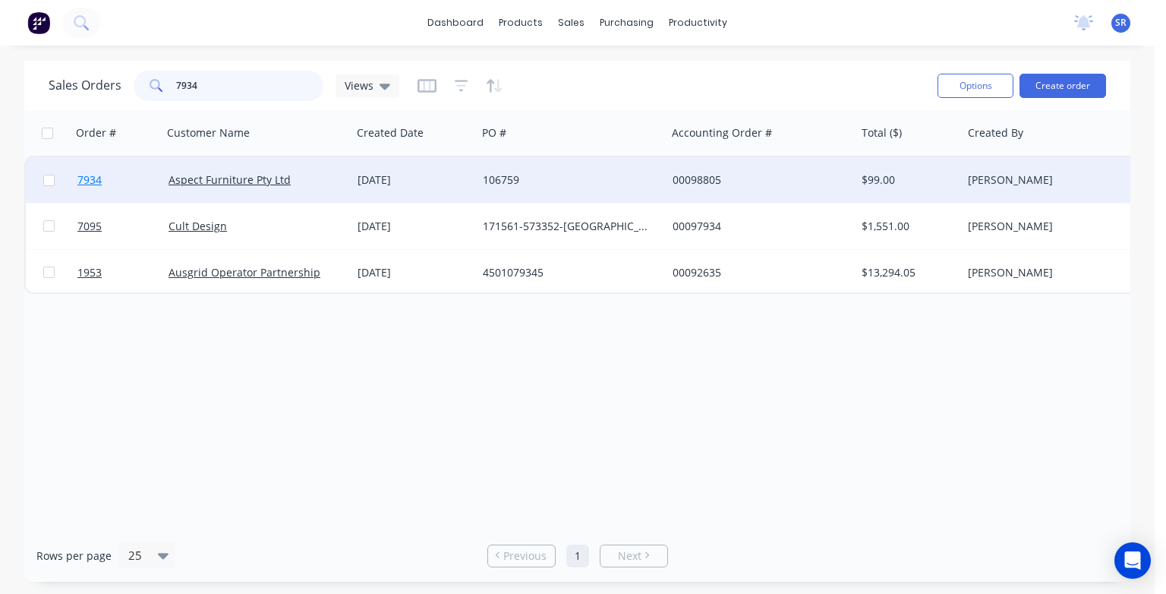
type input "7934"
click at [93, 182] on span "7934" at bounding box center [89, 179] width 24 height 15
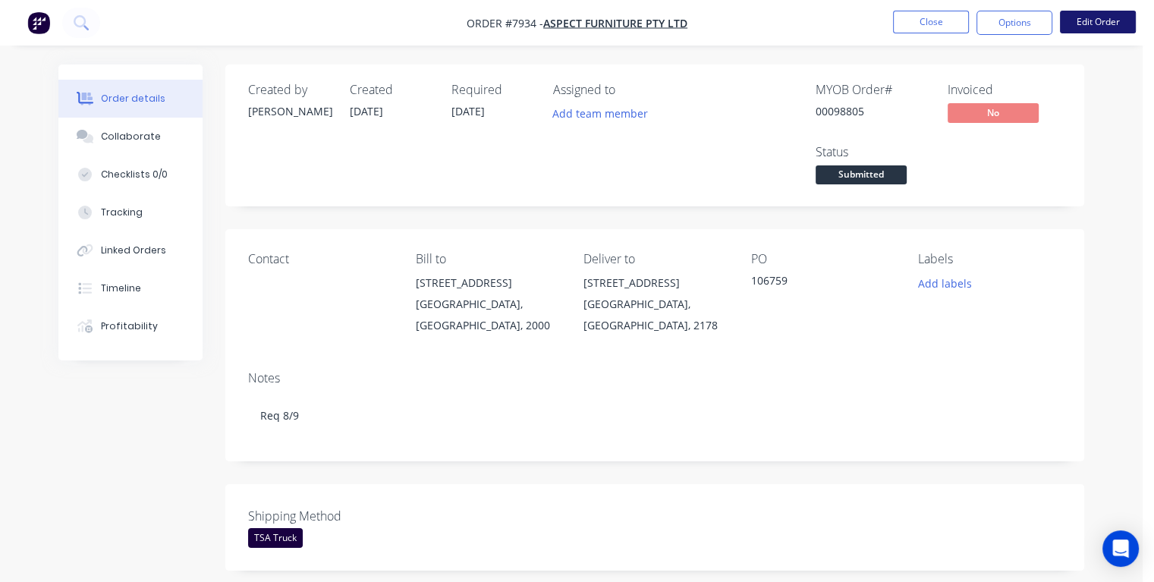
click at [1097, 29] on button "Edit Order" at bounding box center [1098, 22] width 76 height 23
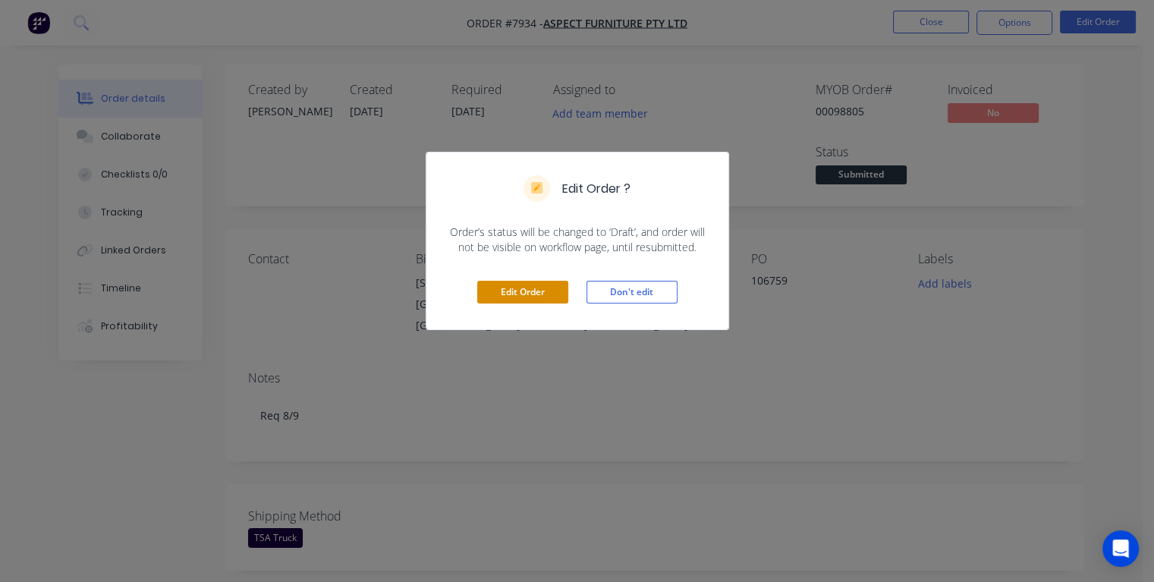
click at [551, 290] on button "Edit Order" at bounding box center [522, 292] width 91 height 23
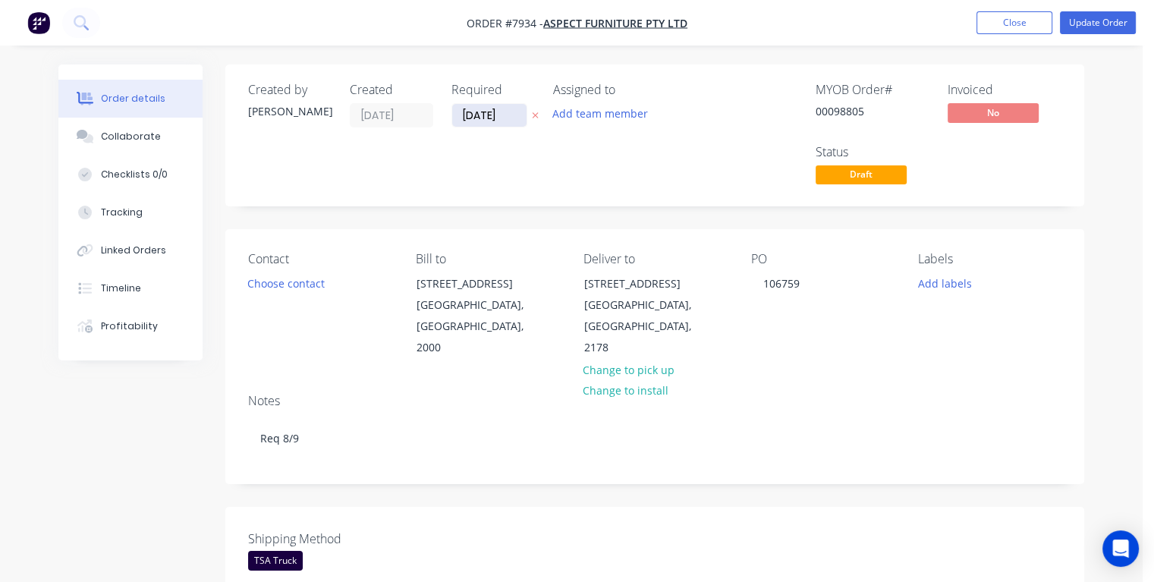
drag, startPoint x: 511, startPoint y: 113, endPoint x: 460, endPoint y: 123, distance: 51.8
click at [460, 123] on input "[DATE]" at bounding box center [489, 115] width 74 height 23
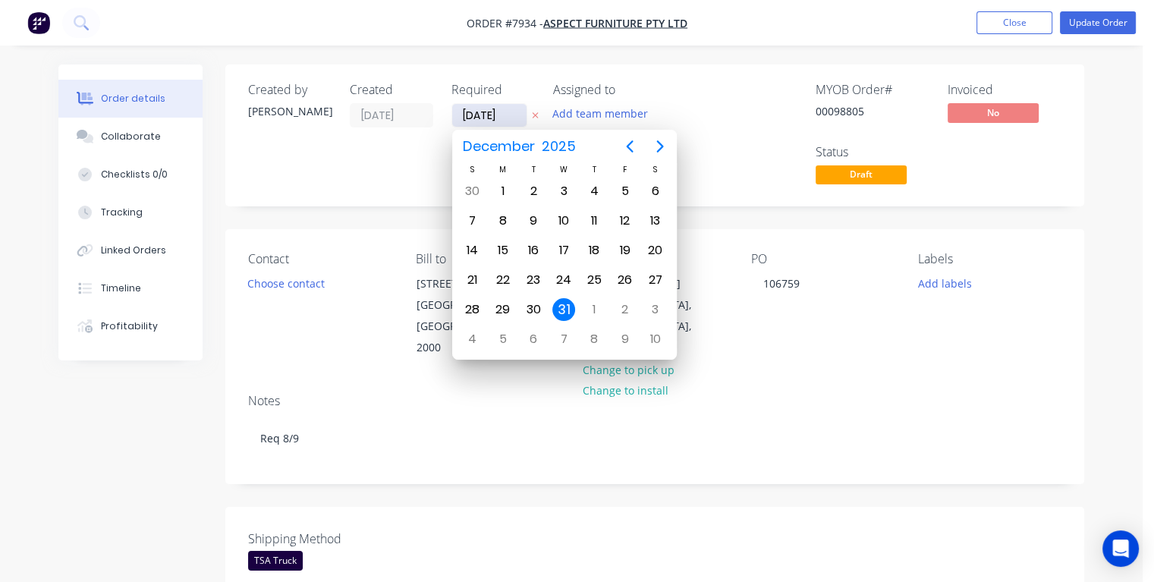
type input "[DATE]"
click at [592, 219] on div "11" at bounding box center [594, 220] width 23 height 23
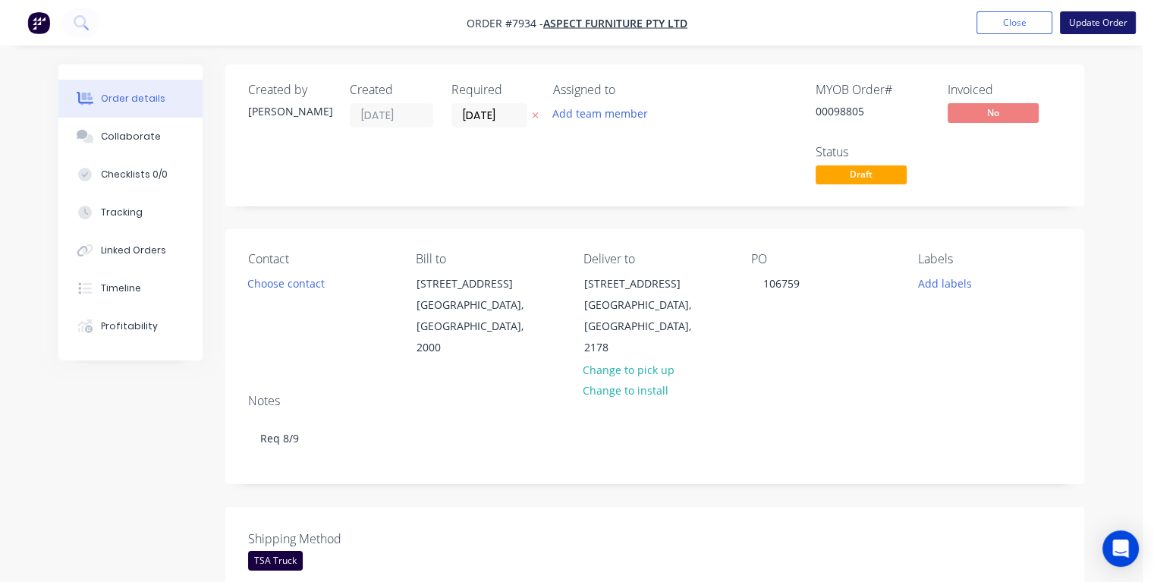
click at [1082, 23] on button "Update Order" at bounding box center [1098, 22] width 76 height 23
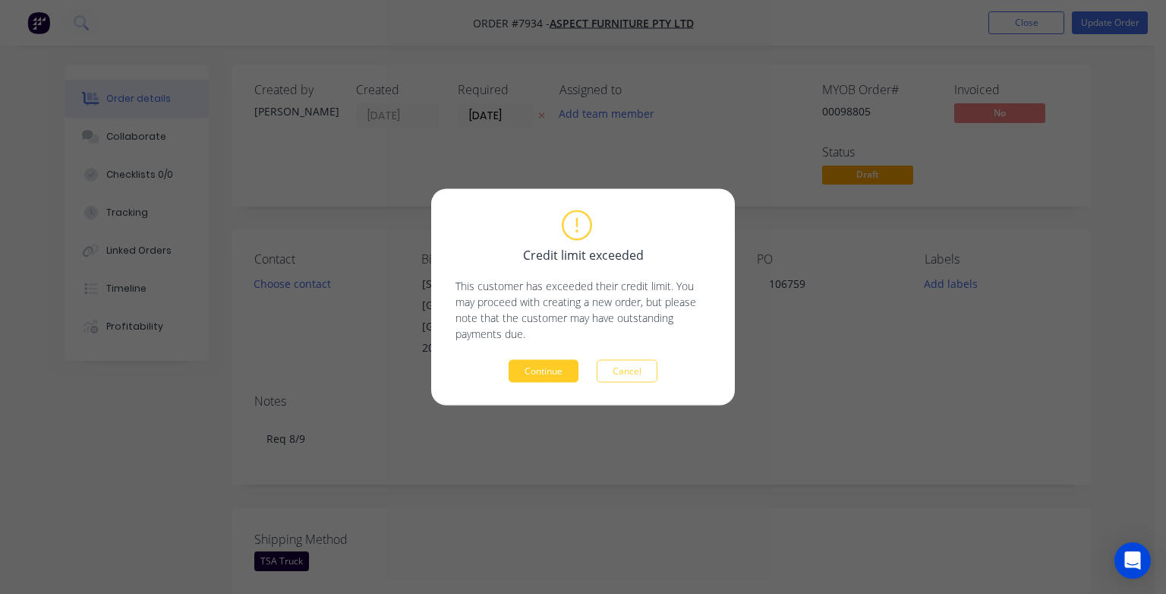
click at [542, 370] on button "Continue" at bounding box center [544, 371] width 70 height 23
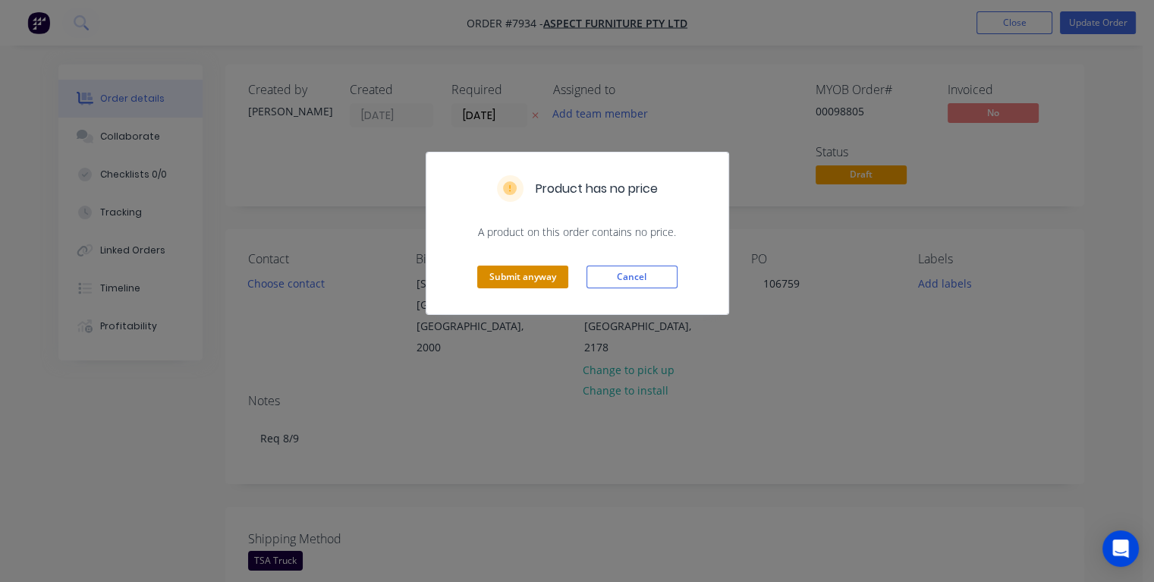
click at [516, 275] on button "Submit anyway" at bounding box center [522, 277] width 91 height 23
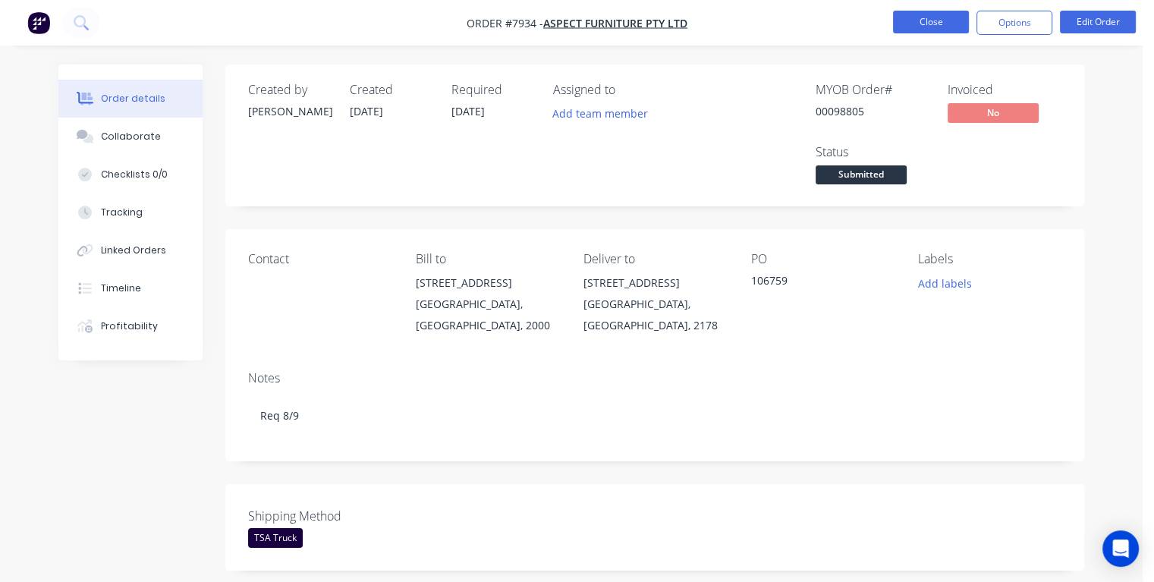
click at [924, 23] on button "Close" at bounding box center [931, 22] width 76 height 23
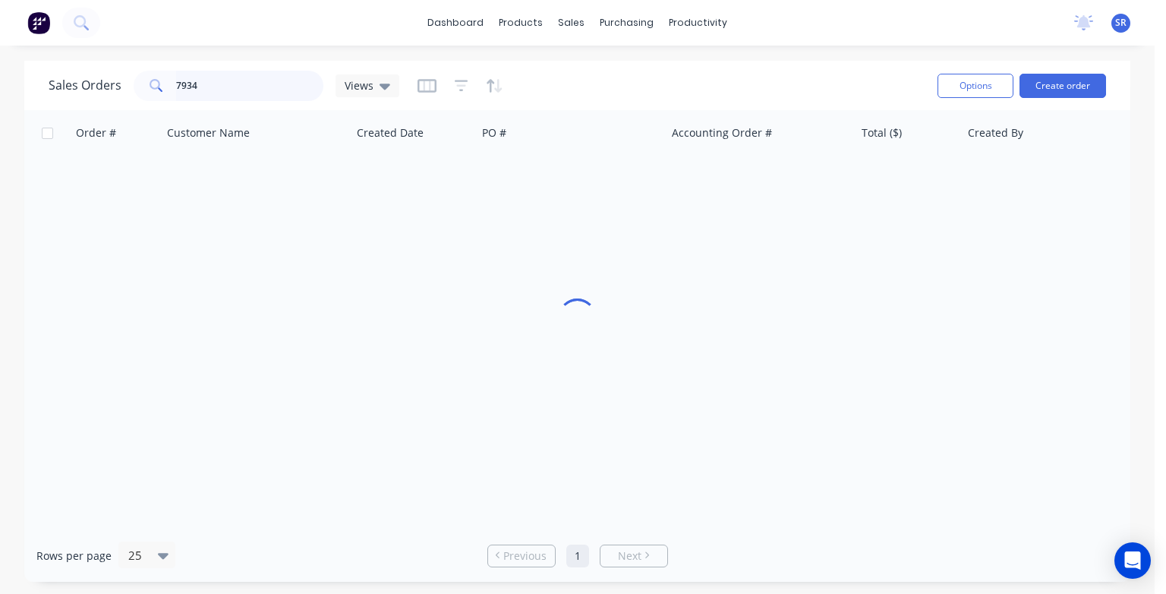
click at [257, 78] on input "7934" at bounding box center [250, 86] width 148 height 30
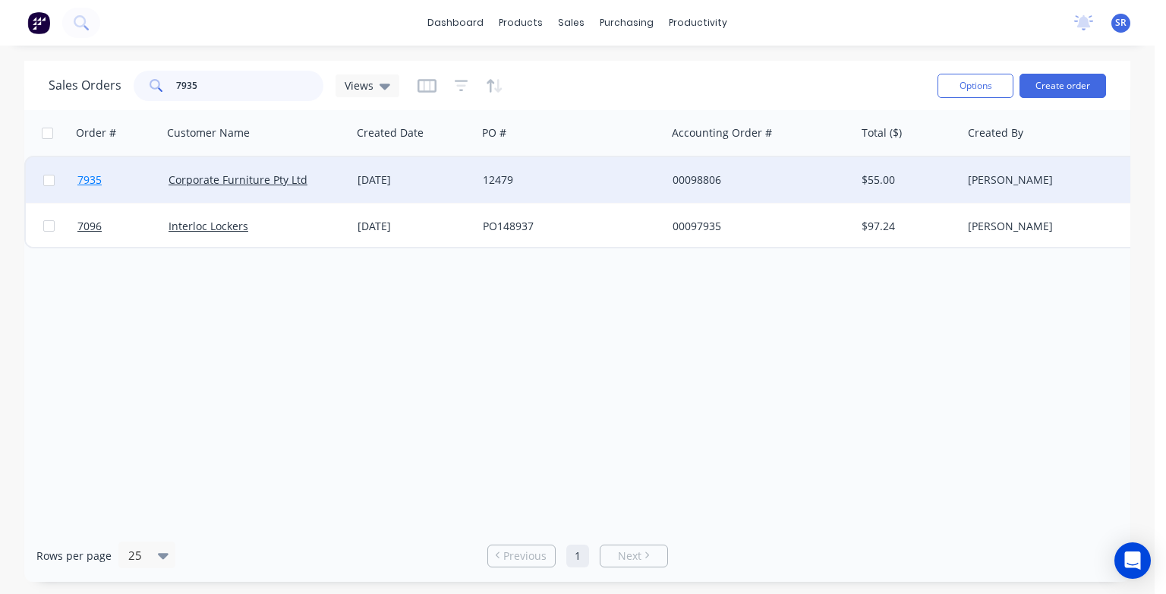
type input "7935"
click at [88, 181] on span "7935" at bounding box center [89, 179] width 24 height 15
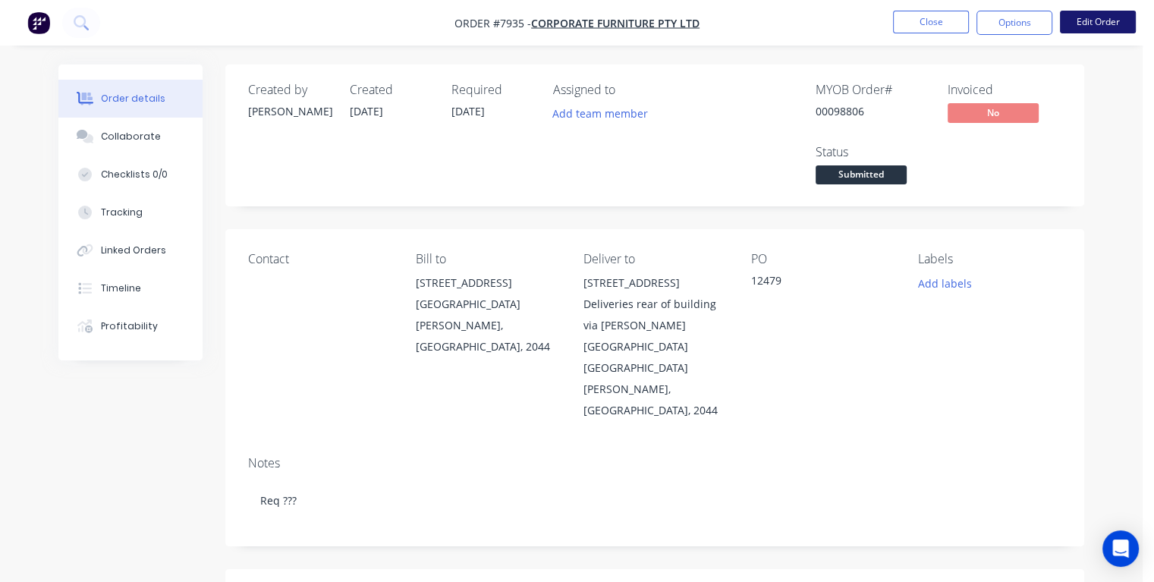
click at [1095, 24] on button "Edit Order" at bounding box center [1098, 22] width 76 height 23
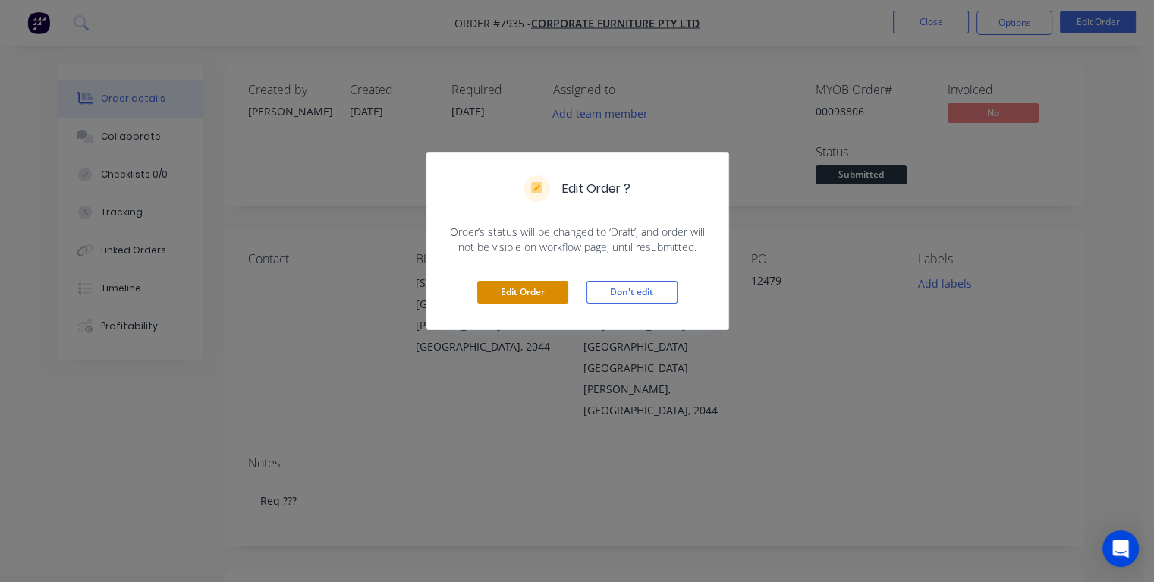
click at [509, 284] on button "Edit Order" at bounding box center [522, 292] width 91 height 23
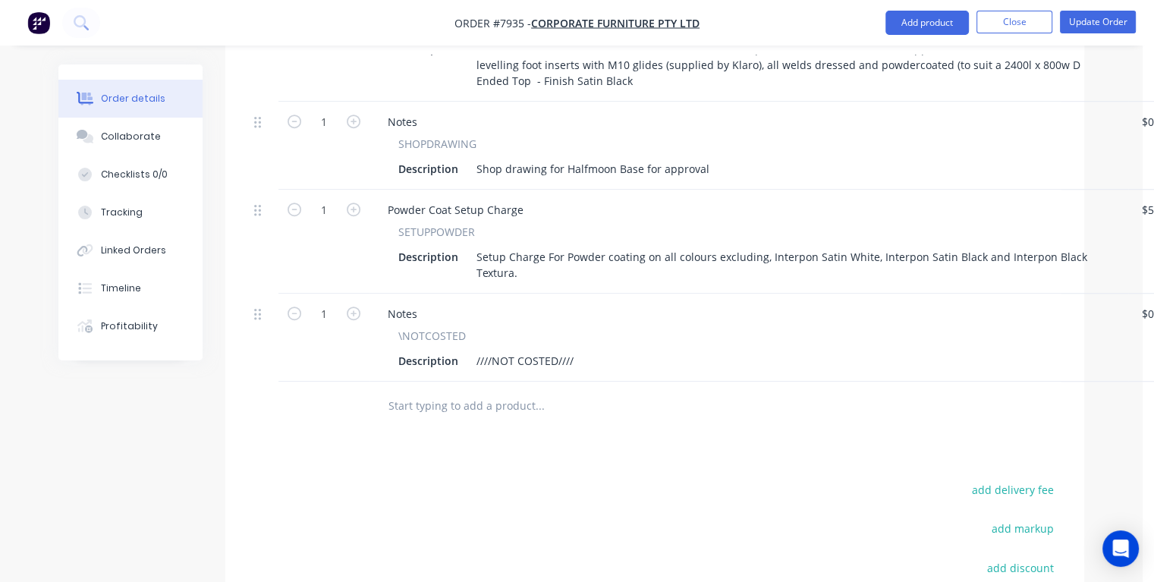
scroll to position [1063, 0]
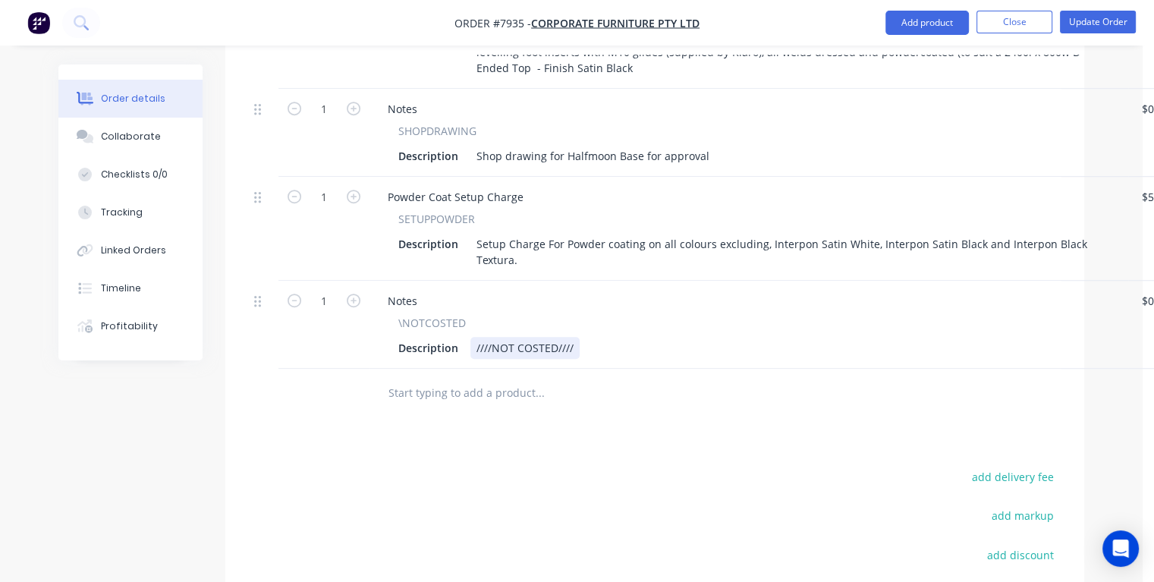
click at [589, 337] on div "Description ////NOT COSTED////" at bounding box center [745, 348] width 707 height 22
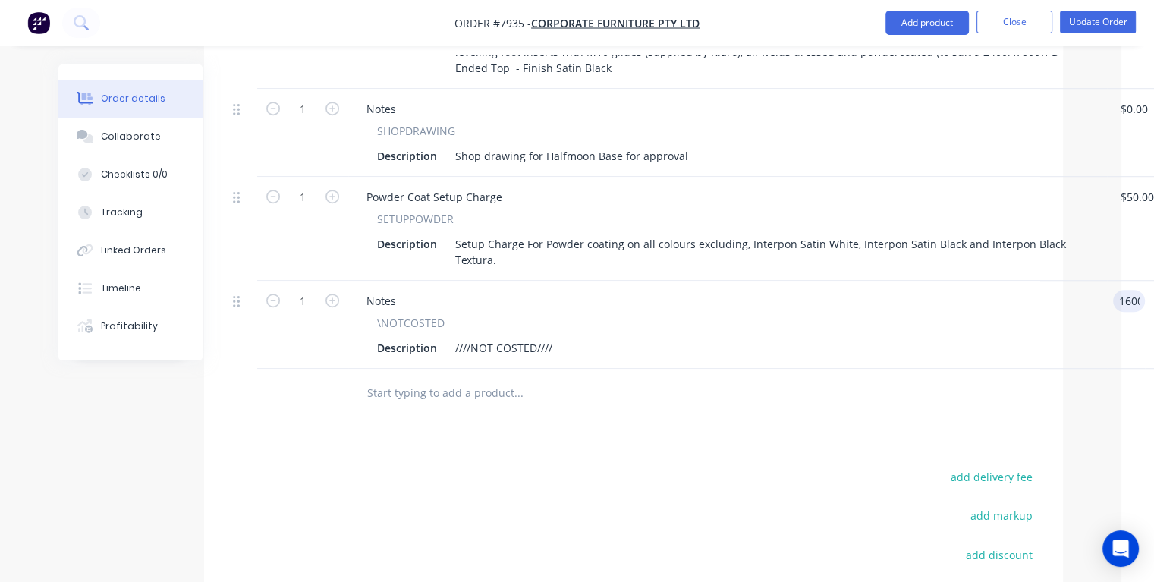
type input "$1,600.00"
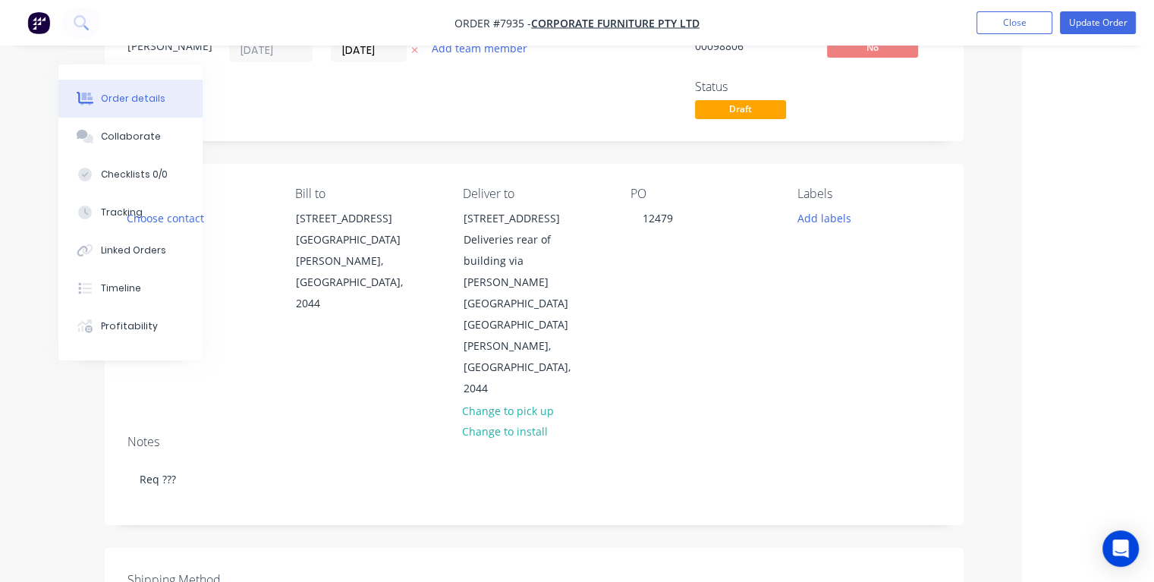
scroll to position [0, 121]
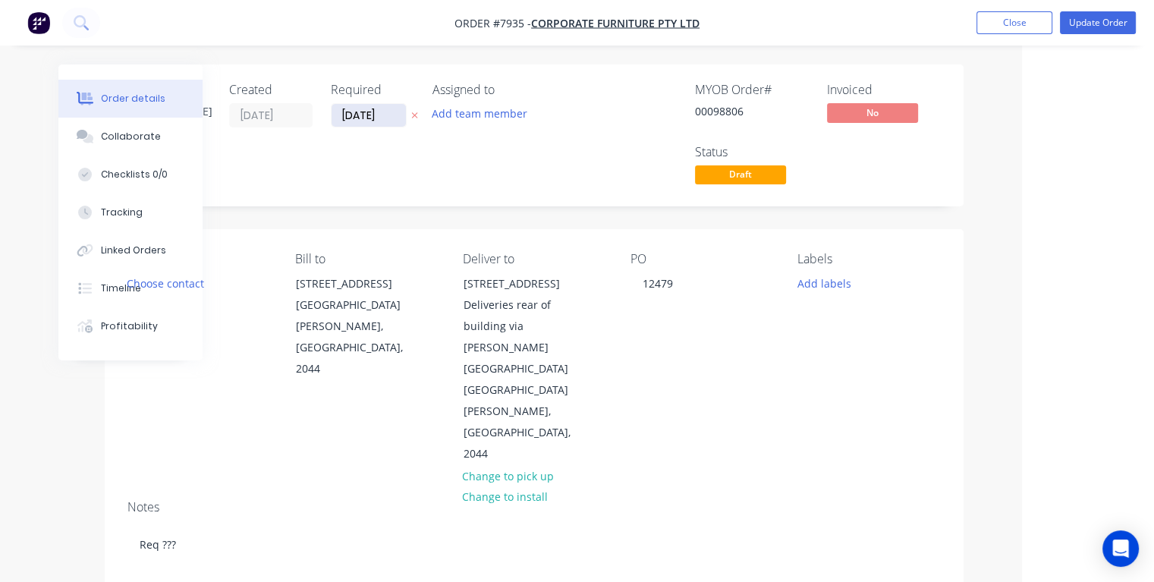
type input "$1,600.00"
drag, startPoint x: 380, startPoint y: 112, endPoint x: 332, endPoint y: 115, distance: 47.9
click at [332, 115] on input "[DATE]" at bounding box center [369, 115] width 74 height 23
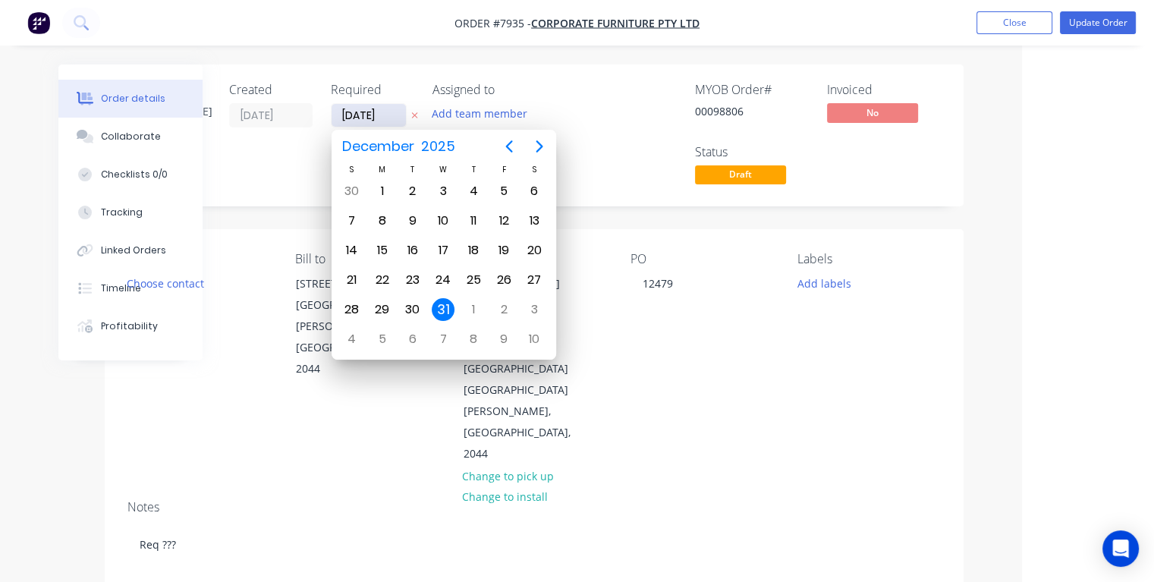
type input "[DATE]"
click at [385, 278] on div "22" at bounding box center [382, 280] width 23 height 23
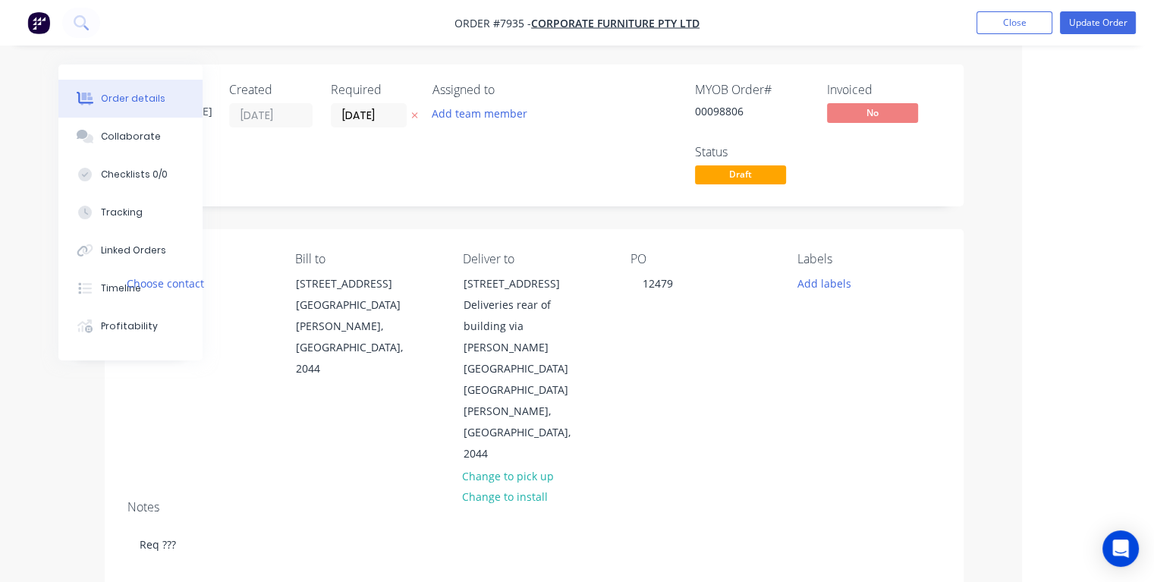
click at [589, 390] on div "Contact Choose contact [PERSON_NAME] to [STREET_ADDRESS][PERSON_NAME] Deliver t…" at bounding box center [534, 358] width 859 height 259
click at [1085, 27] on button "Update Order" at bounding box center [1098, 22] width 76 height 23
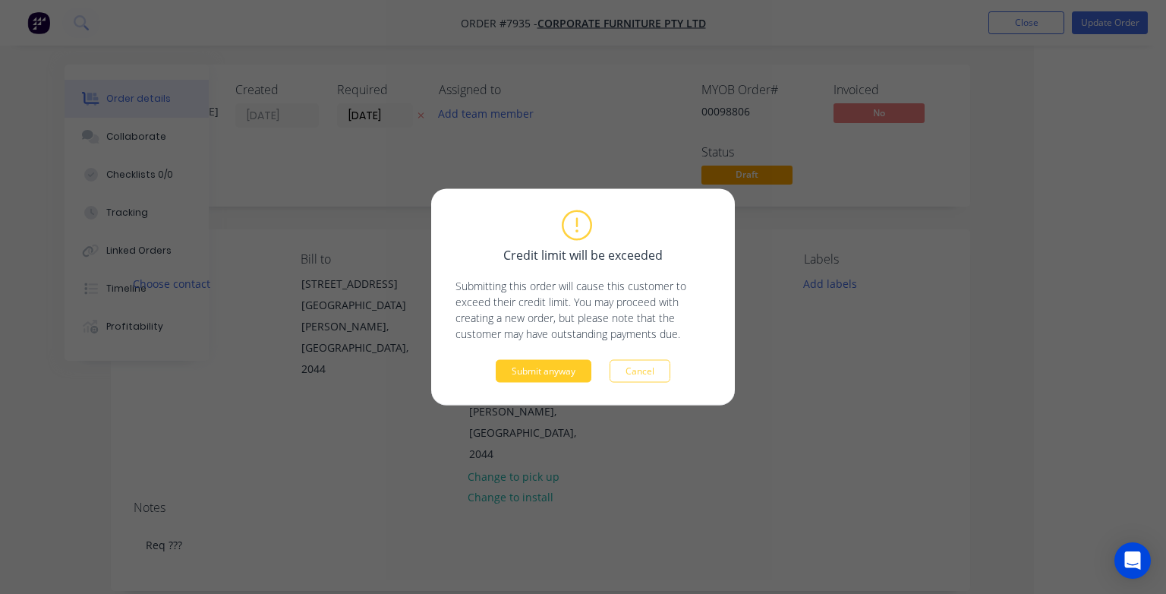
click at [576, 372] on button "Submit anyway" at bounding box center [544, 371] width 96 height 23
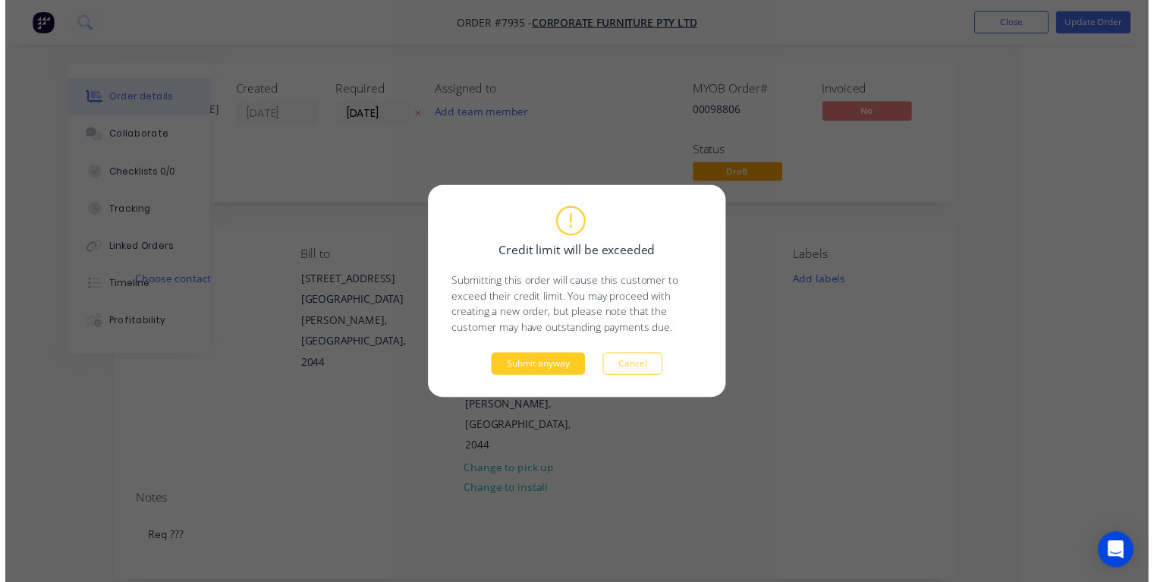
scroll to position [0, 82]
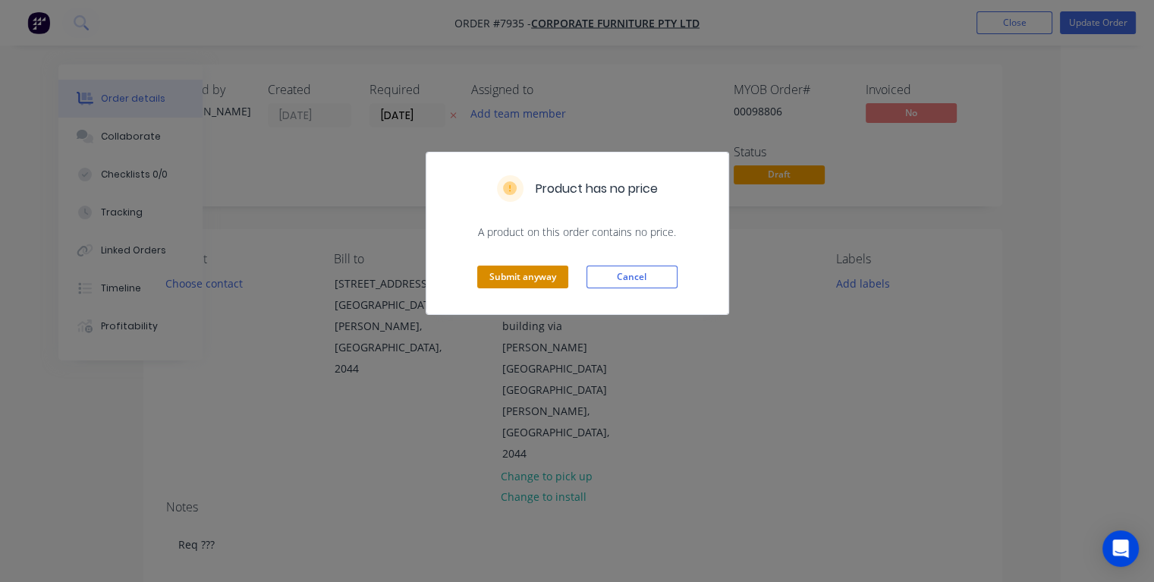
click at [522, 273] on button "Submit anyway" at bounding box center [522, 277] width 91 height 23
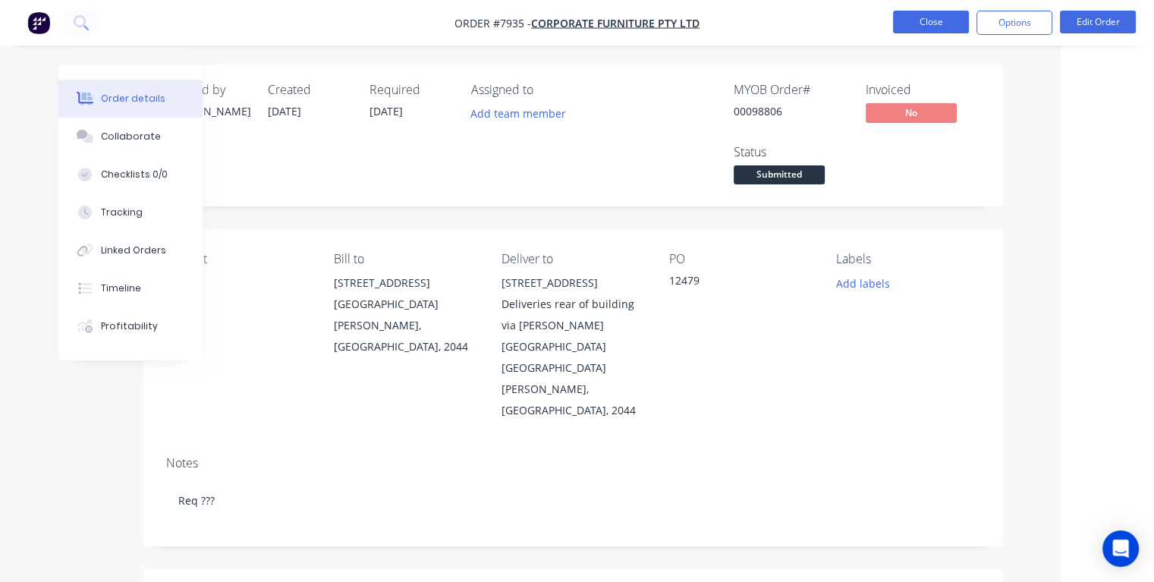
click at [919, 16] on button "Close" at bounding box center [931, 22] width 76 height 23
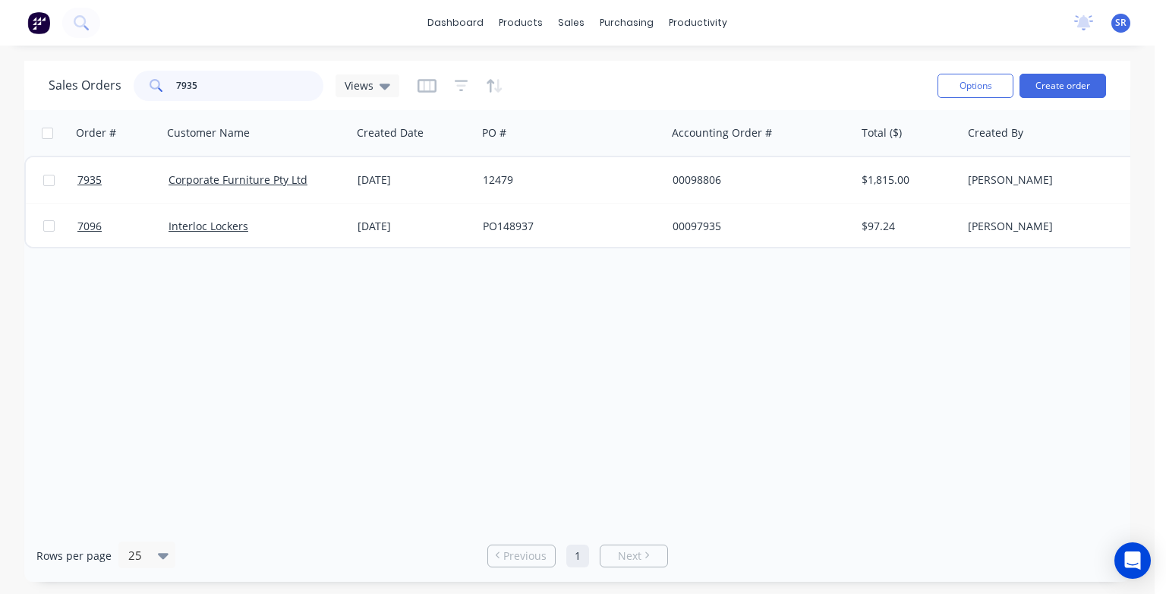
click at [221, 84] on input "7935" at bounding box center [250, 86] width 148 height 30
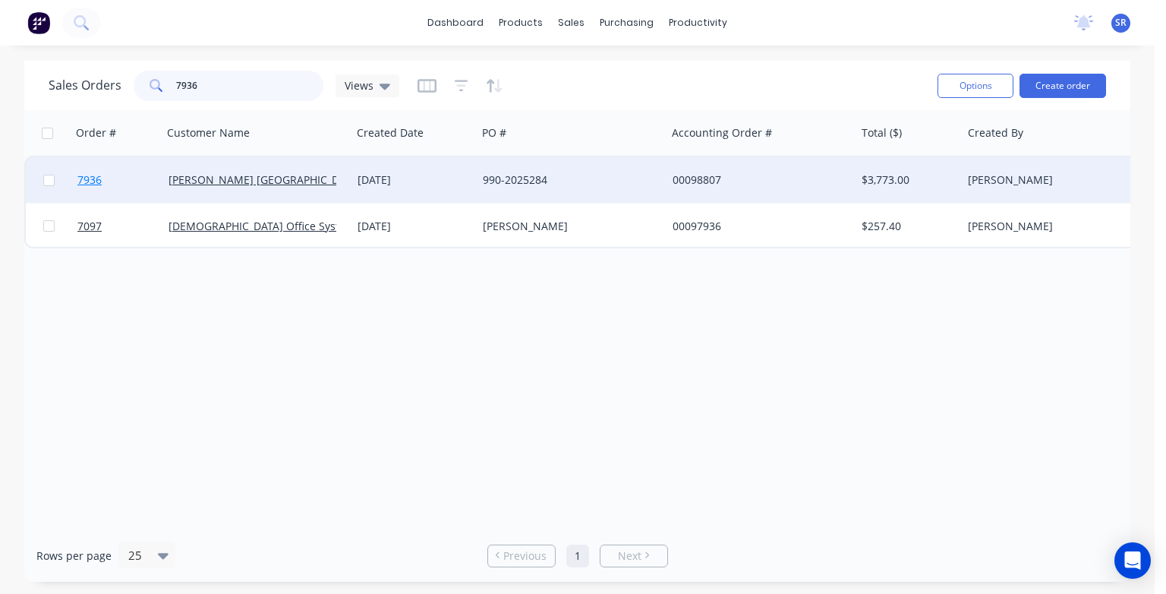
type input "7936"
click at [99, 179] on span "7936" at bounding box center [89, 179] width 24 height 15
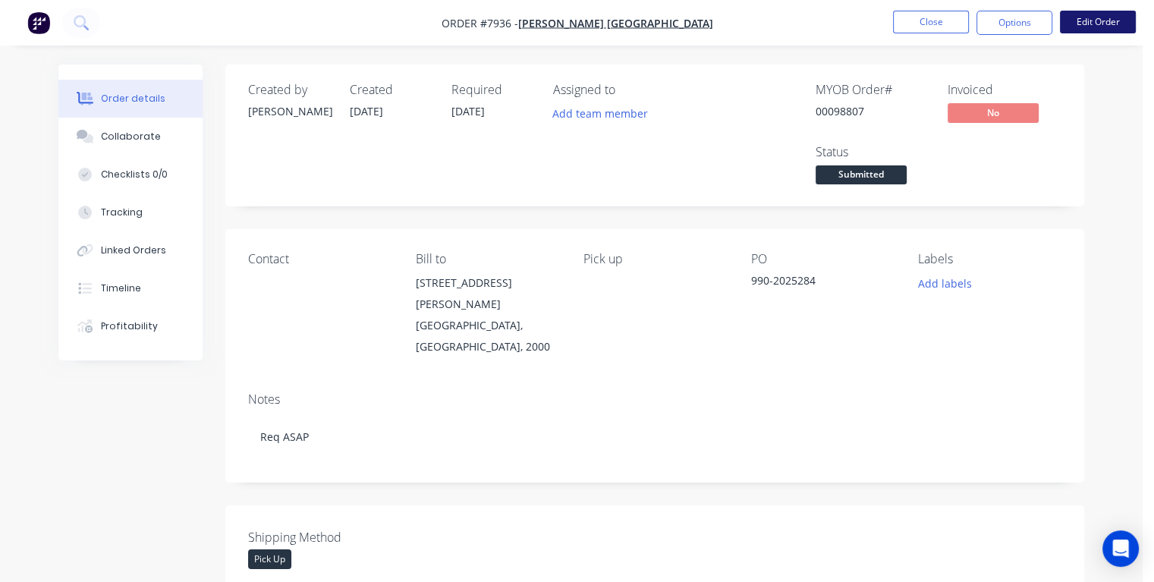
click at [1094, 28] on button "Edit Order" at bounding box center [1098, 22] width 76 height 23
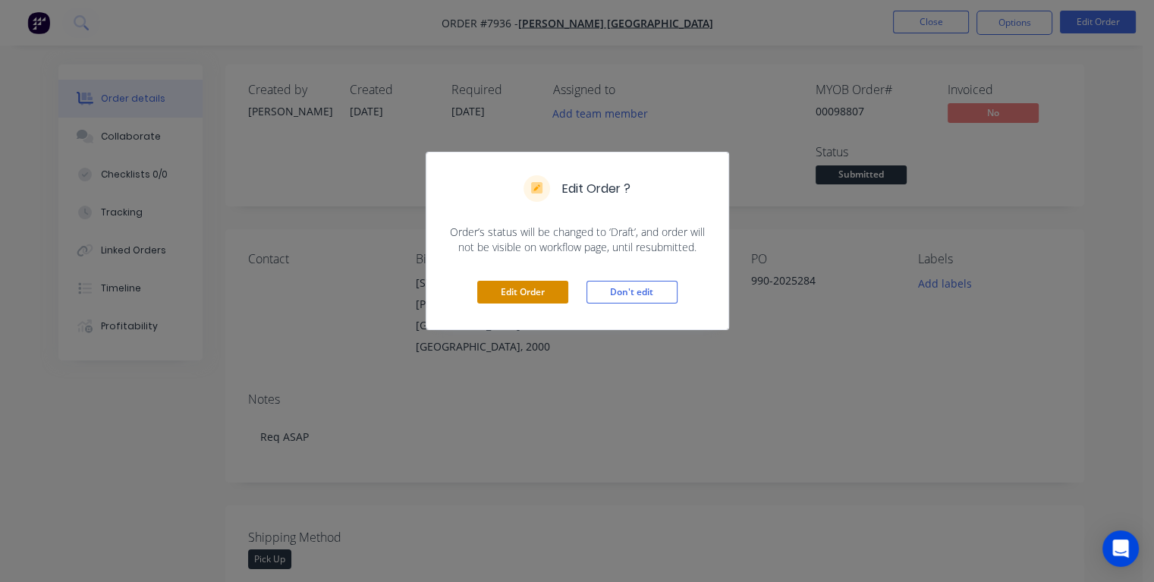
click at [516, 290] on button "Edit Order" at bounding box center [522, 292] width 91 height 23
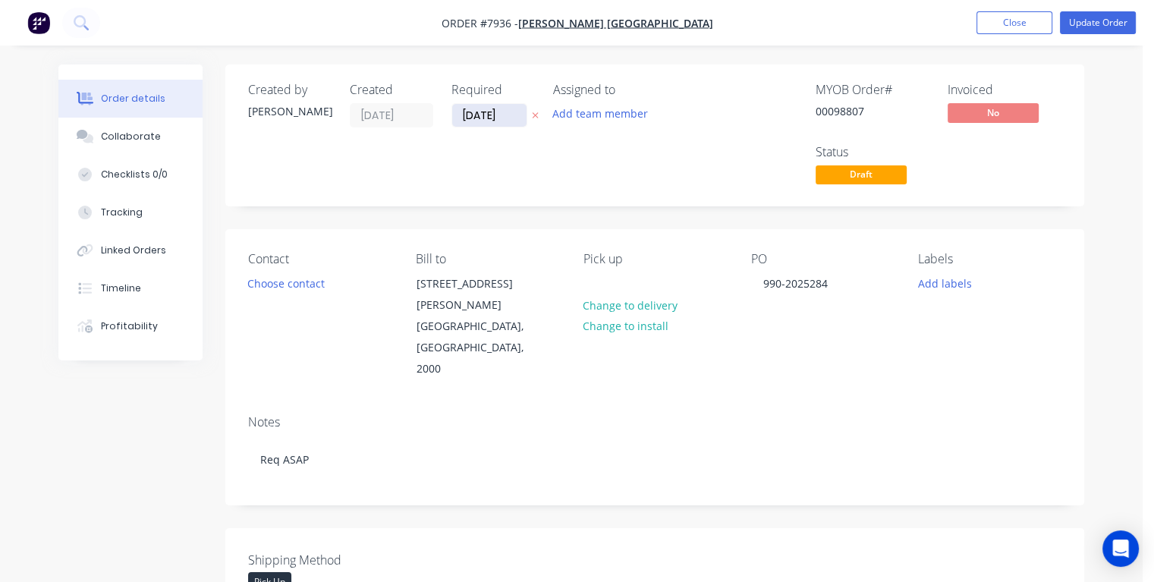
drag, startPoint x: 502, startPoint y: 113, endPoint x: 461, endPoint y: 117, distance: 41.9
click at [461, 117] on input "[DATE]" at bounding box center [489, 115] width 74 height 23
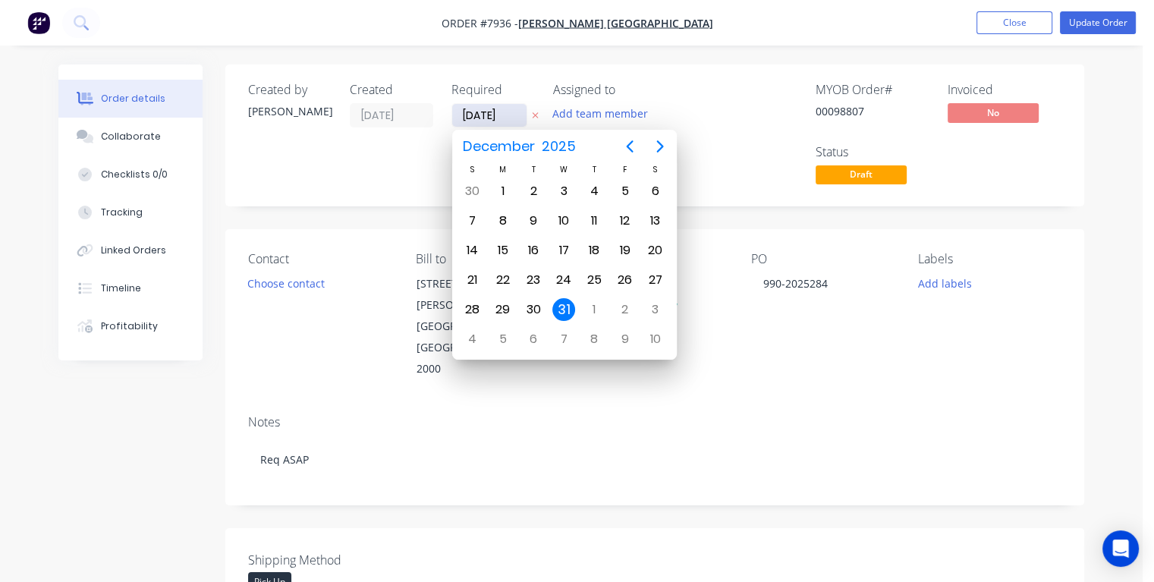
type input "[DATE]"
click at [628, 220] on div "12" at bounding box center [624, 220] width 23 height 23
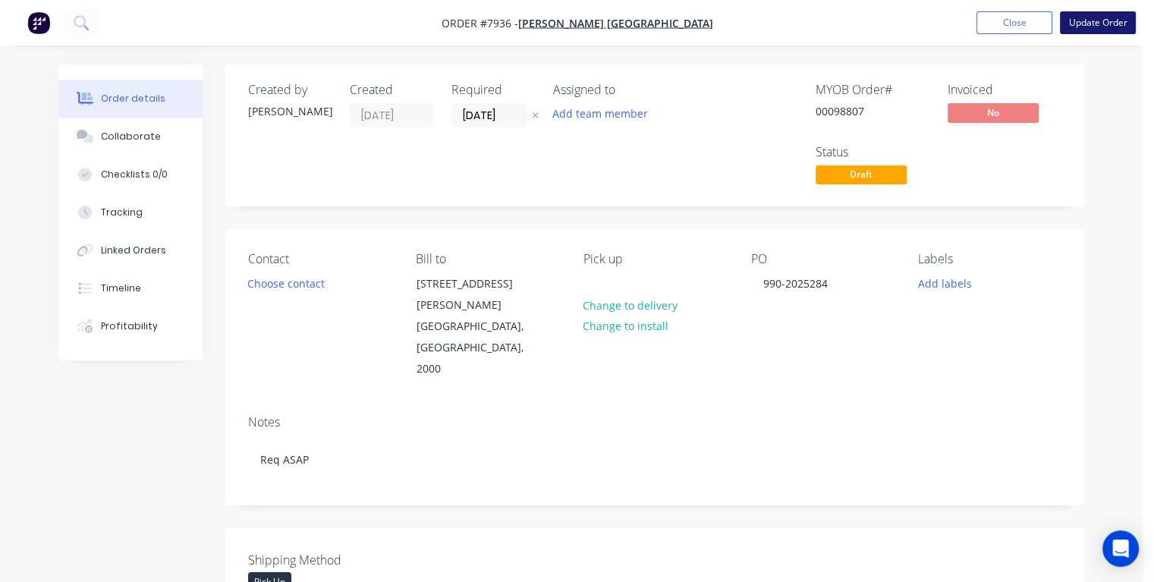
click at [1078, 24] on button "Update Order" at bounding box center [1098, 22] width 76 height 23
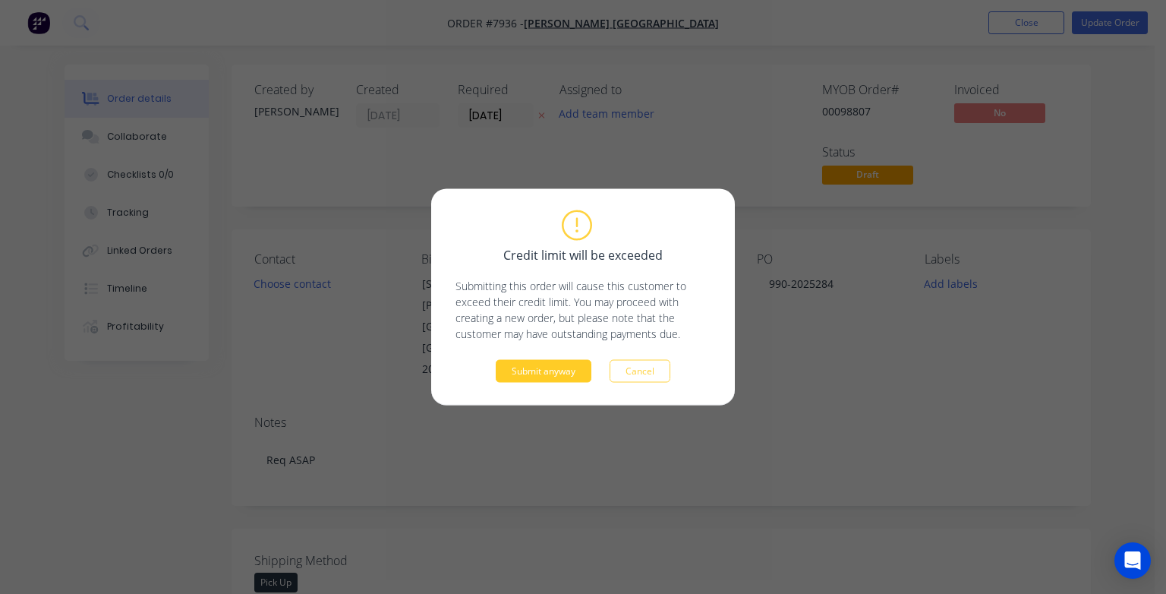
click at [534, 369] on button "Submit anyway" at bounding box center [544, 371] width 96 height 23
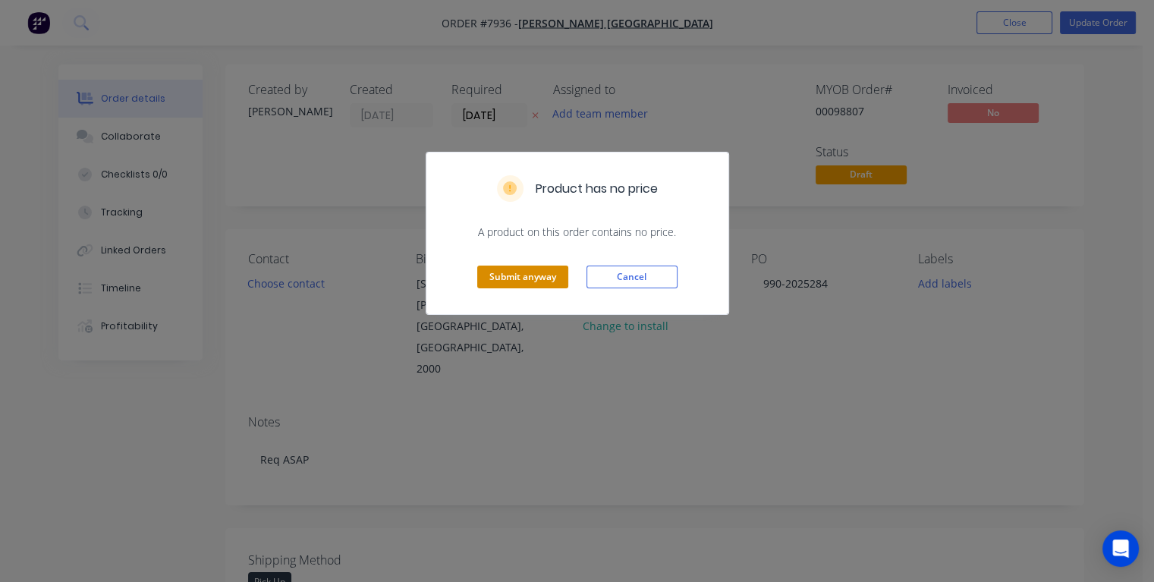
click at [516, 278] on button "Submit anyway" at bounding box center [522, 277] width 91 height 23
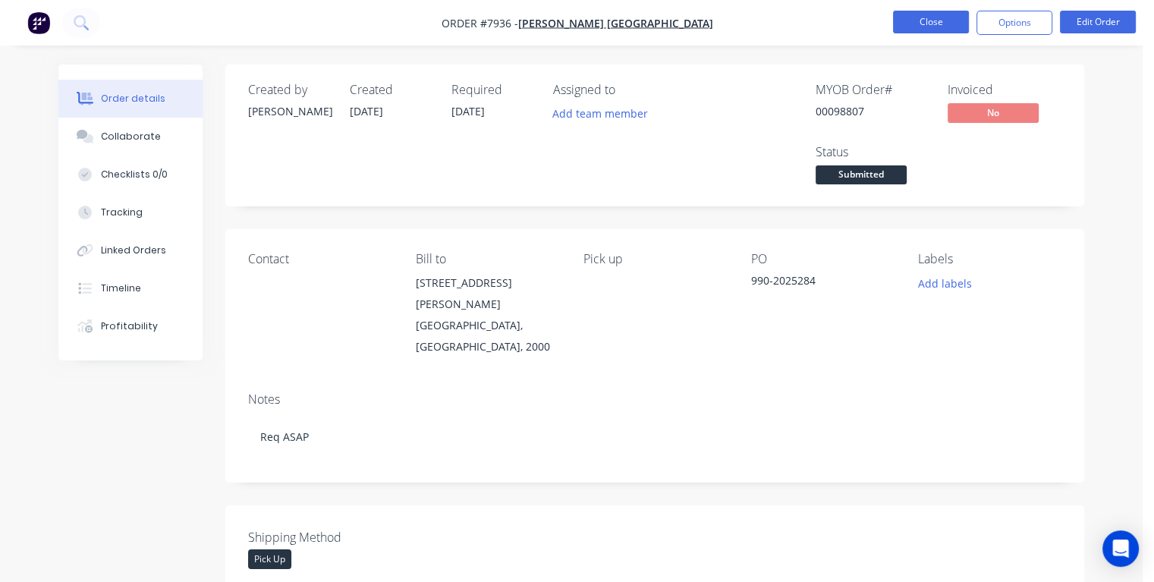
click at [938, 28] on button "Close" at bounding box center [931, 22] width 76 height 23
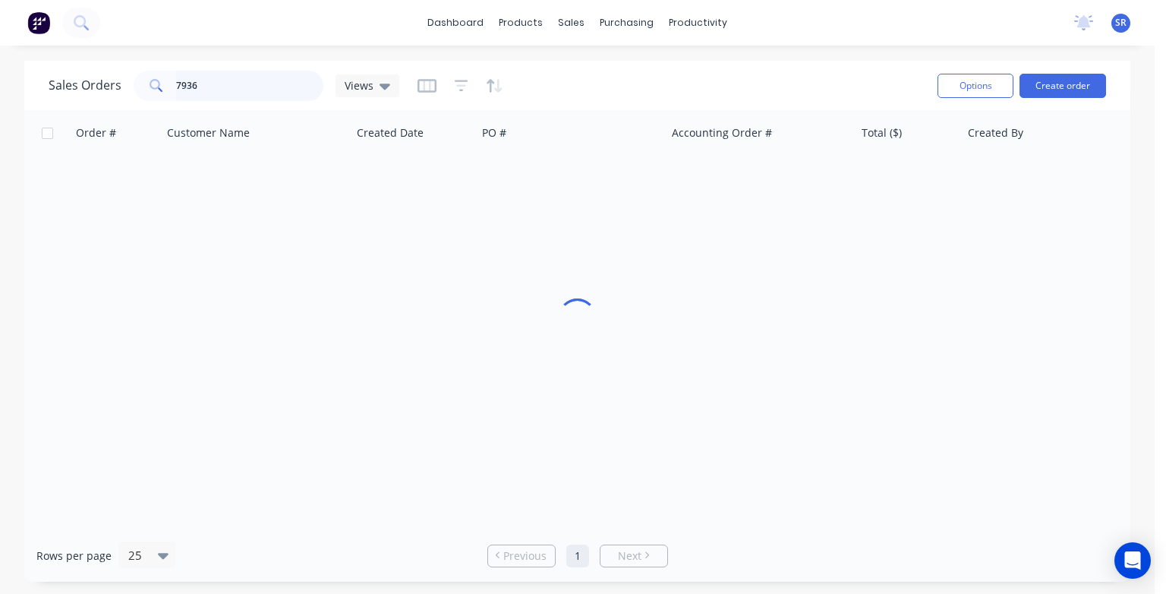
click at [279, 83] on input "7936" at bounding box center [250, 86] width 148 height 30
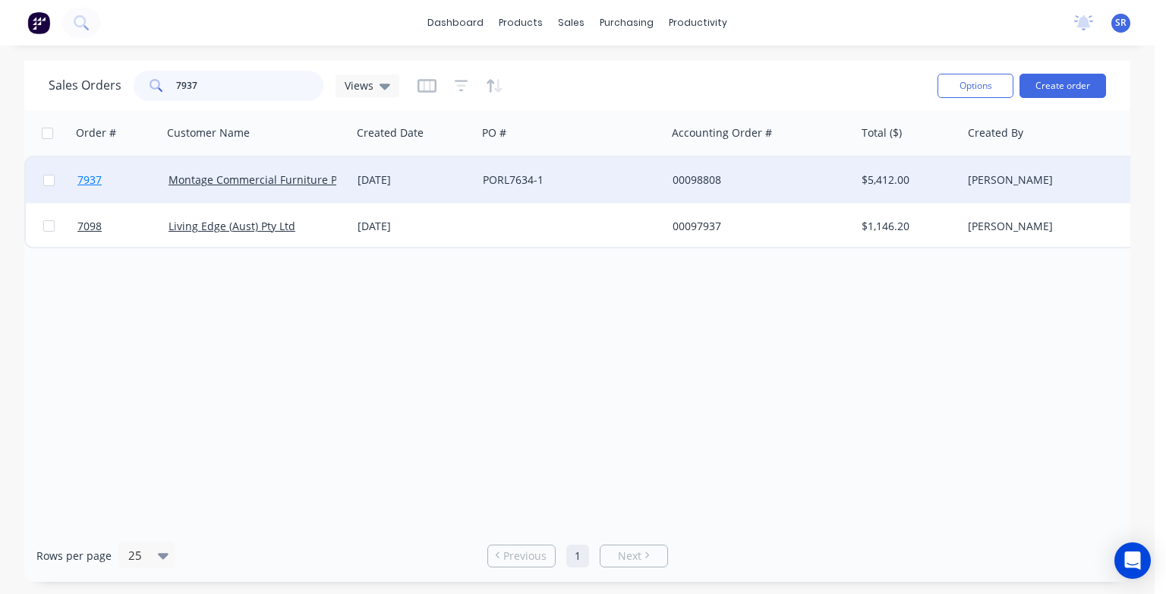
type input "7937"
click at [96, 181] on span "7937" at bounding box center [89, 179] width 24 height 15
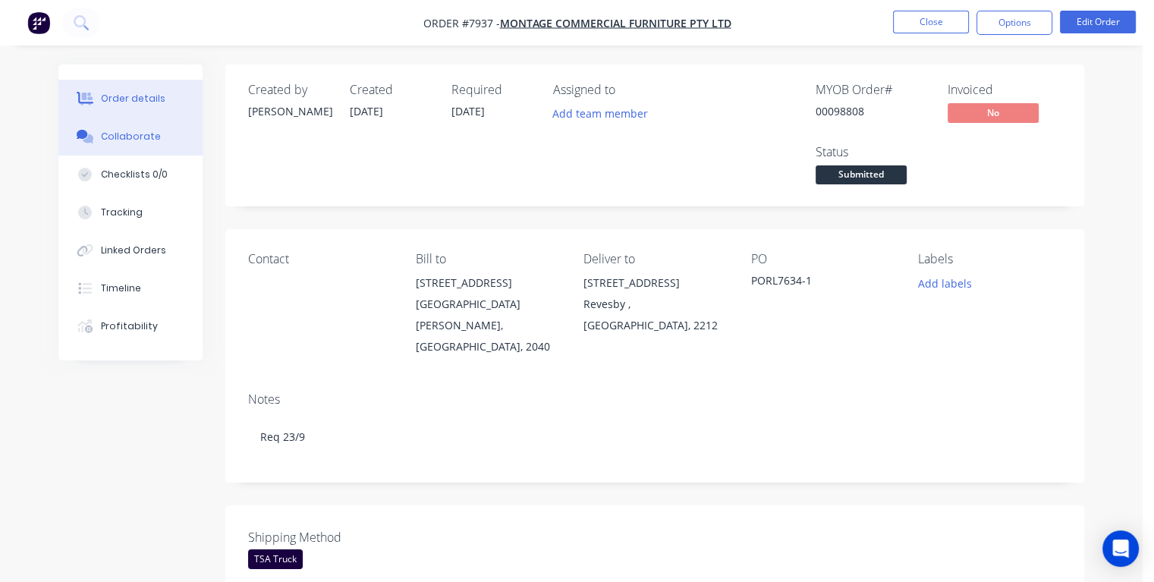
click at [134, 141] on div "Collaborate" at bounding box center [131, 137] width 60 height 14
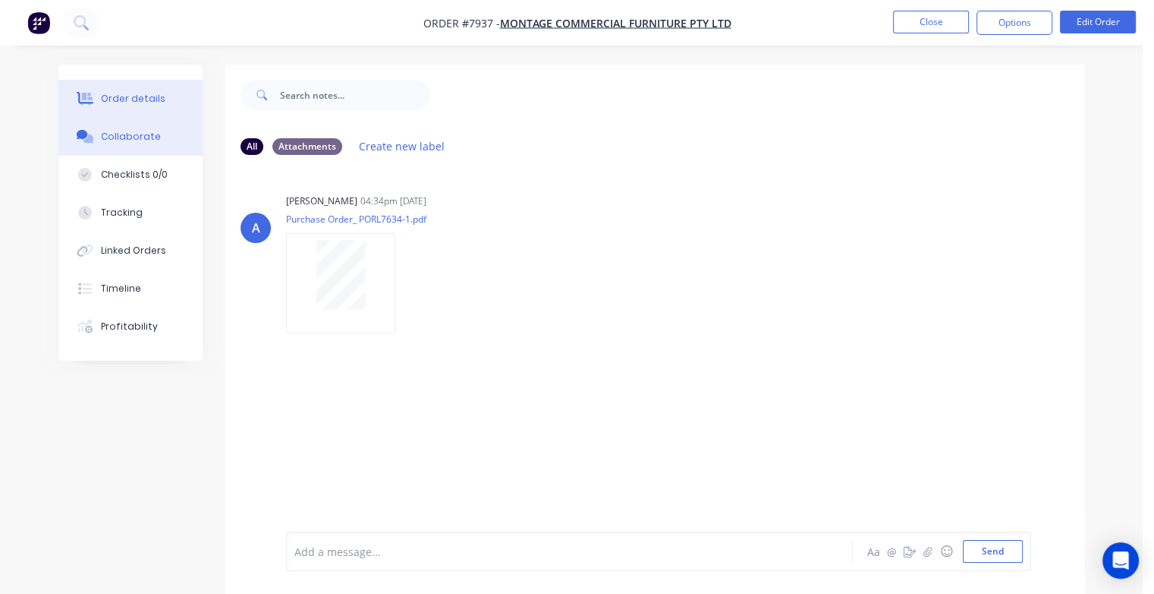
click at [115, 100] on div "Order details" at bounding box center [133, 99] width 65 height 14
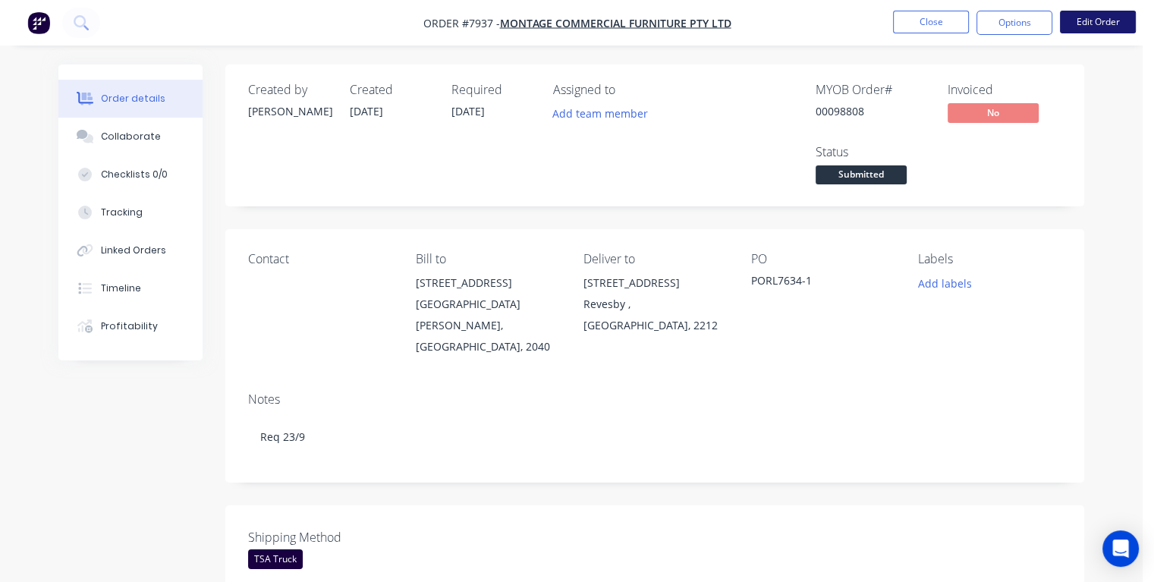
click at [1085, 25] on button "Edit Order" at bounding box center [1098, 22] width 76 height 23
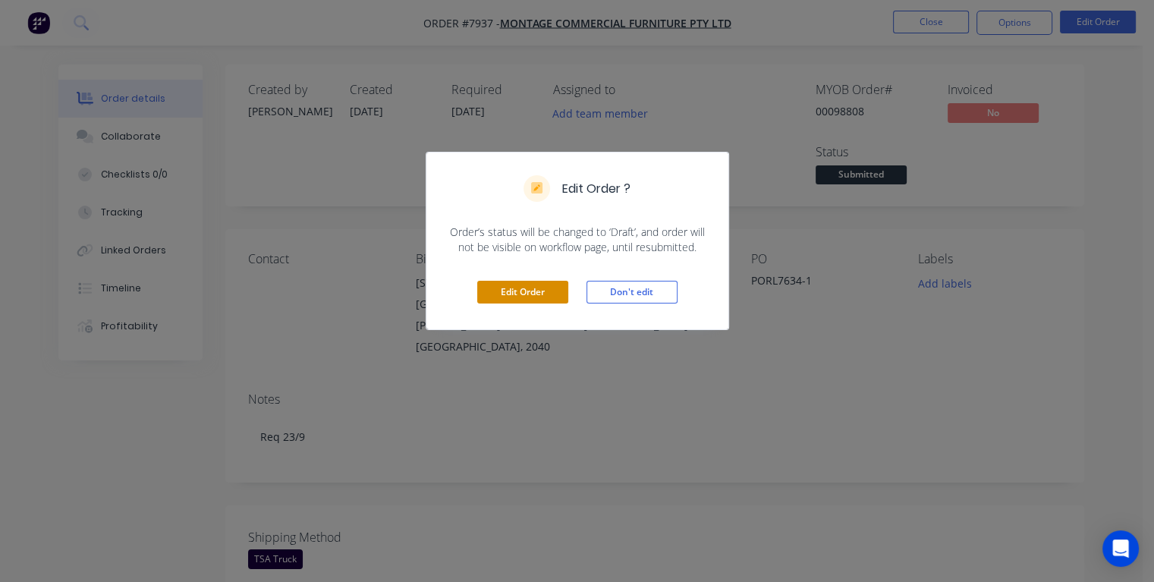
click at [567, 293] on button "Edit Order" at bounding box center [522, 292] width 91 height 23
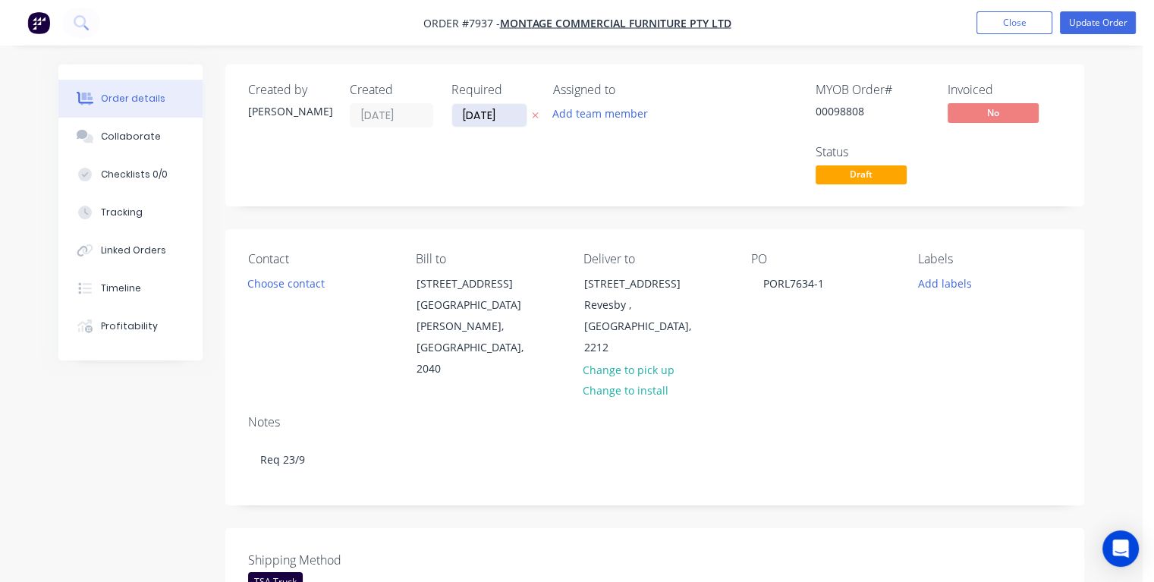
drag, startPoint x: 504, startPoint y: 112, endPoint x: 461, endPoint y: 117, distance: 43.5
click at [461, 117] on input "[DATE]" at bounding box center [489, 115] width 74 height 23
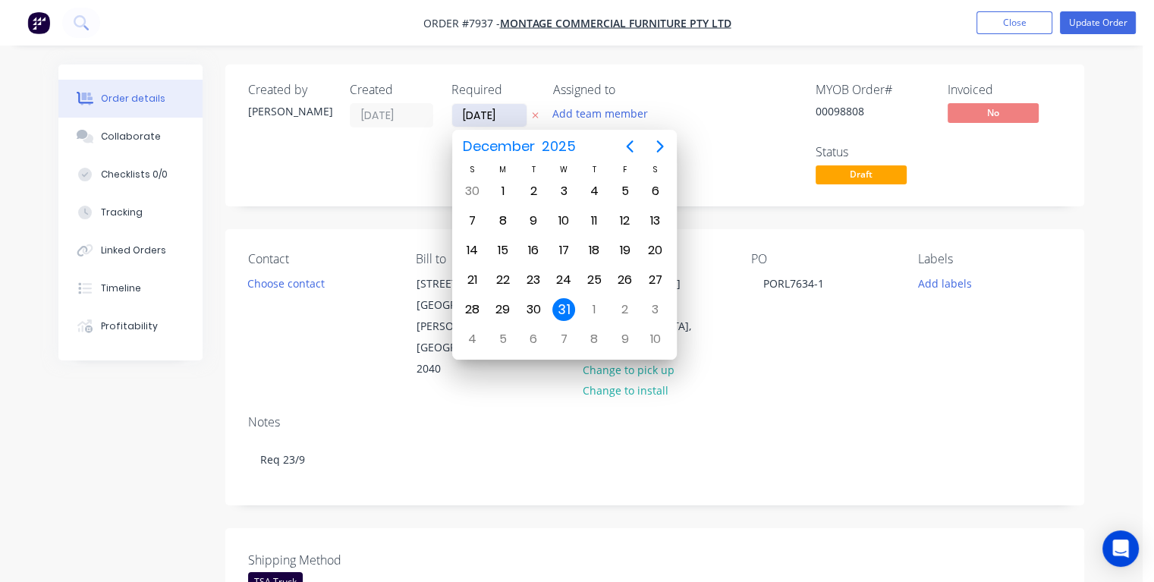
type input "[DATE]"
click at [502, 279] on div "22" at bounding box center [503, 280] width 23 height 23
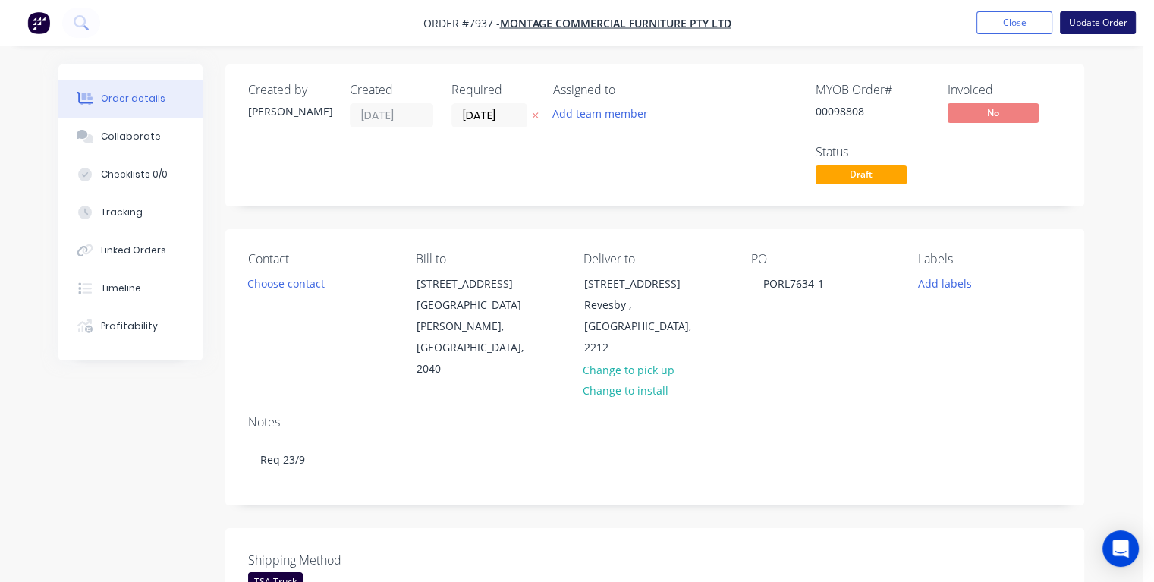
click at [1097, 23] on button "Update Order" at bounding box center [1098, 22] width 76 height 23
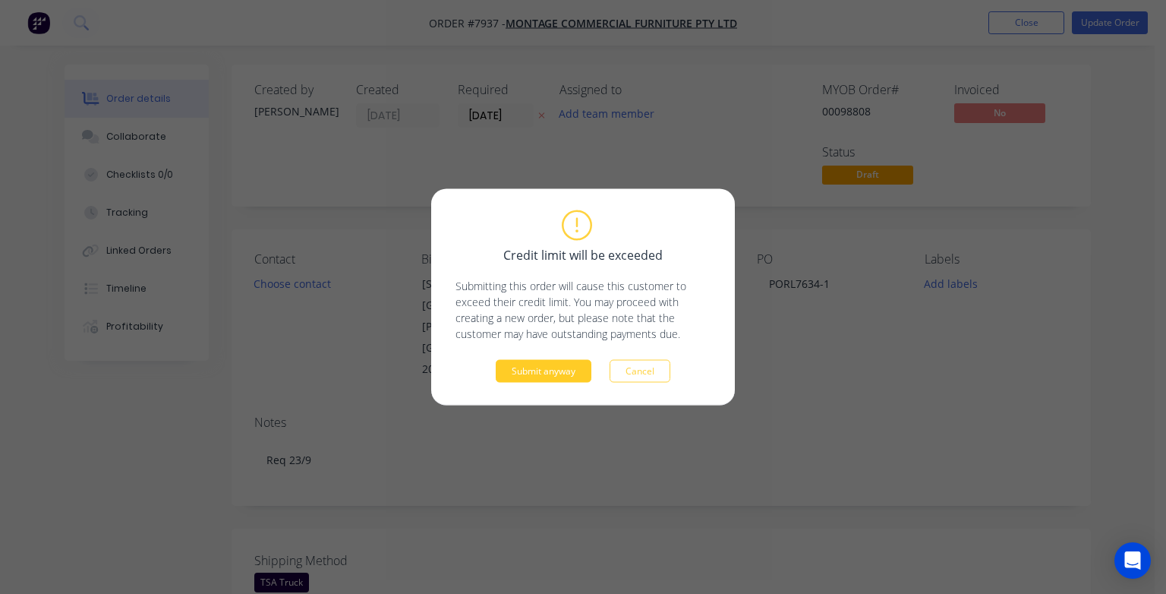
click at [553, 364] on button "Submit anyway" at bounding box center [544, 371] width 96 height 23
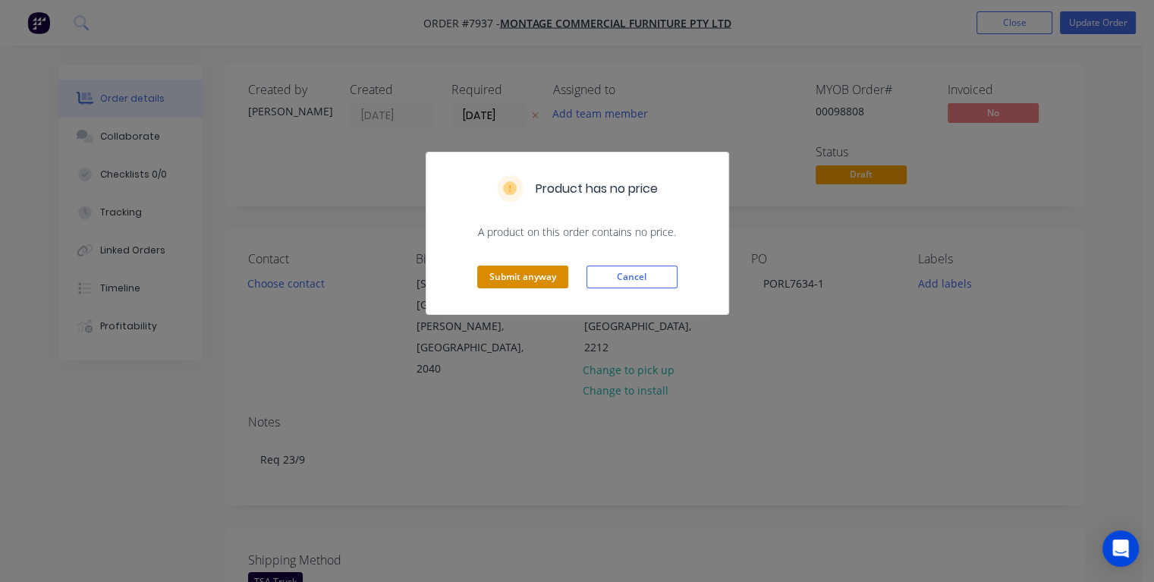
click at [532, 279] on button "Submit anyway" at bounding box center [522, 277] width 91 height 23
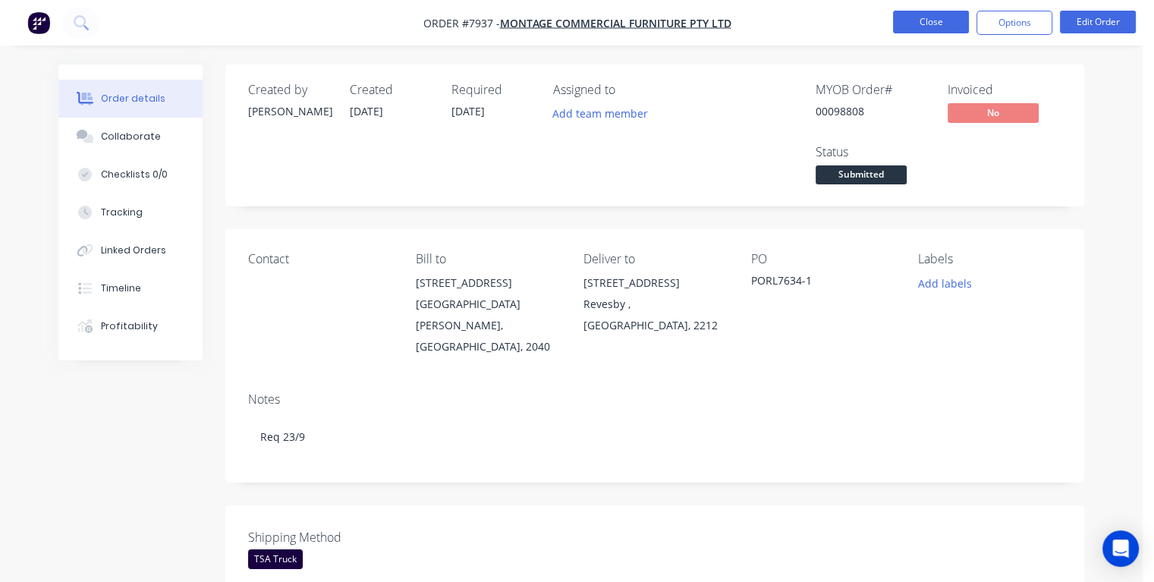
click at [905, 17] on button "Close" at bounding box center [931, 22] width 76 height 23
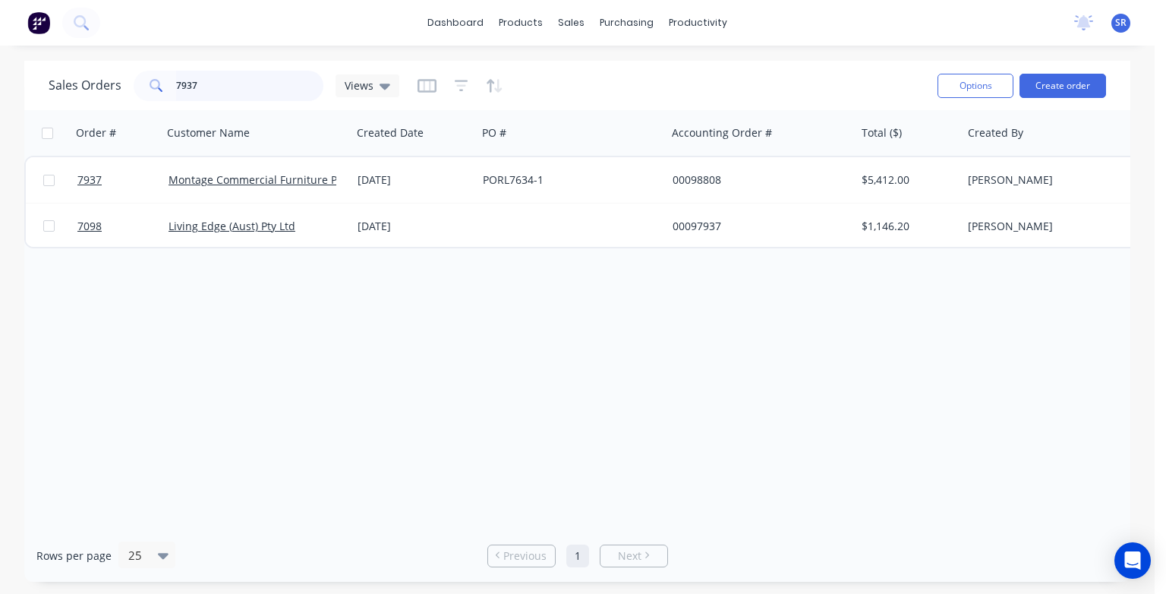
drag, startPoint x: 200, startPoint y: 85, endPoint x: 225, endPoint y: 84, distance: 25.8
click at [201, 84] on input "7937" at bounding box center [250, 86] width 148 height 30
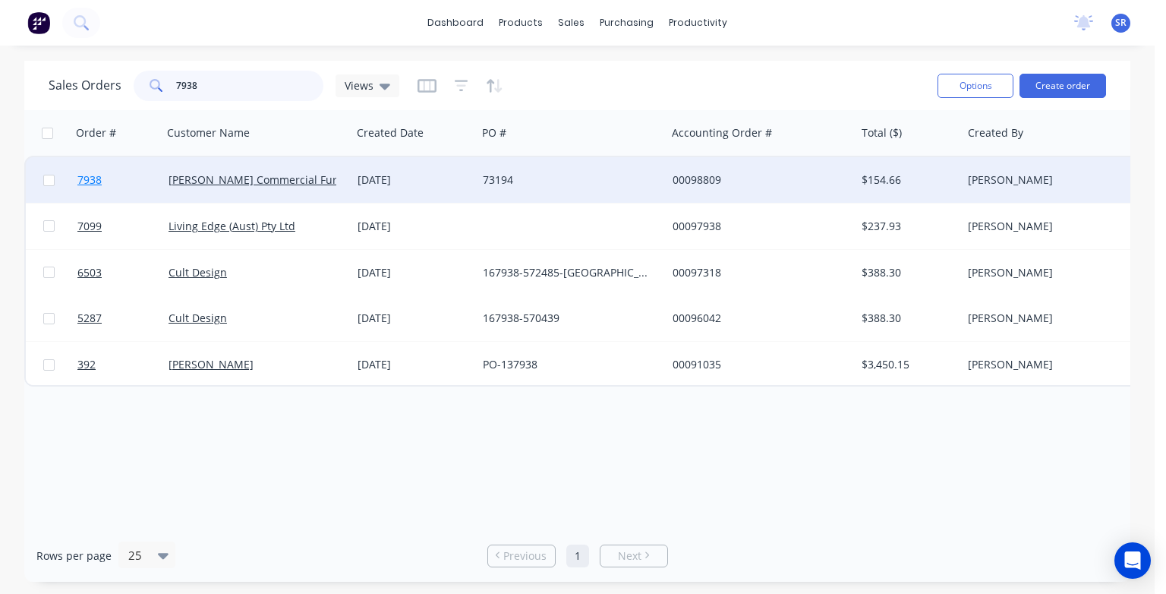
type input "7938"
click at [92, 183] on span "7938" at bounding box center [89, 179] width 24 height 15
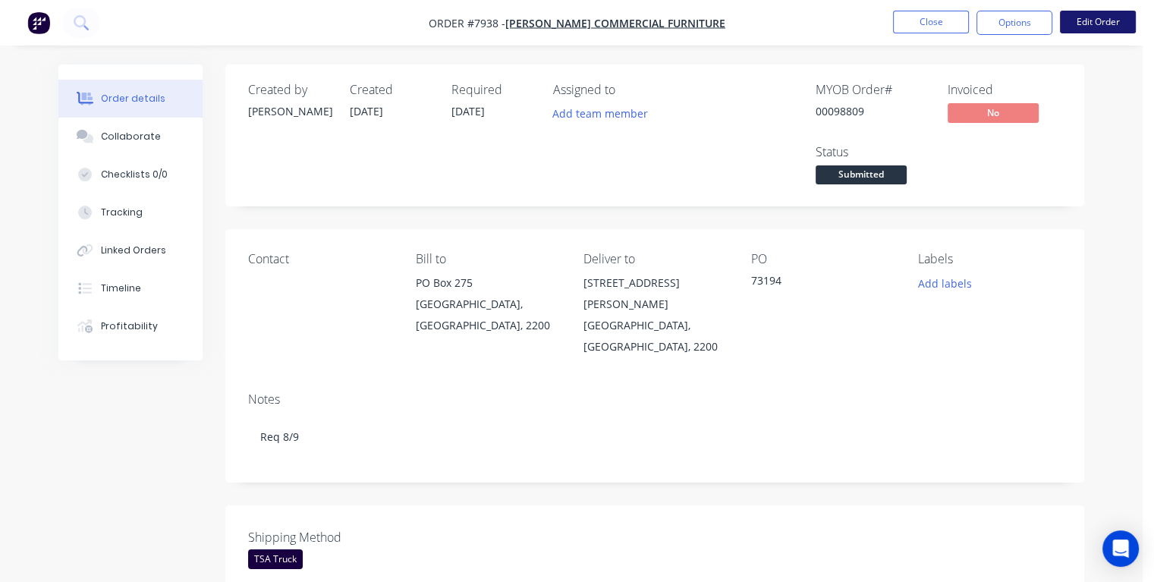
click at [1107, 16] on button "Edit Order" at bounding box center [1098, 22] width 76 height 23
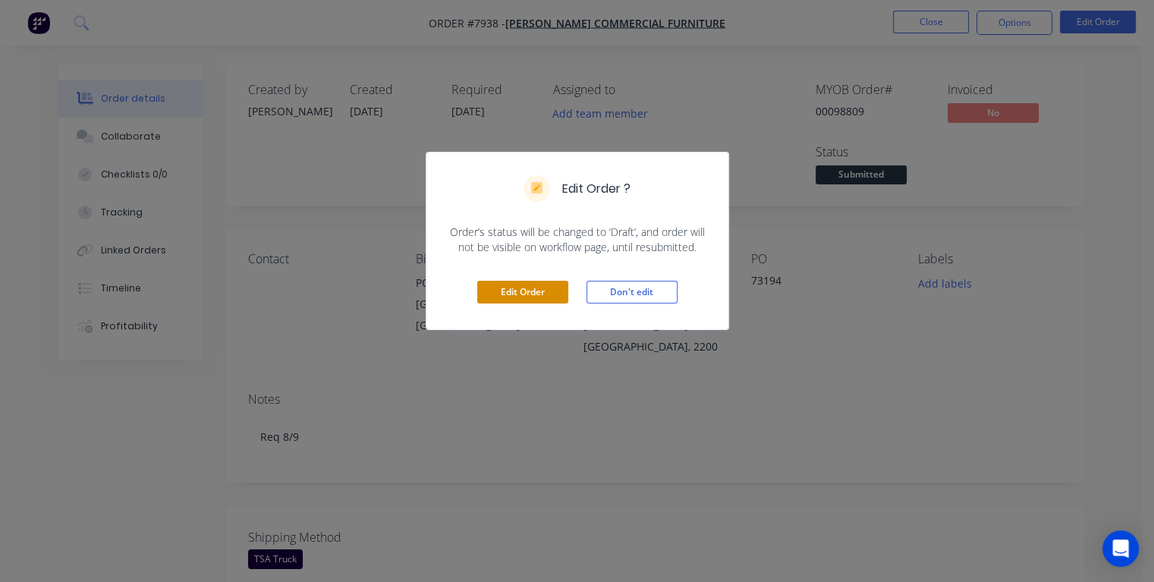
click at [510, 293] on button "Edit Order" at bounding box center [522, 292] width 91 height 23
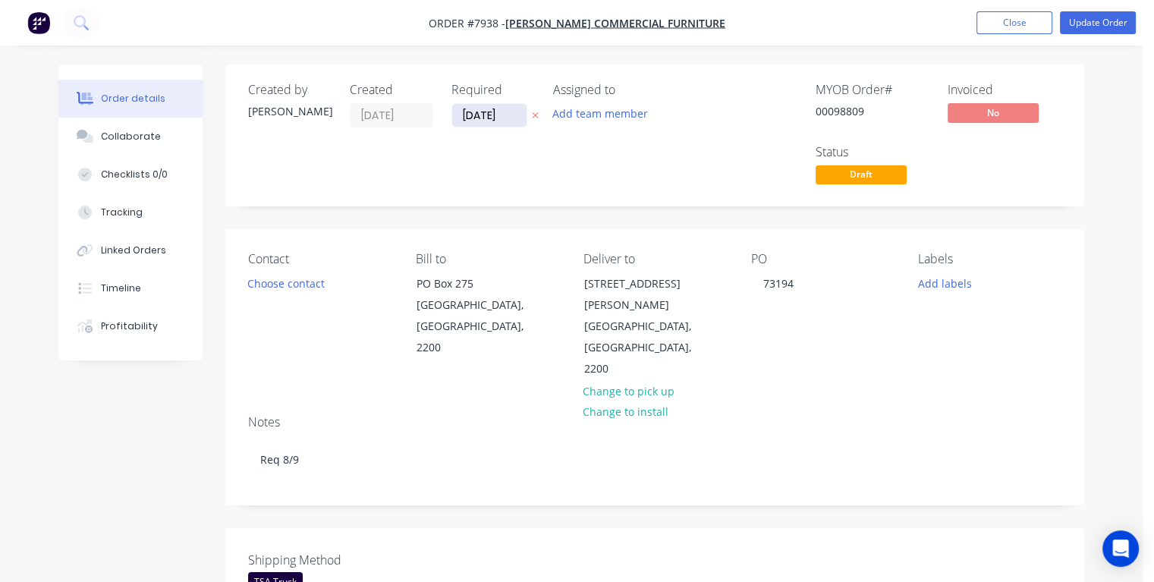
drag, startPoint x: 510, startPoint y: 119, endPoint x: 458, endPoint y: 124, distance: 52.6
click at [458, 123] on input "[DATE]" at bounding box center [489, 115] width 74 height 23
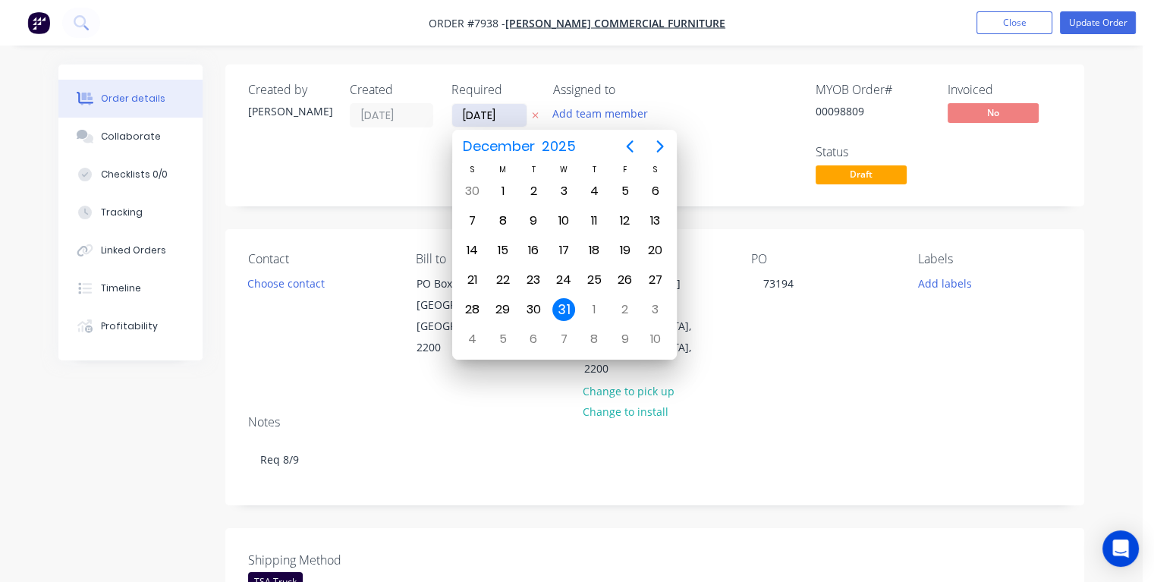
type input "[DATE]"
click at [567, 221] on div "10" at bounding box center [564, 220] width 23 height 23
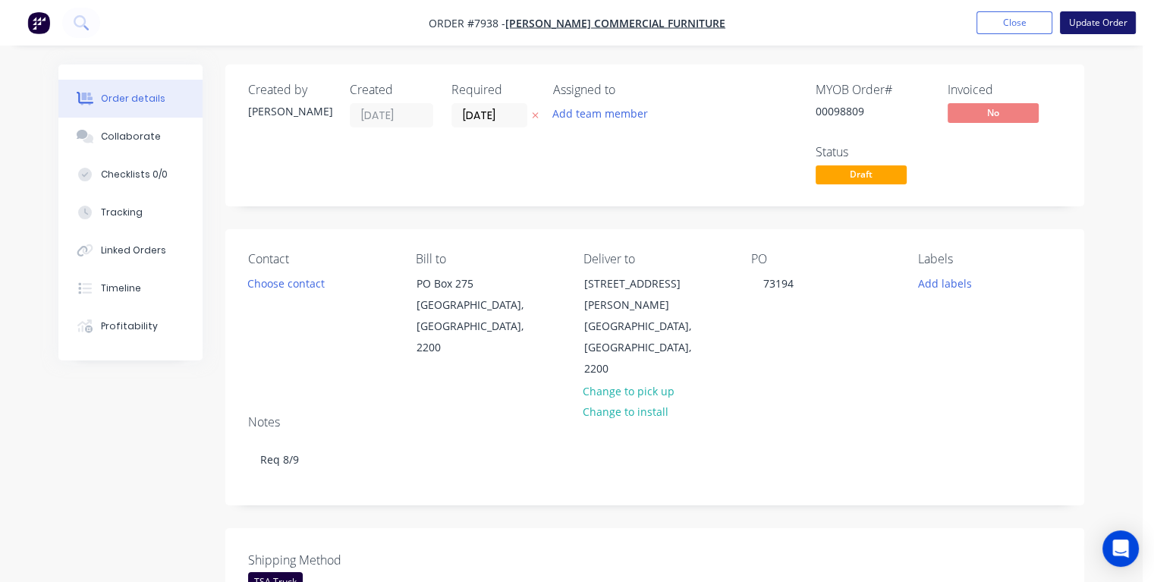
click at [1079, 25] on button "Update Order" at bounding box center [1098, 22] width 76 height 23
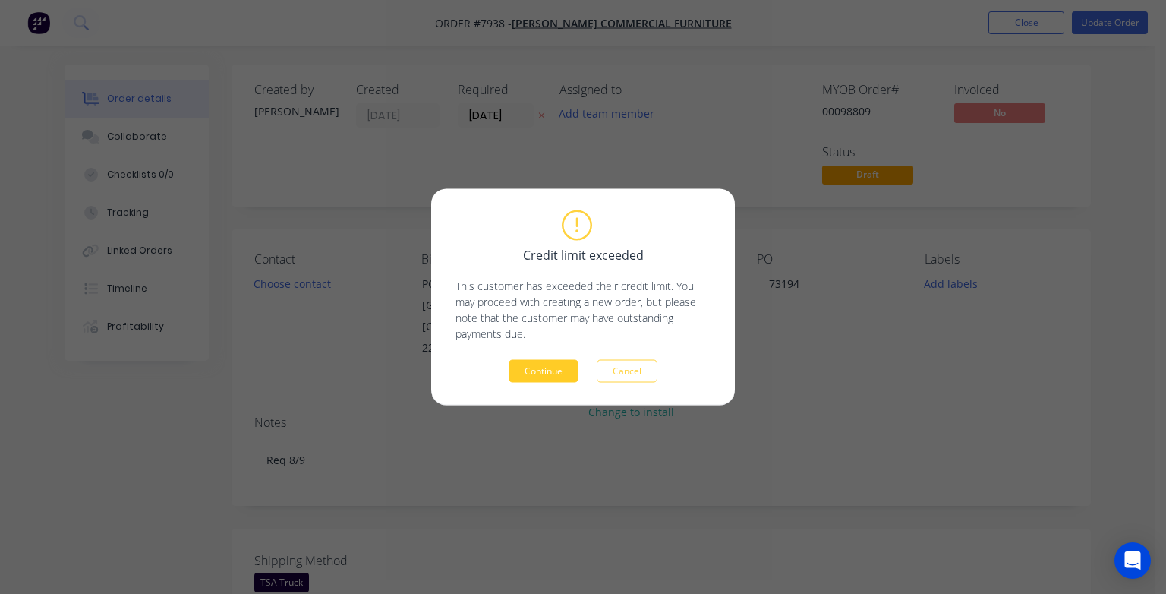
click at [544, 372] on button "Continue" at bounding box center [544, 371] width 70 height 23
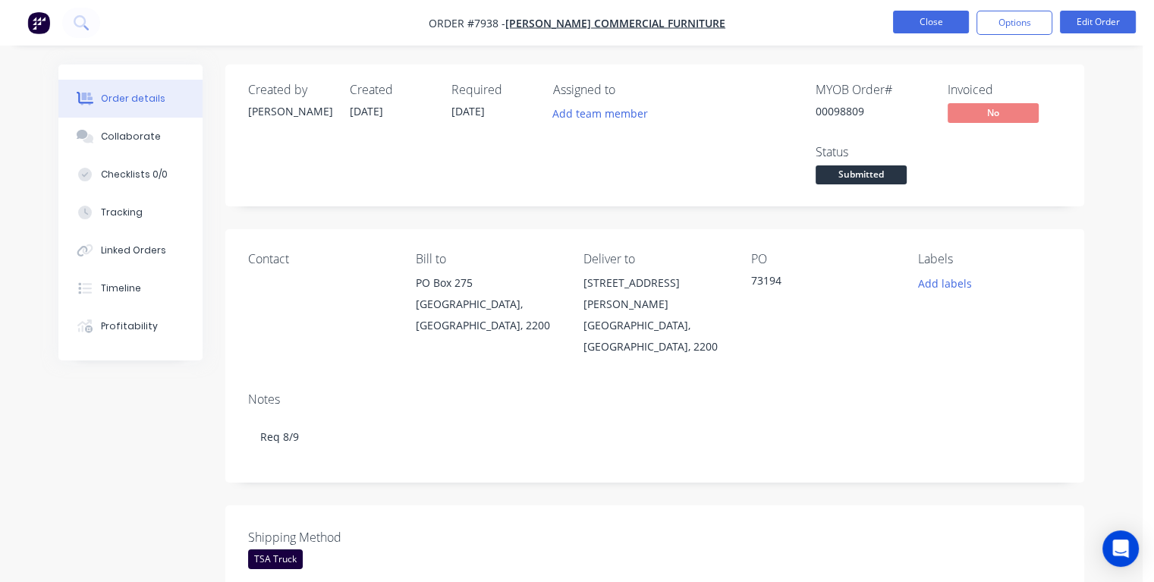
click at [908, 17] on button "Close" at bounding box center [931, 22] width 76 height 23
